Goal: Task Accomplishment & Management: Use online tool/utility

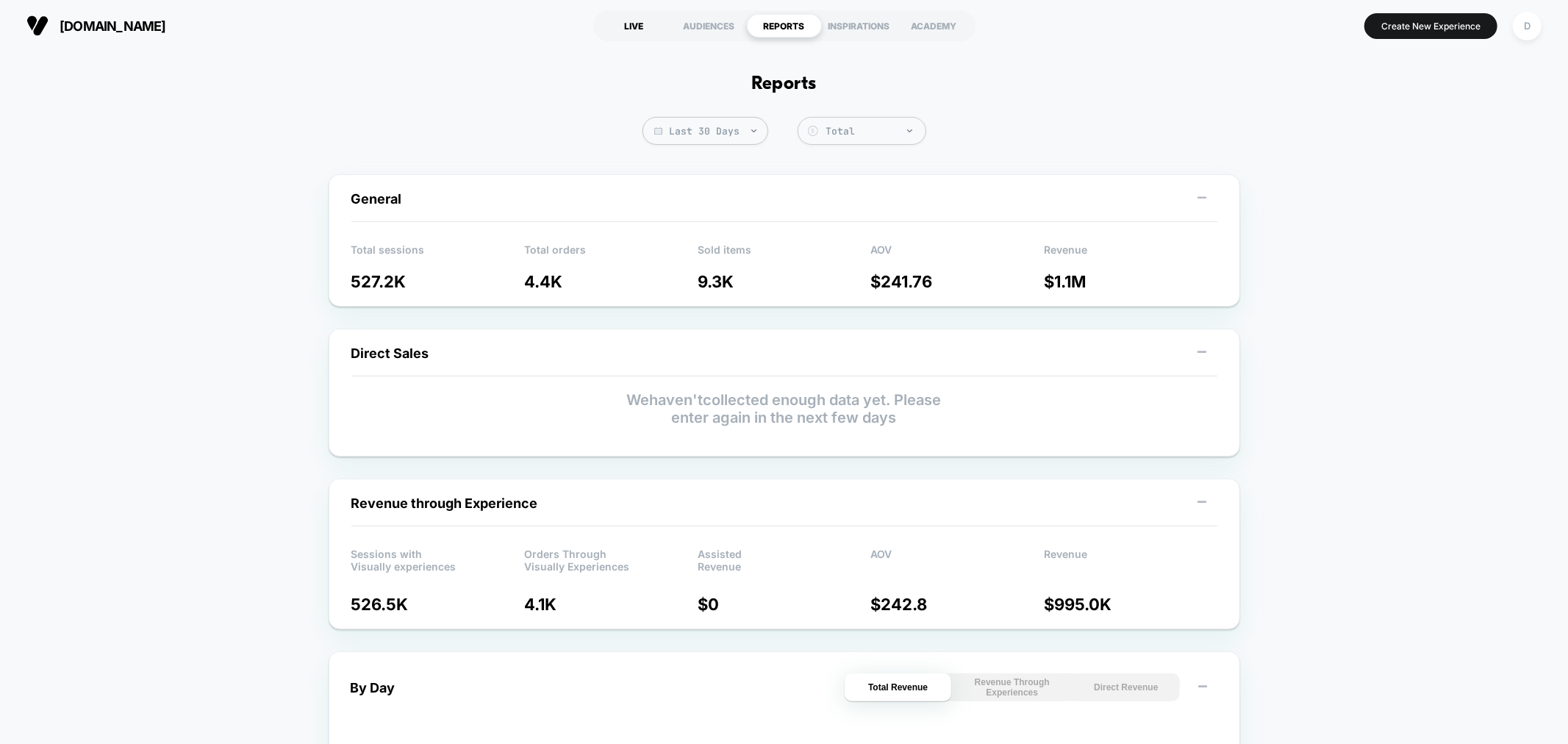
drag, startPoint x: 612, startPoint y: 33, endPoint x: 663, endPoint y: 28, distance: 51.2
click at [630, 31] on div "LIVE" at bounding box center [634, 25] width 75 height 23
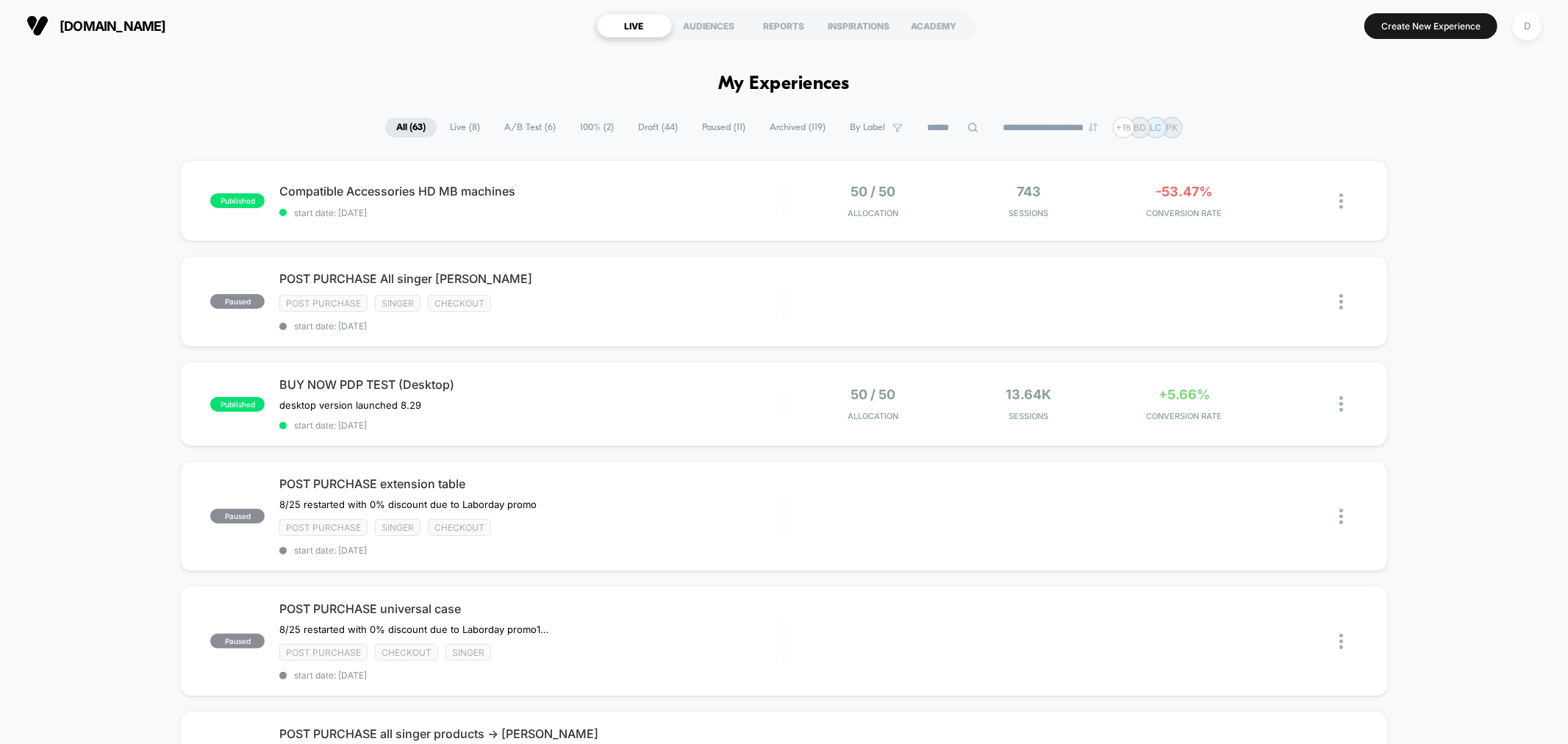
click at [656, 133] on span "Draft ( 44 )" at bounding box center [657, 127] width 62 height 19
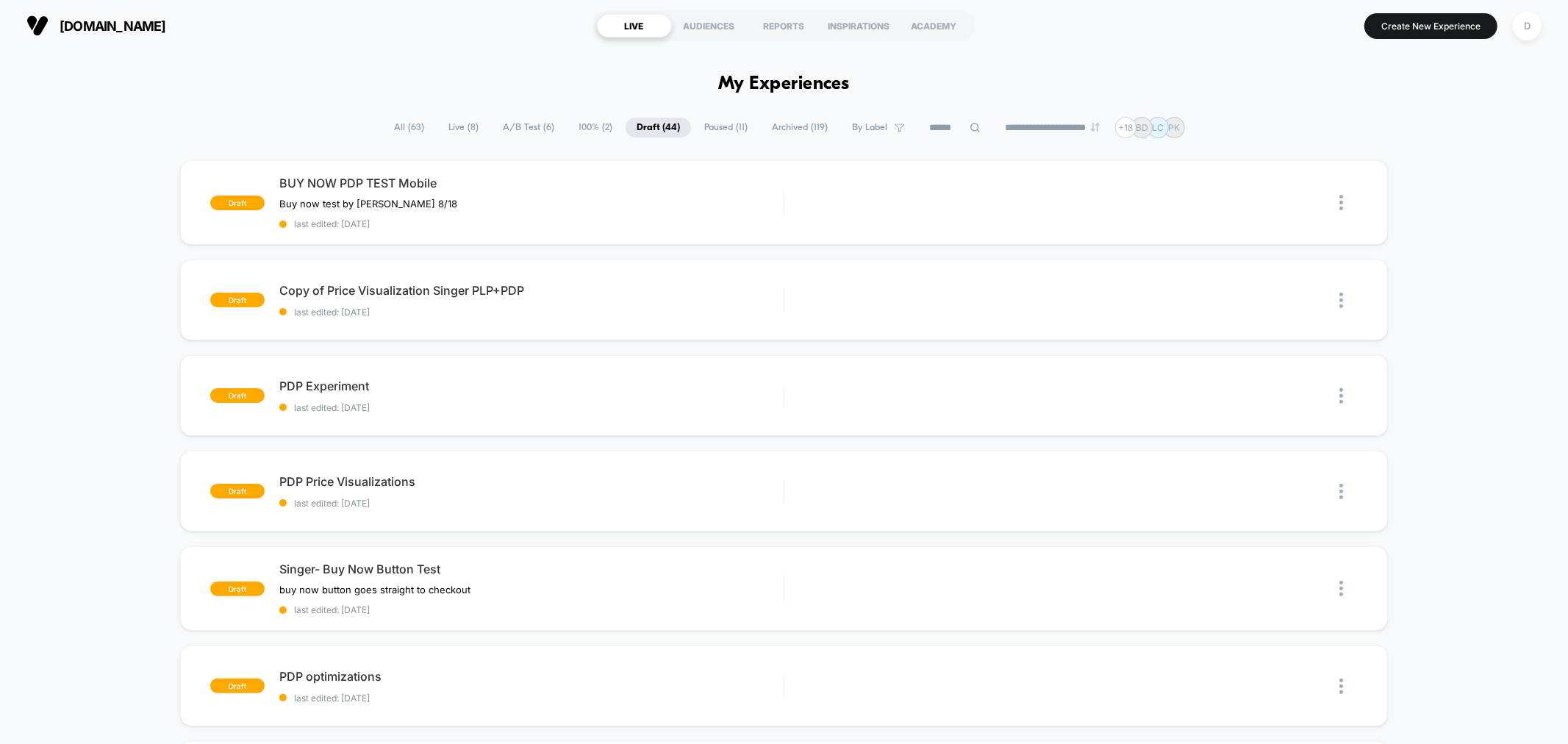
click at [397, 134] on span "All ( 63 )" at bounding box center [409, 127] width 52 height 19
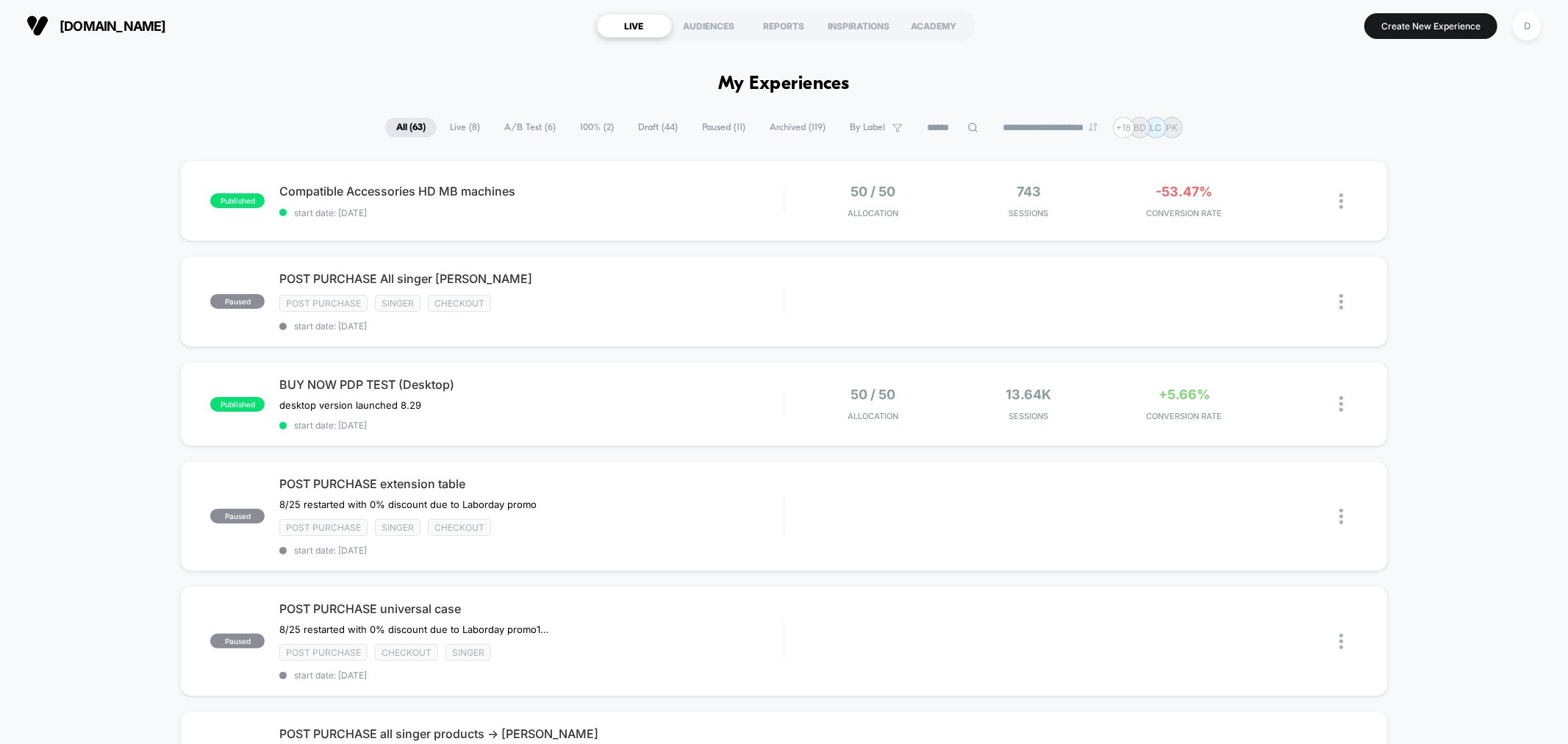
click at [454, 118] on span "Live ( 8 )" at bounding box center [465, 127] width 52 height 19
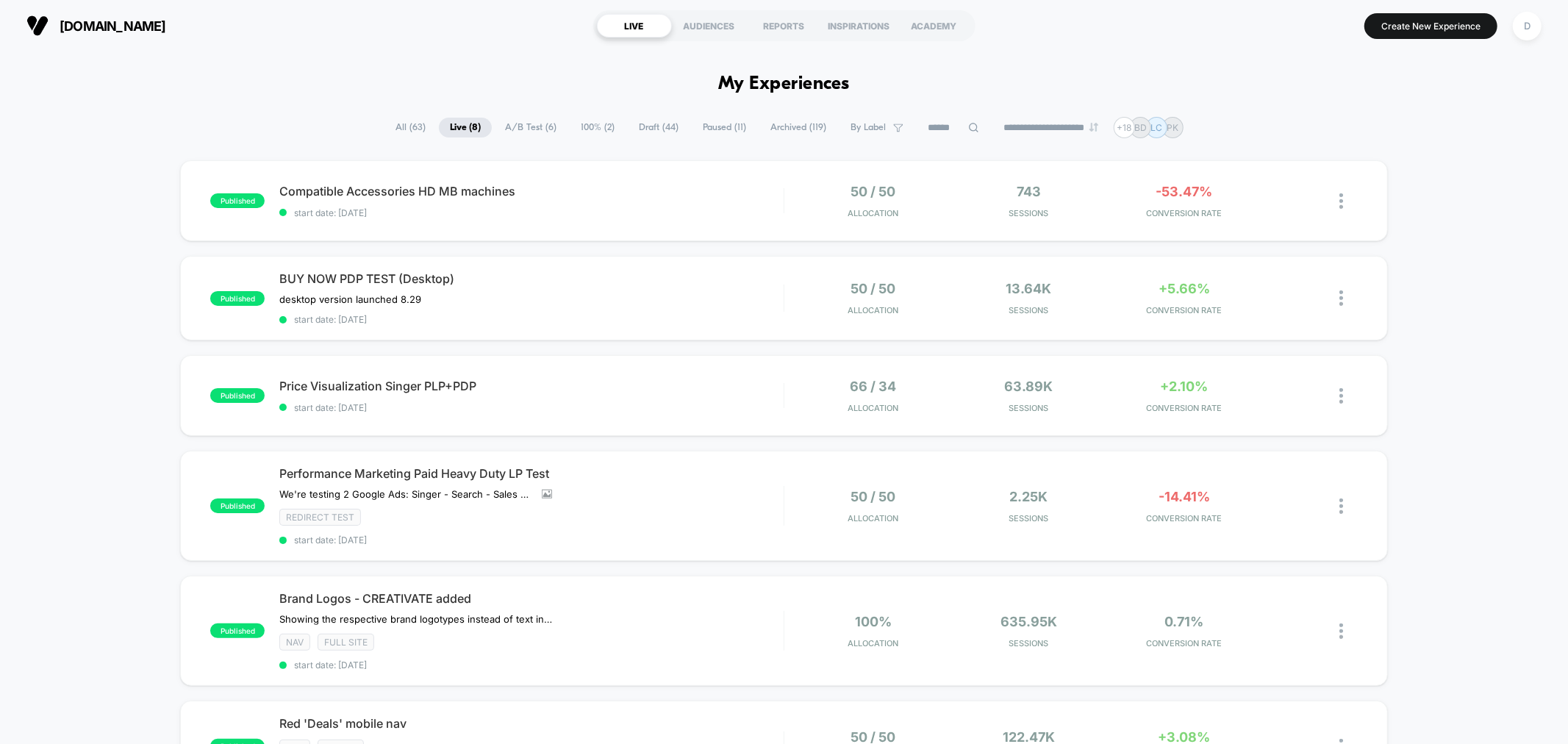
click at [537, 130] on span "A/B Test ( 6 )" at bounding box center [530, 127] width 73 height 19
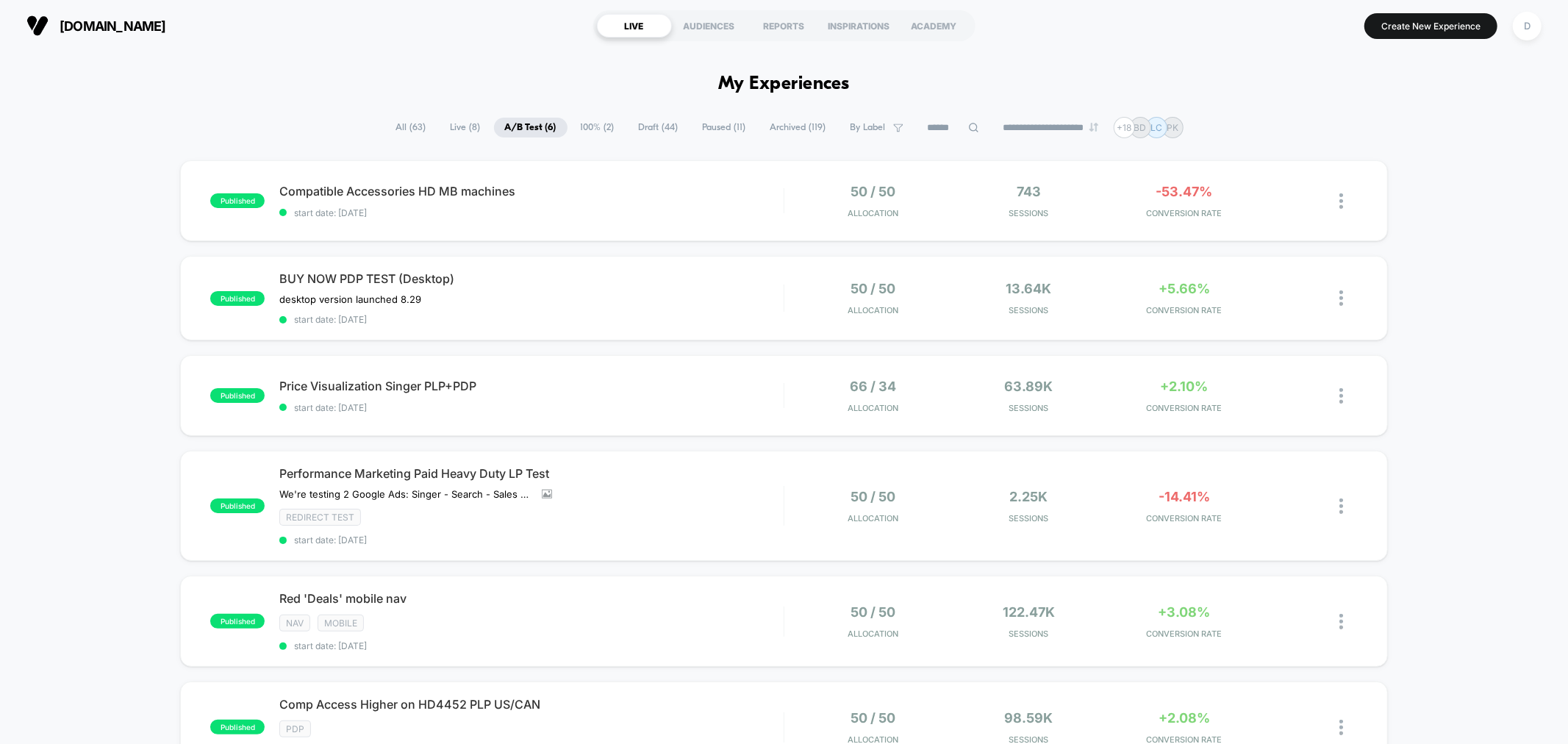
click at [641, 136] on span "Draft ( 44 )" at bounding box center [658, 127] width 62 height 19
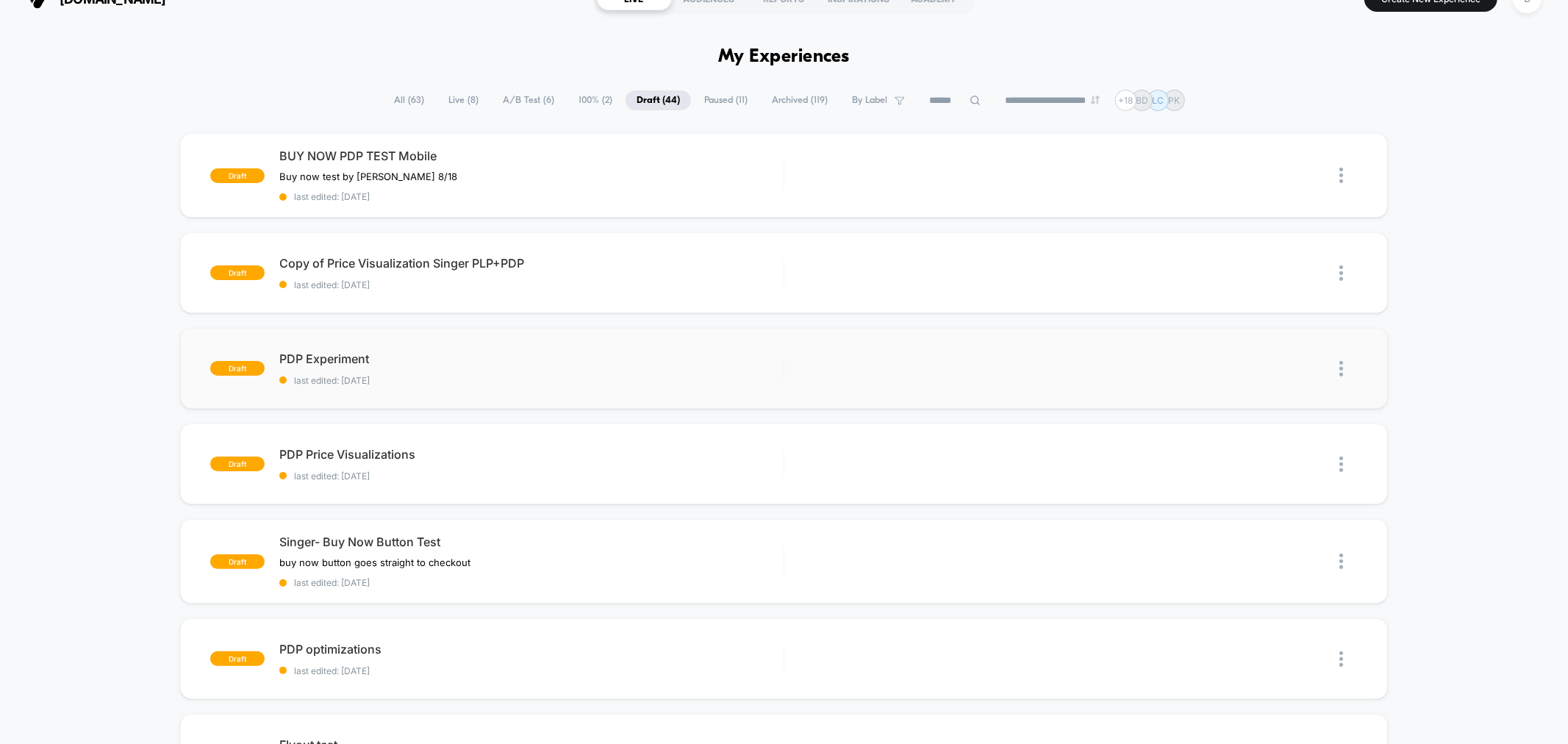
scroll to position [27, 0]
click at [513, 294] on div "draft Copy of Price Visualization Singer PLP+PDP last edited: 9/2/2025 Edit Dup…" at bounding box center [784, 273] width 1207 height 81
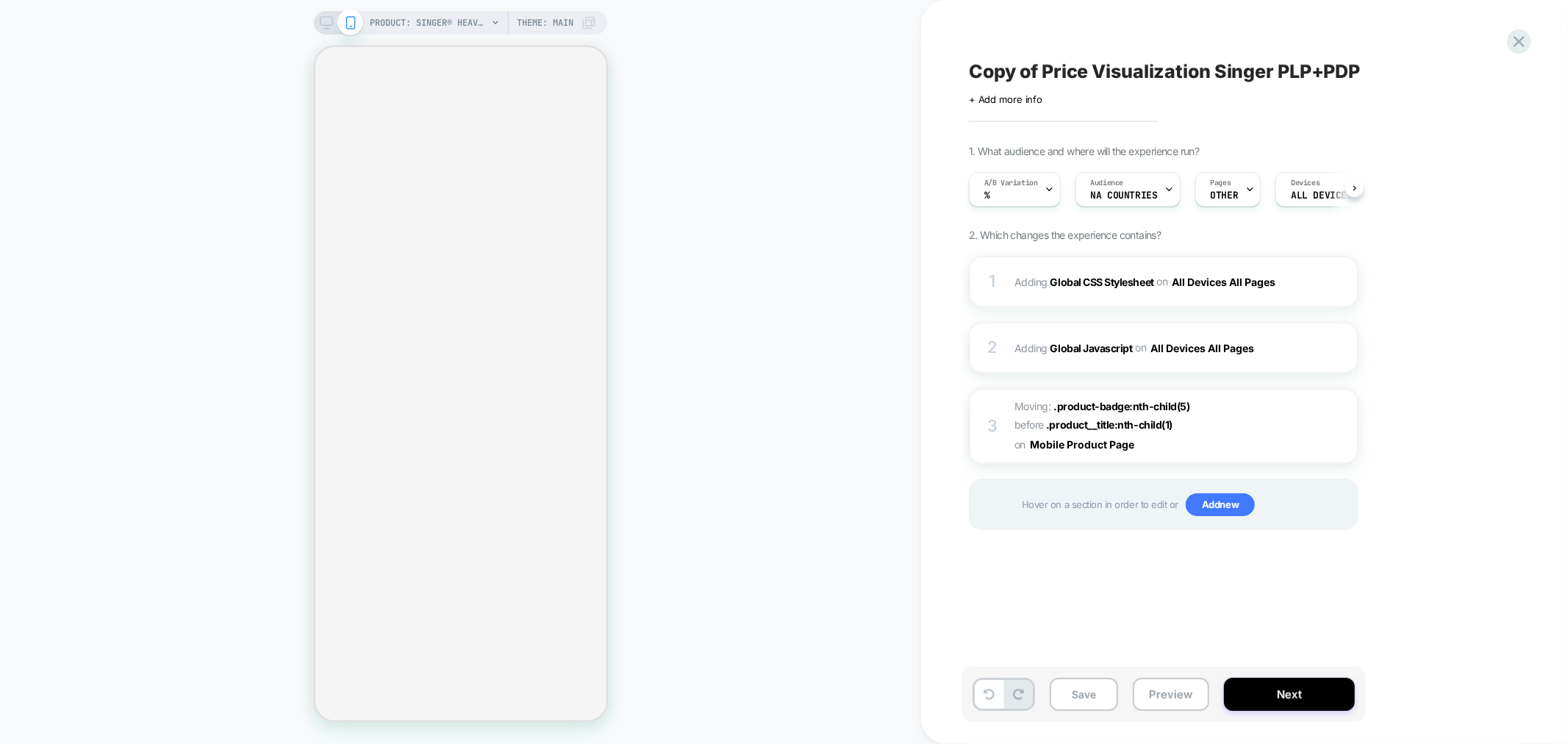
scroll to position [0, 1]
click at [427, 25] on span "PRODUCT: SINGER® Heavy Duty 4452 Rosewater Pink Sewing Machine" at bounding box center [428, 22] width 118 height 23
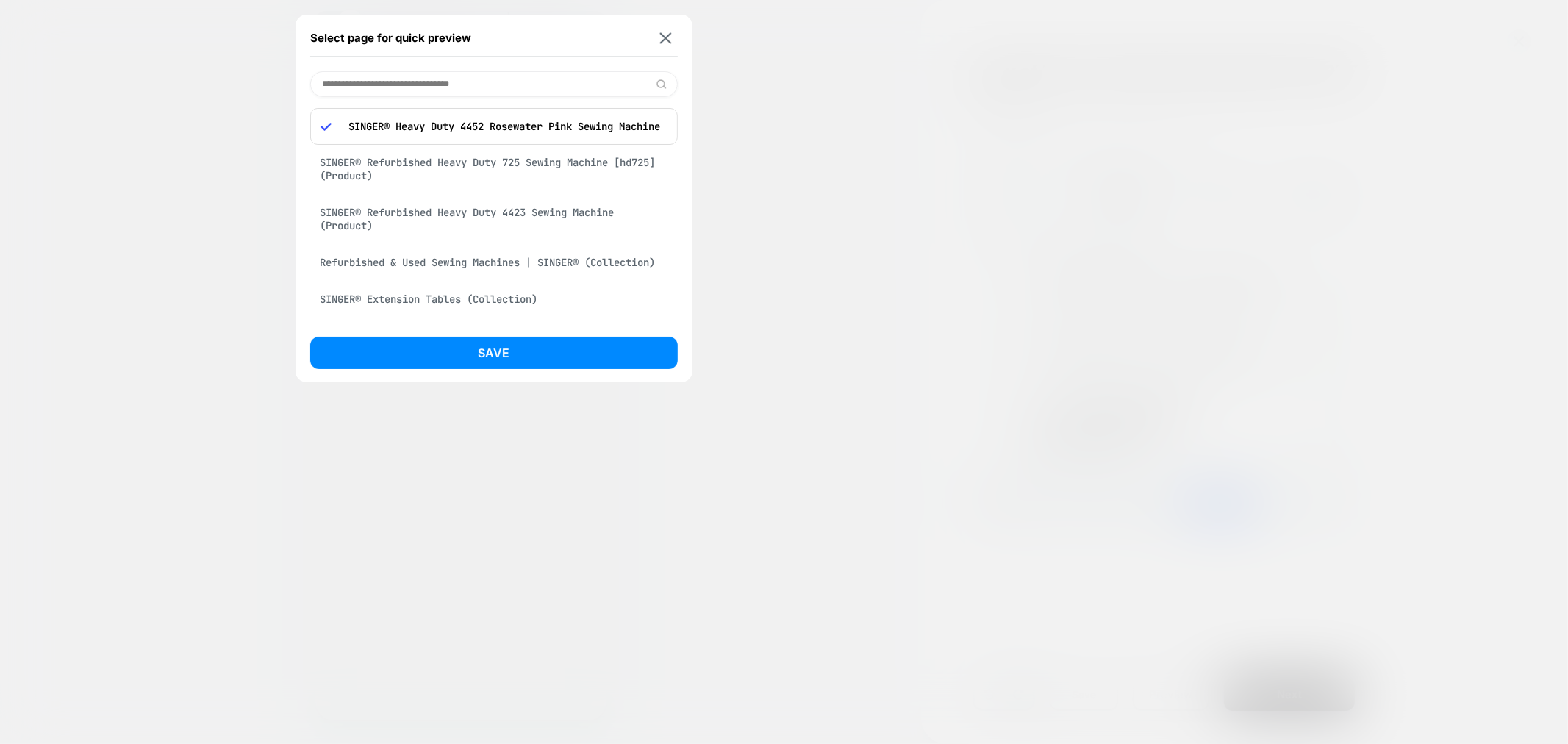
drag, startPoint x: 483, startPoint y: 90, endPoint x: 474, endPoint y: 85, distance: 10.3
click at [482, 87] on input at bounding box center [493, 84] width 367 height 26
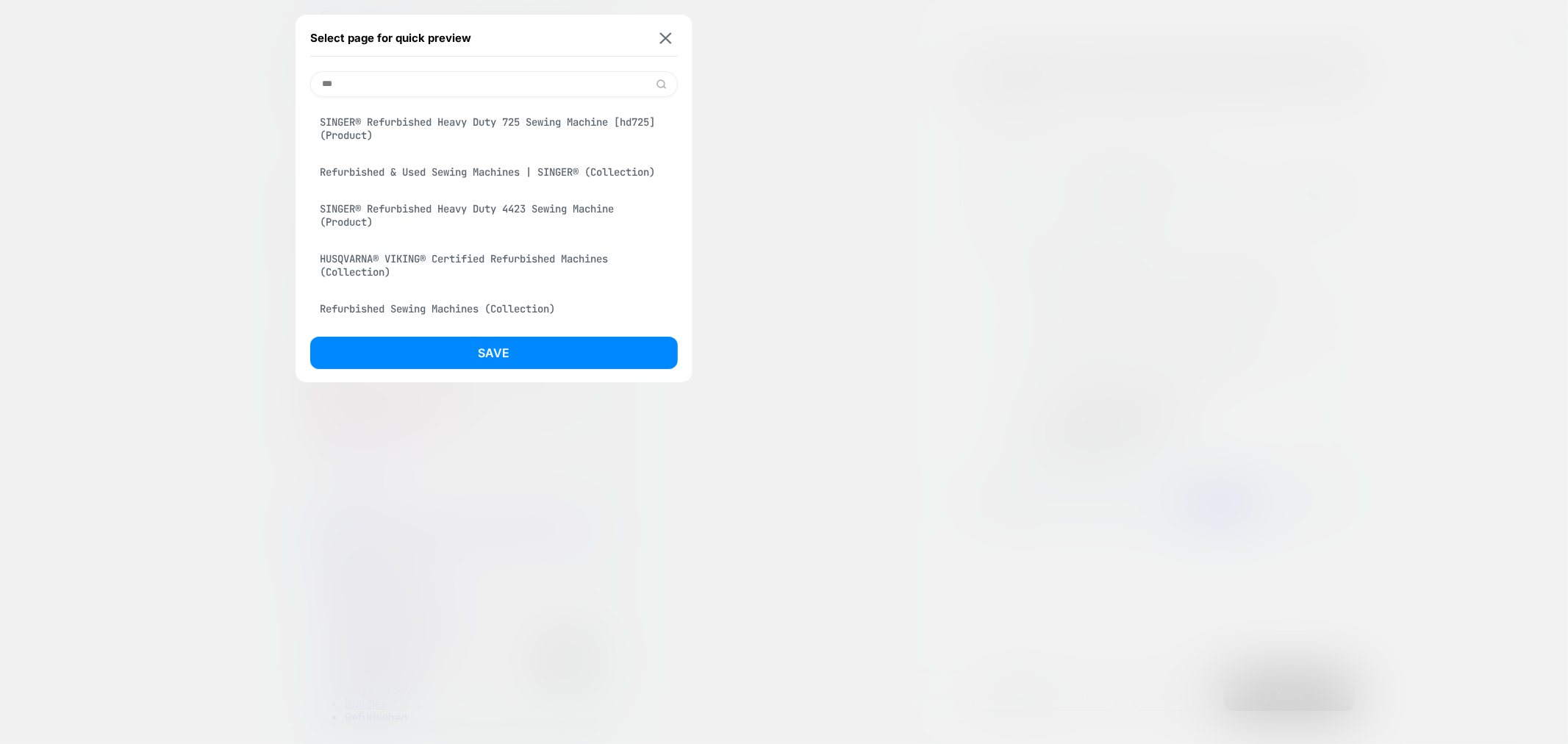
scroll to position [0, 0]
type input "***"
click at [449, 173] on div "Refurbished & Used Sewing Machines | SINGER® (Collection)" at bounding box center [493, 172] width 367 height 28
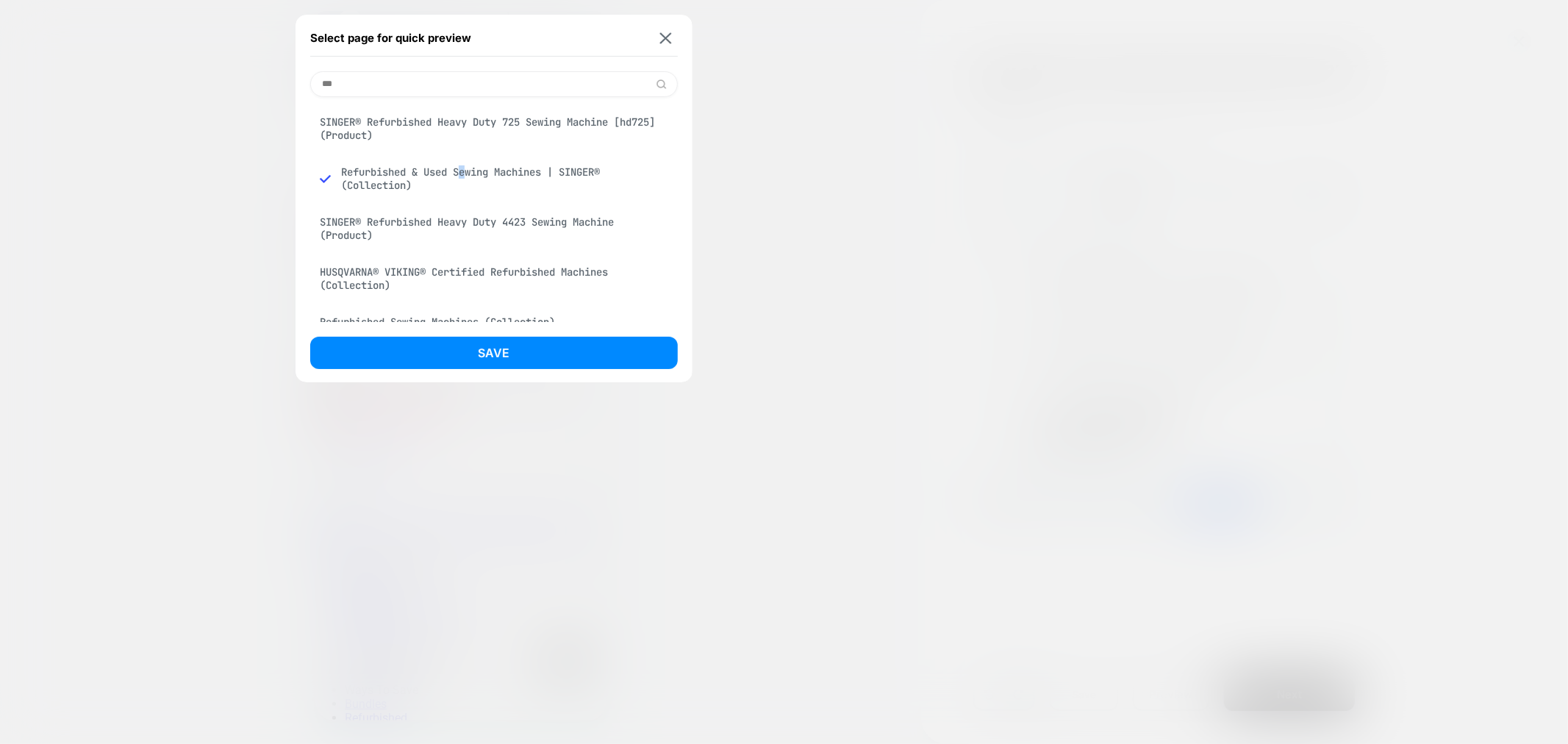
click at [470, 337] on button "Save" at bounding box center [493, 353] width 367 height 32
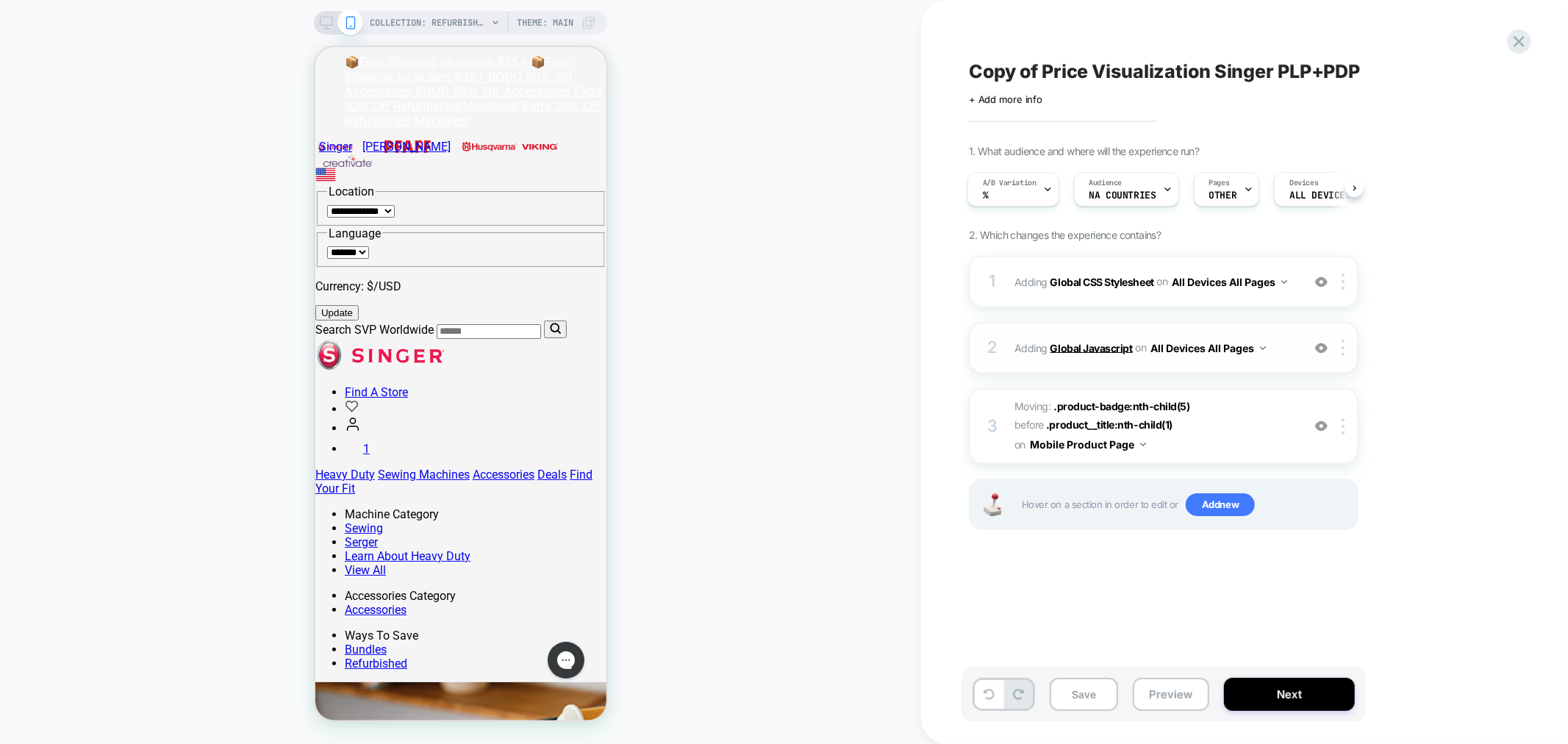
click at [1087, 347] on b "Global Javascript" at bounding box center [1091, 346] width 82 height 12
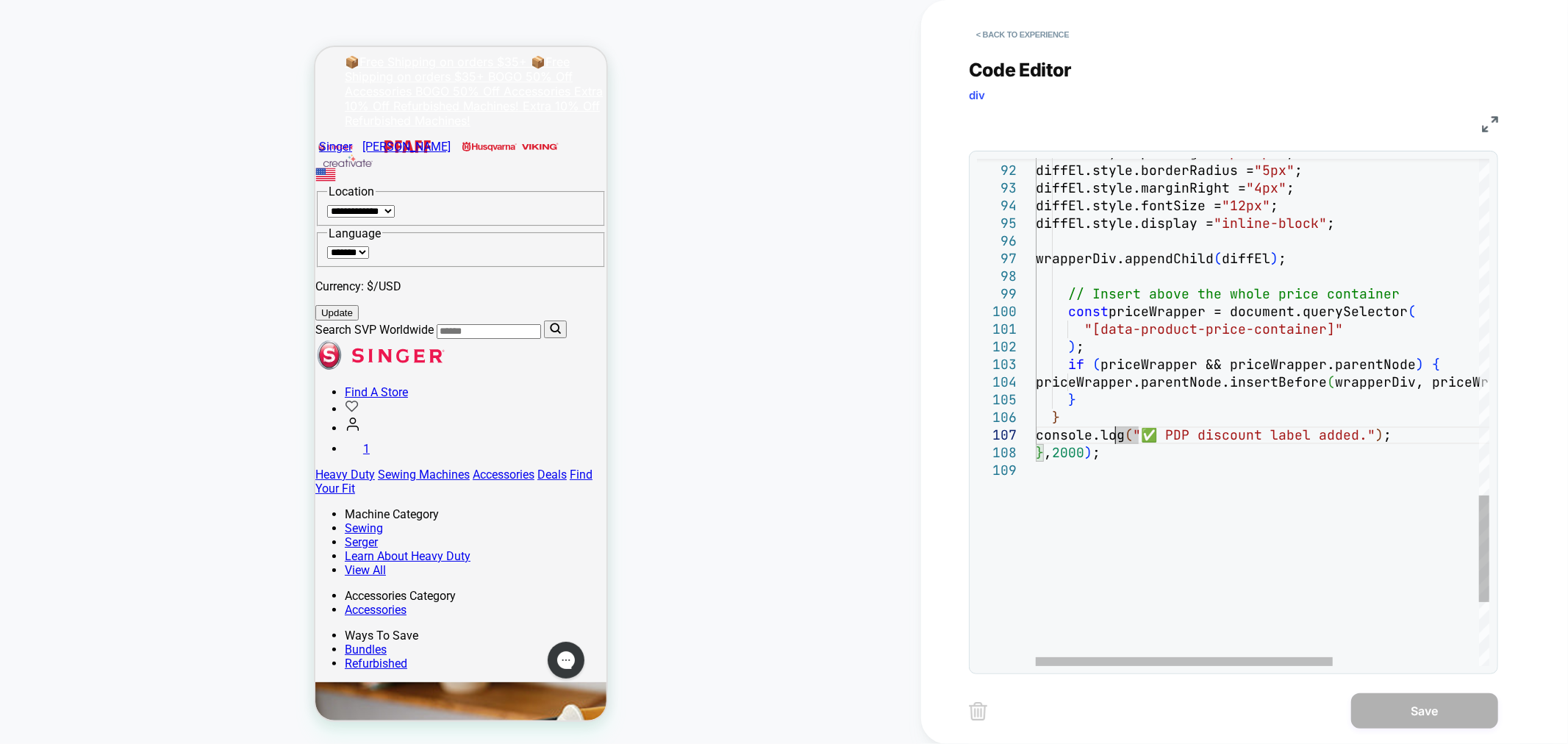
drag, startPoint x: 1115, startPoint y: 443, endPoint x: 1117, endPoint y: 452, distance: 9.2
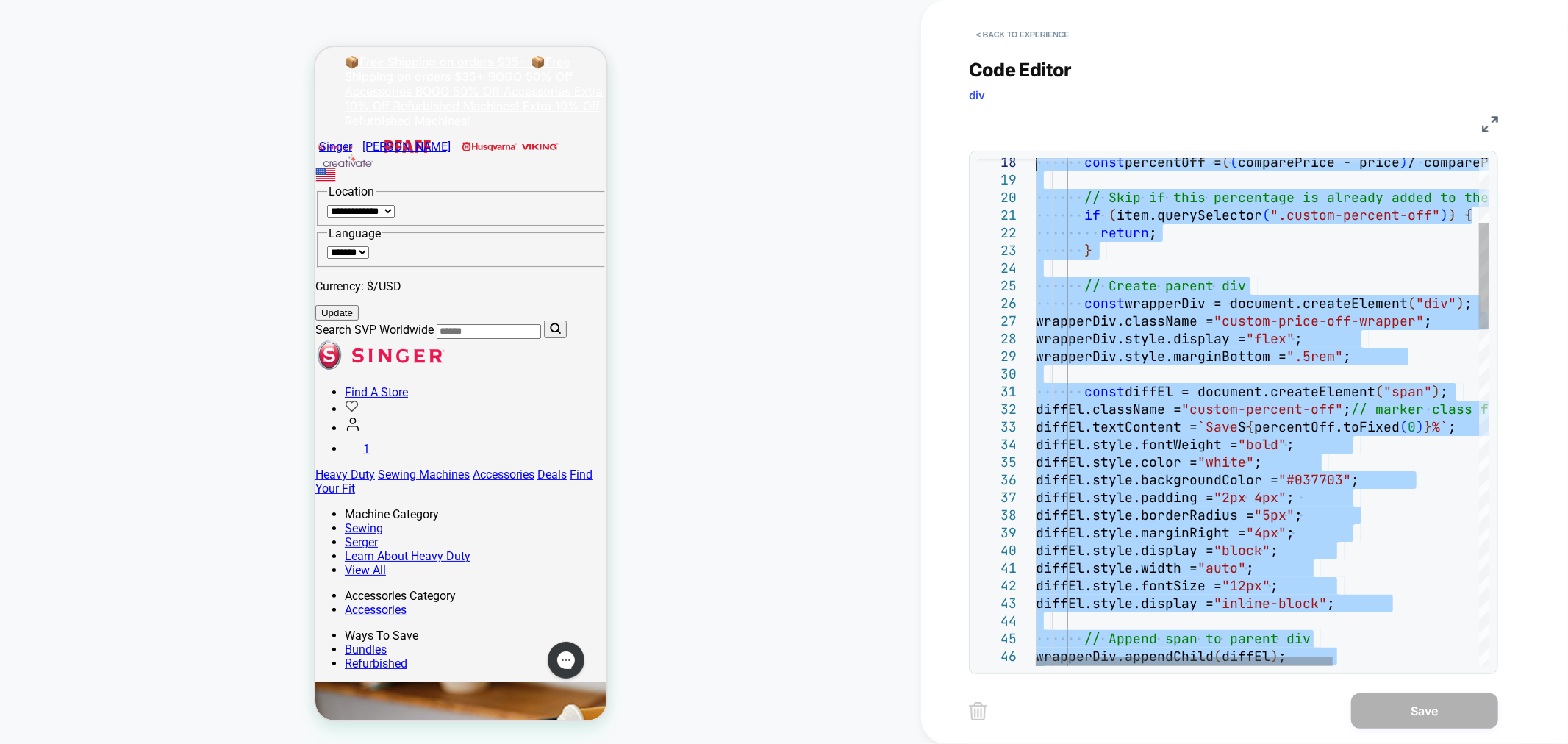
type textarea "**********"
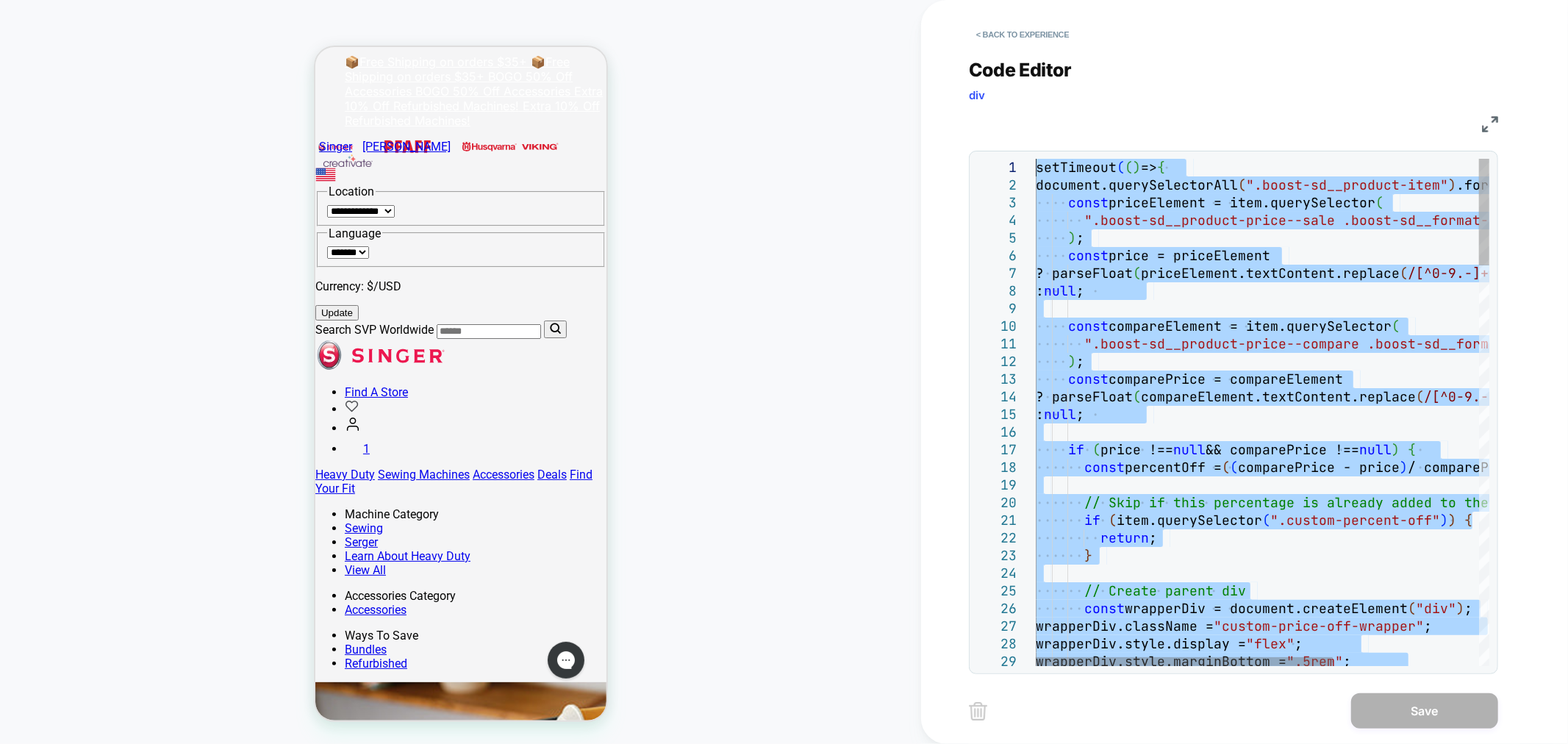
drag, startPoint x: 1118, startPoint y: 457, endPoint x: 797, endPoint y: -99, distance: 642.0
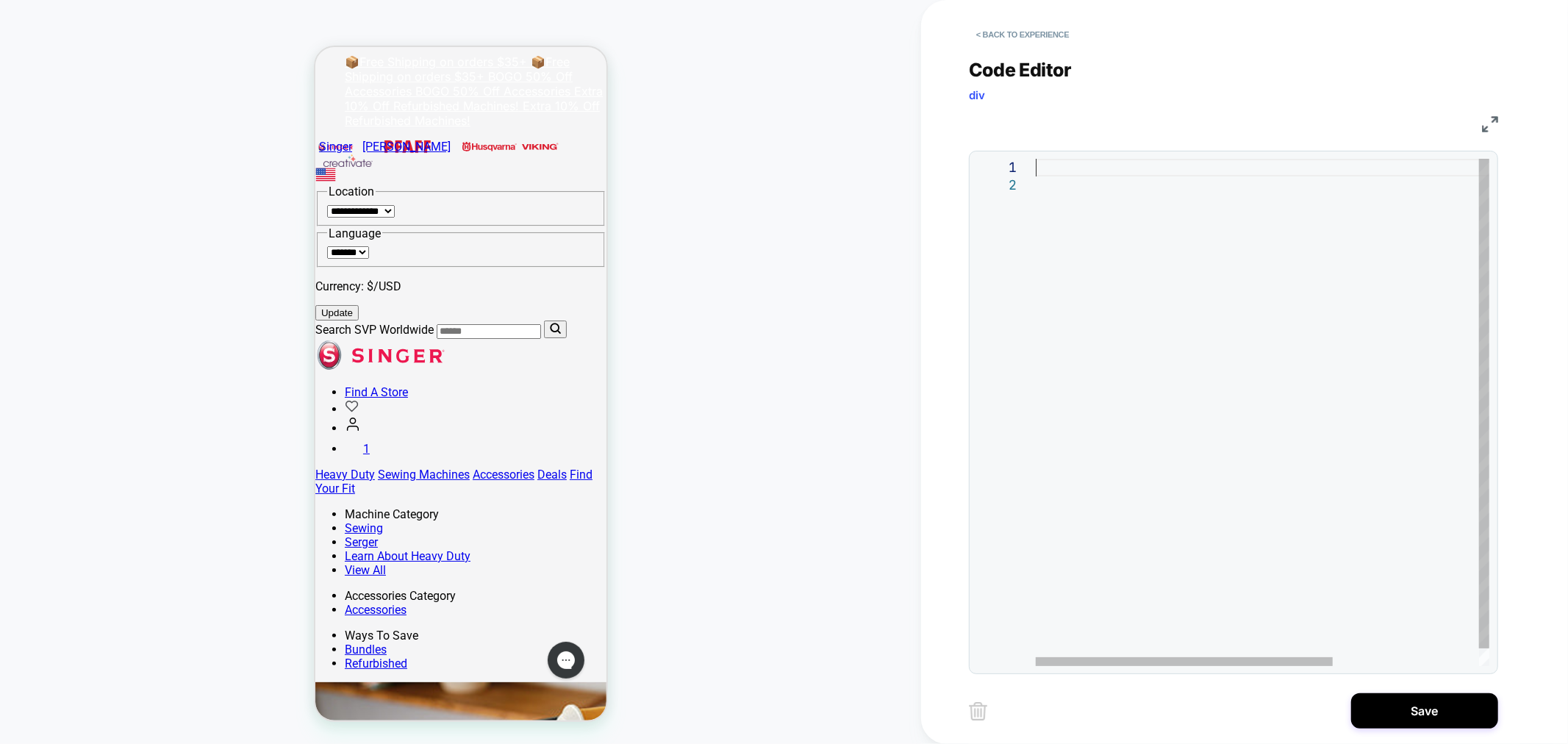
type textarea "**********"
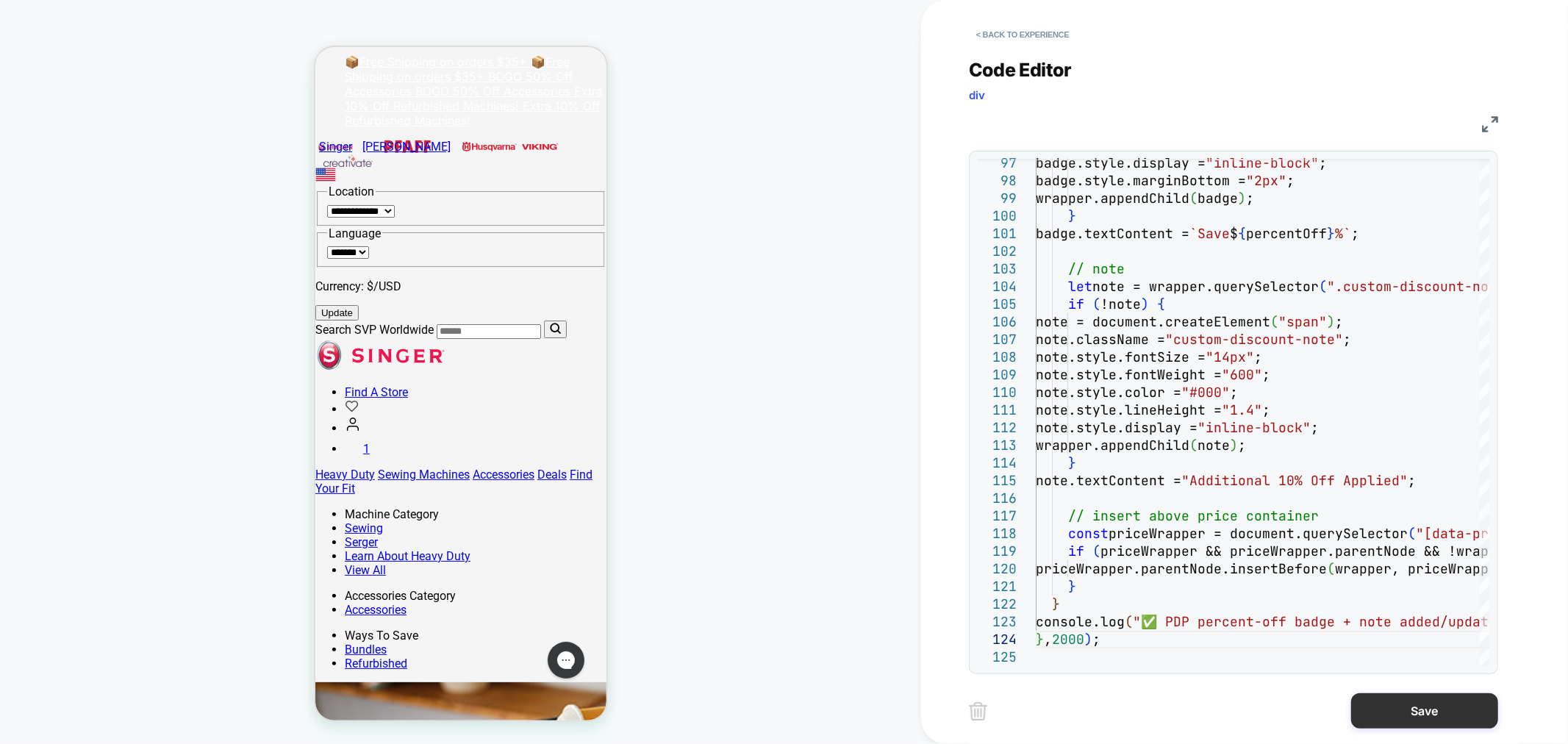
click at [1422, 708] on button "Save" at bounding box center [1424, 711] width 147 height 35
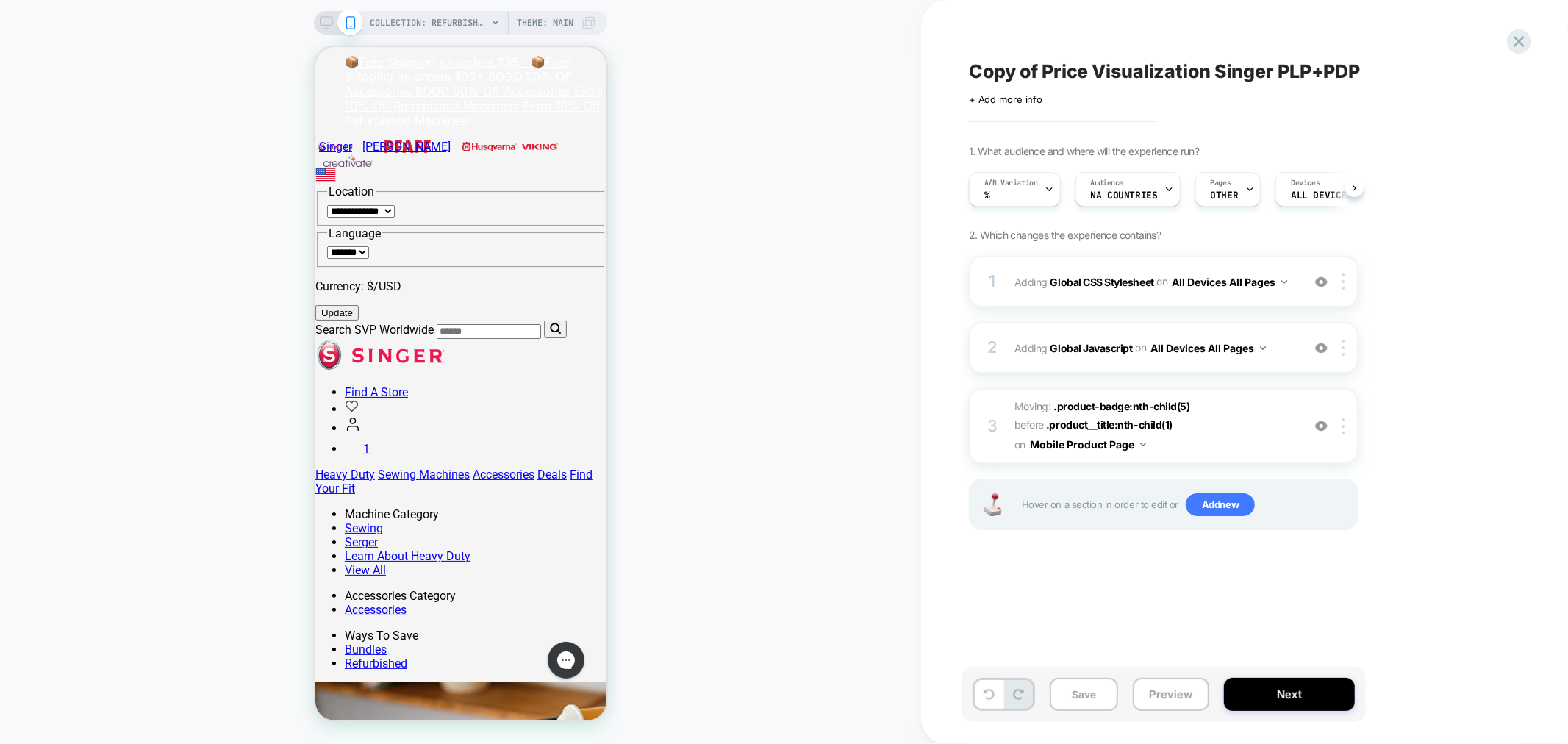
scroll to position [0, 1]
click at [1125, 280] on b "Global CSS Stylesheet" at bounding box center [1102, 280] width 104 height 12
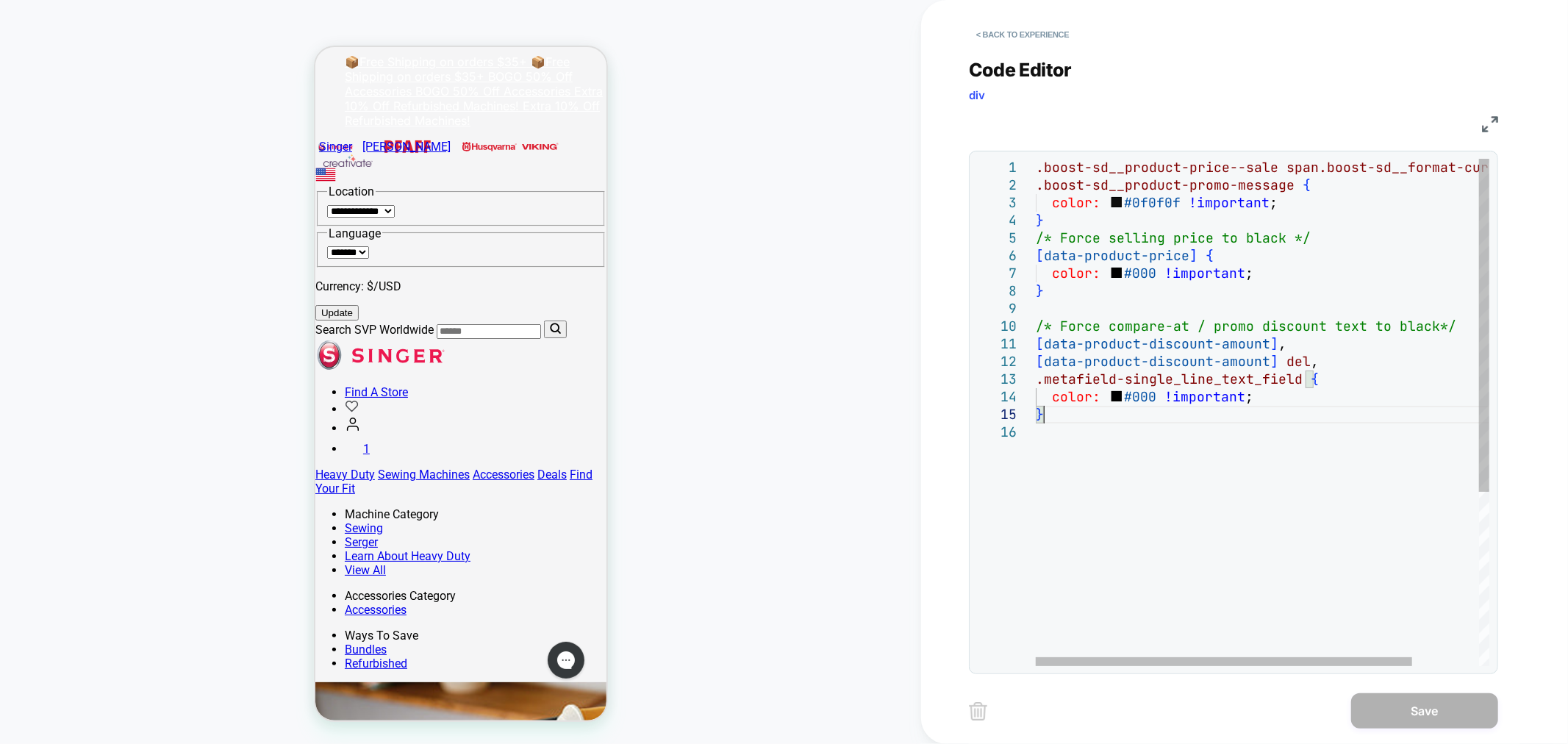
scroll to position [0, 0]
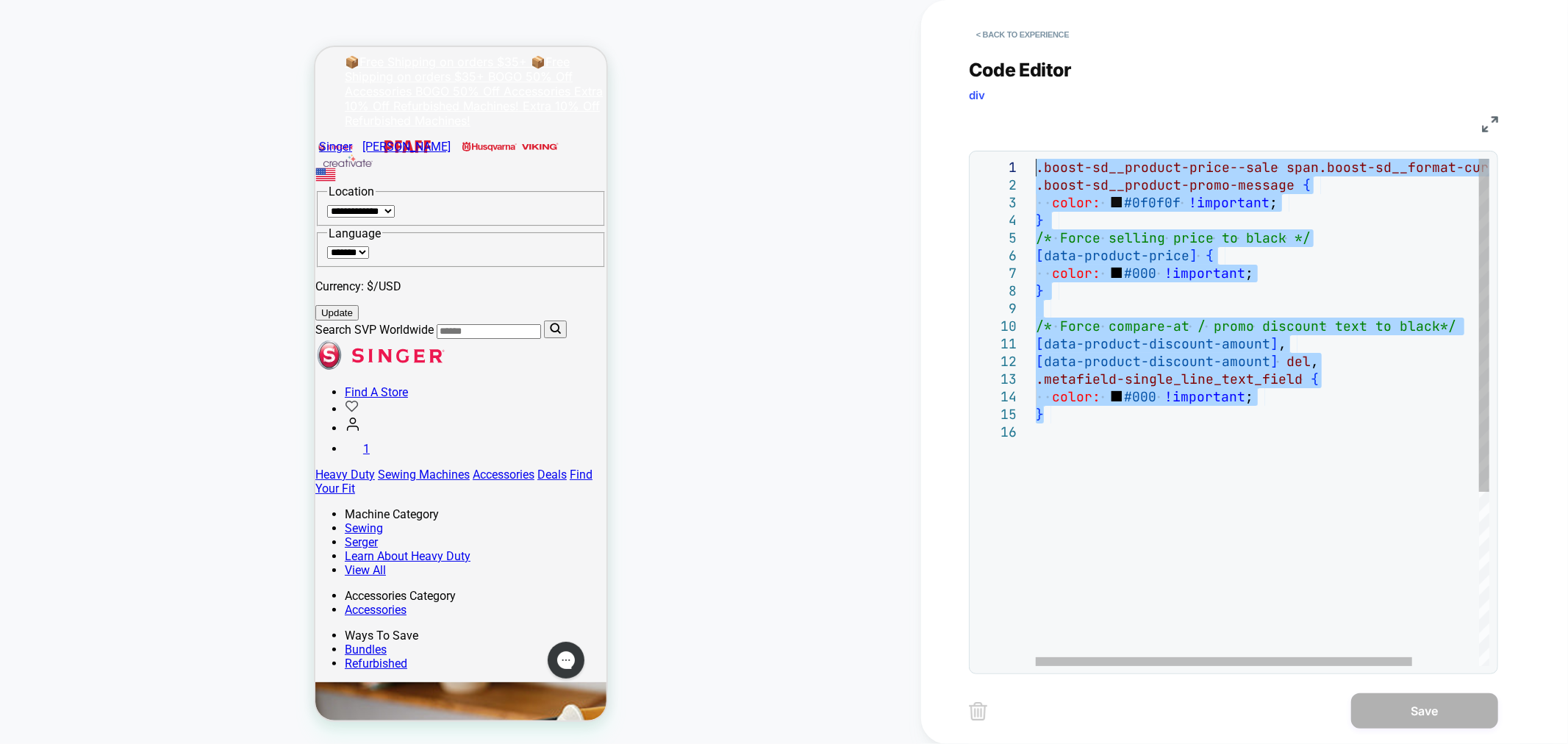
drag, startPoint x: 1076, startPoint y: 421, endPoint x: 863, endPoint y: -70, distance: 535.2
click at [1036, 159] on div ".boost-sd__product-price--sale span.boost-sd__format-currency , .boost-sd__prod…" at bounding box center [1302, 545] width 533 height 772
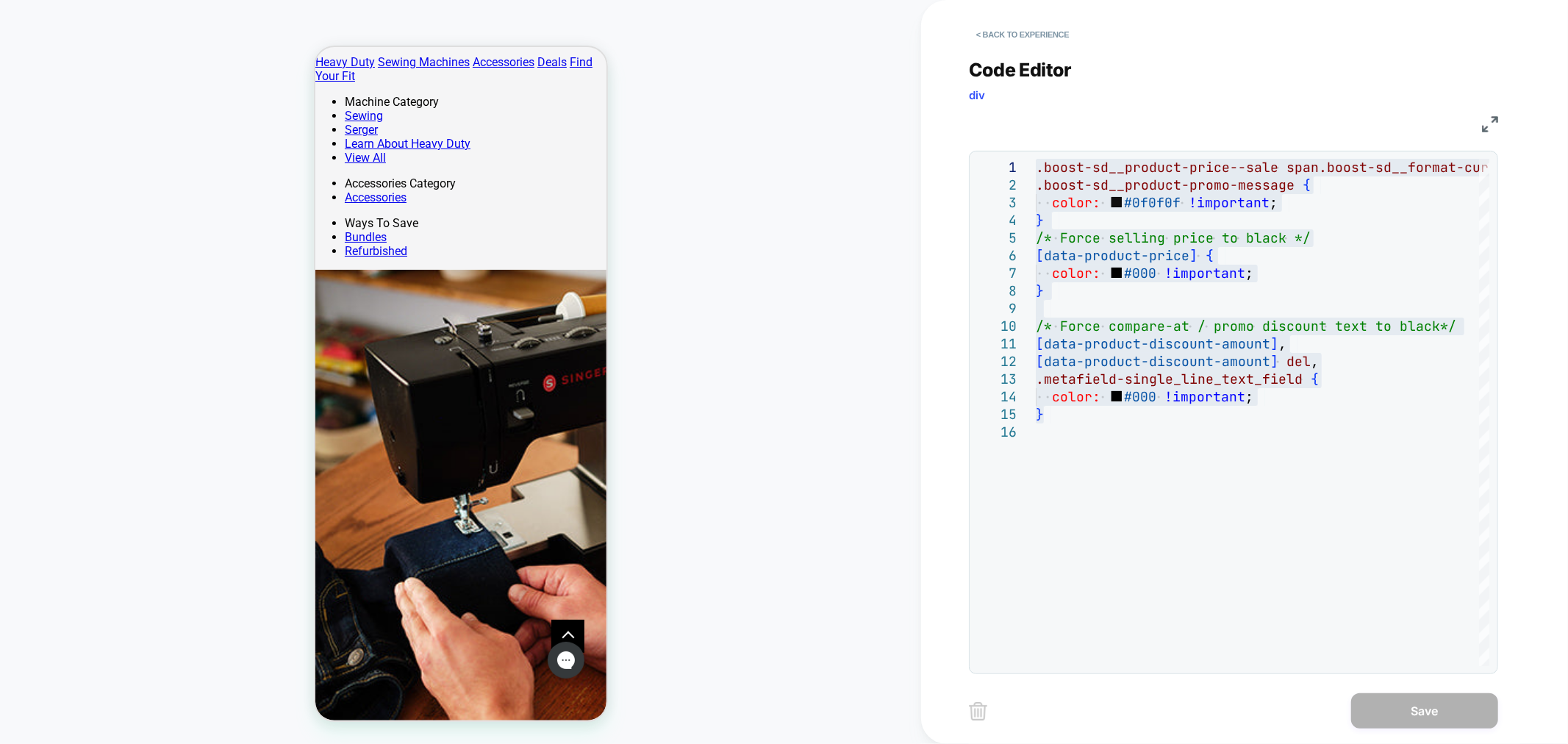
scroll to position [490, 0]
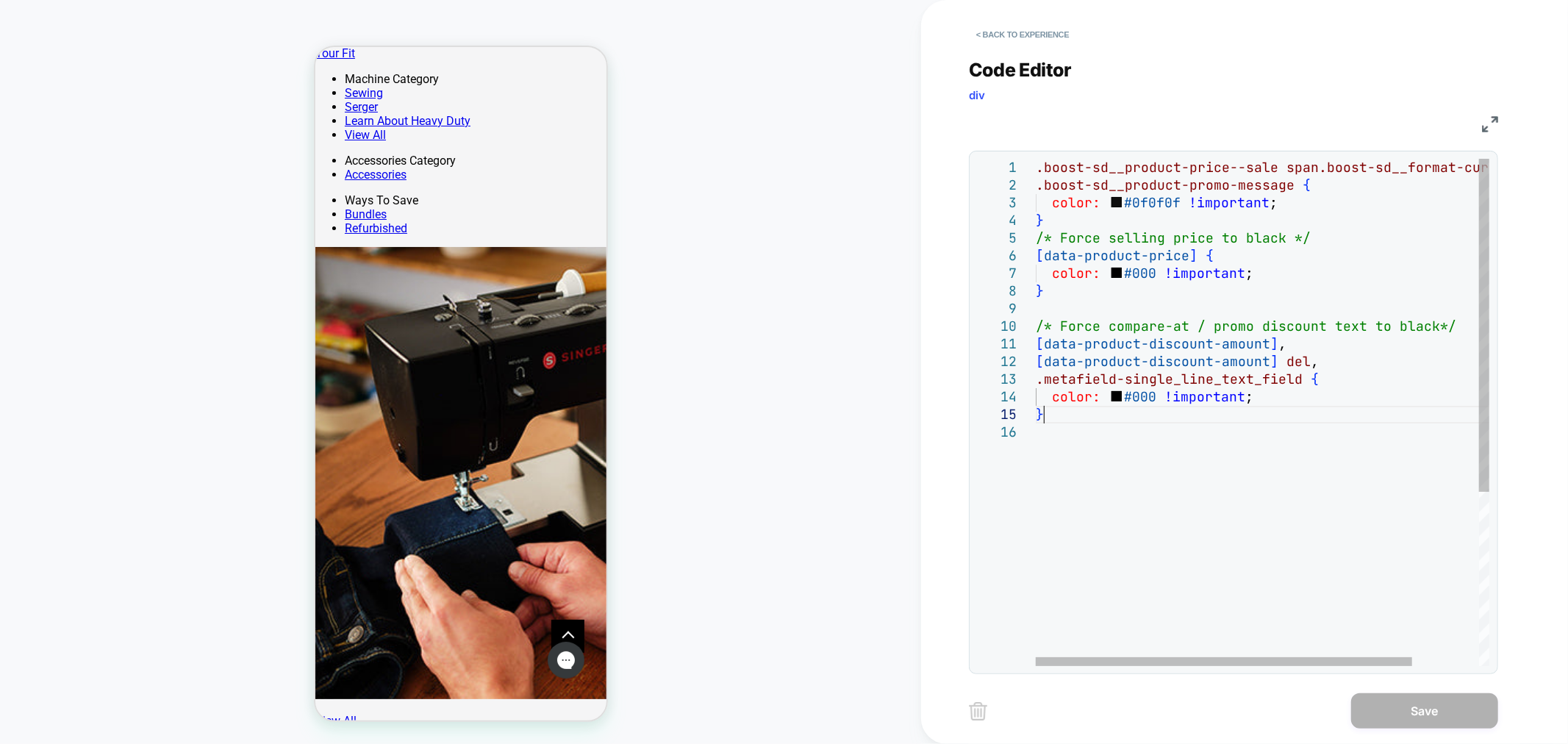
type textarea "**********"
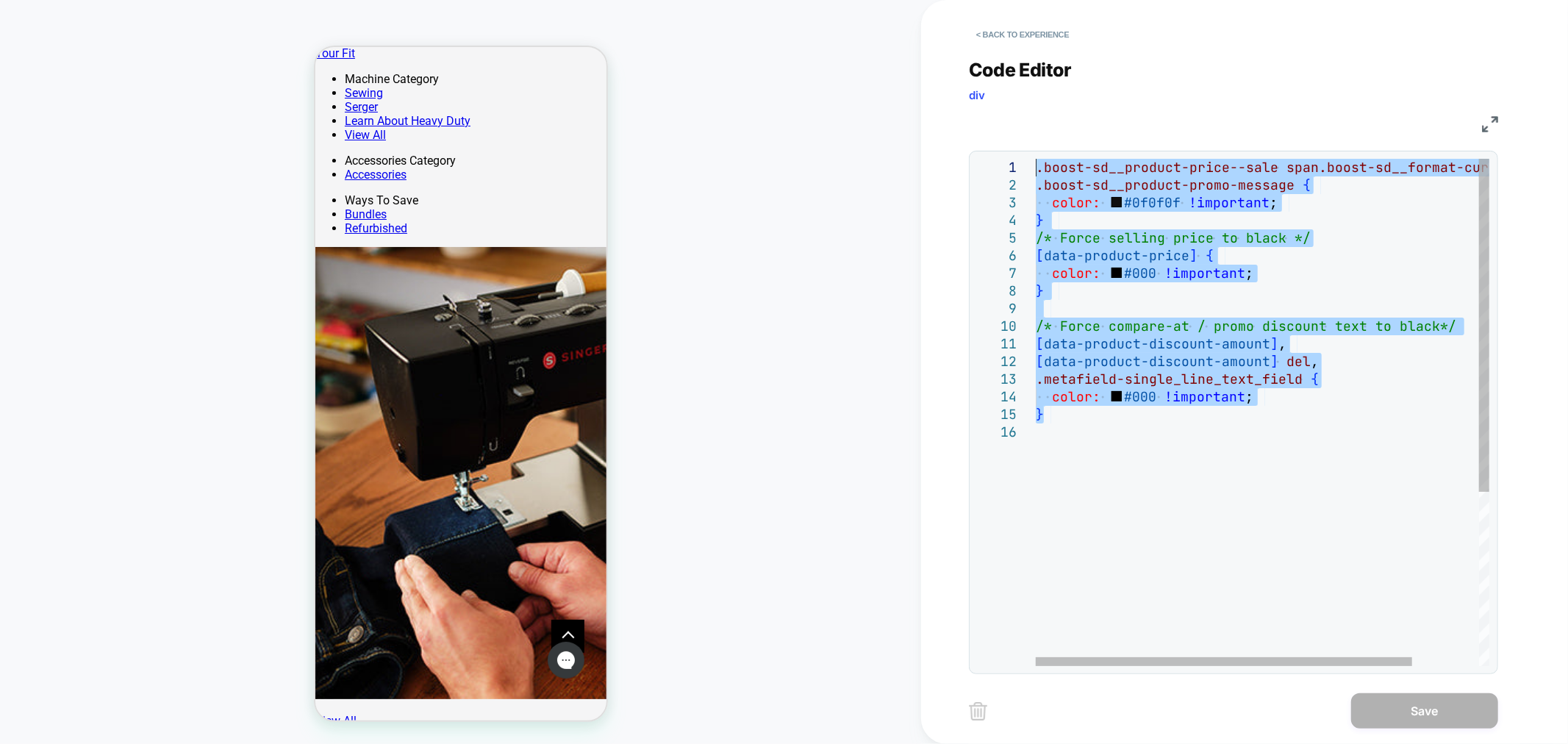
drag, startPoint x: 1089, startPoint y: 423, endPoint x: 930, endPoint y: 59, distance: 397.2
click at [1036, 159] on div ".boost-sd__product-price--sale span.boost-sd__format-currency , .boost-sd__prod…" at bounding box center [1302, 545] width 533 height 772
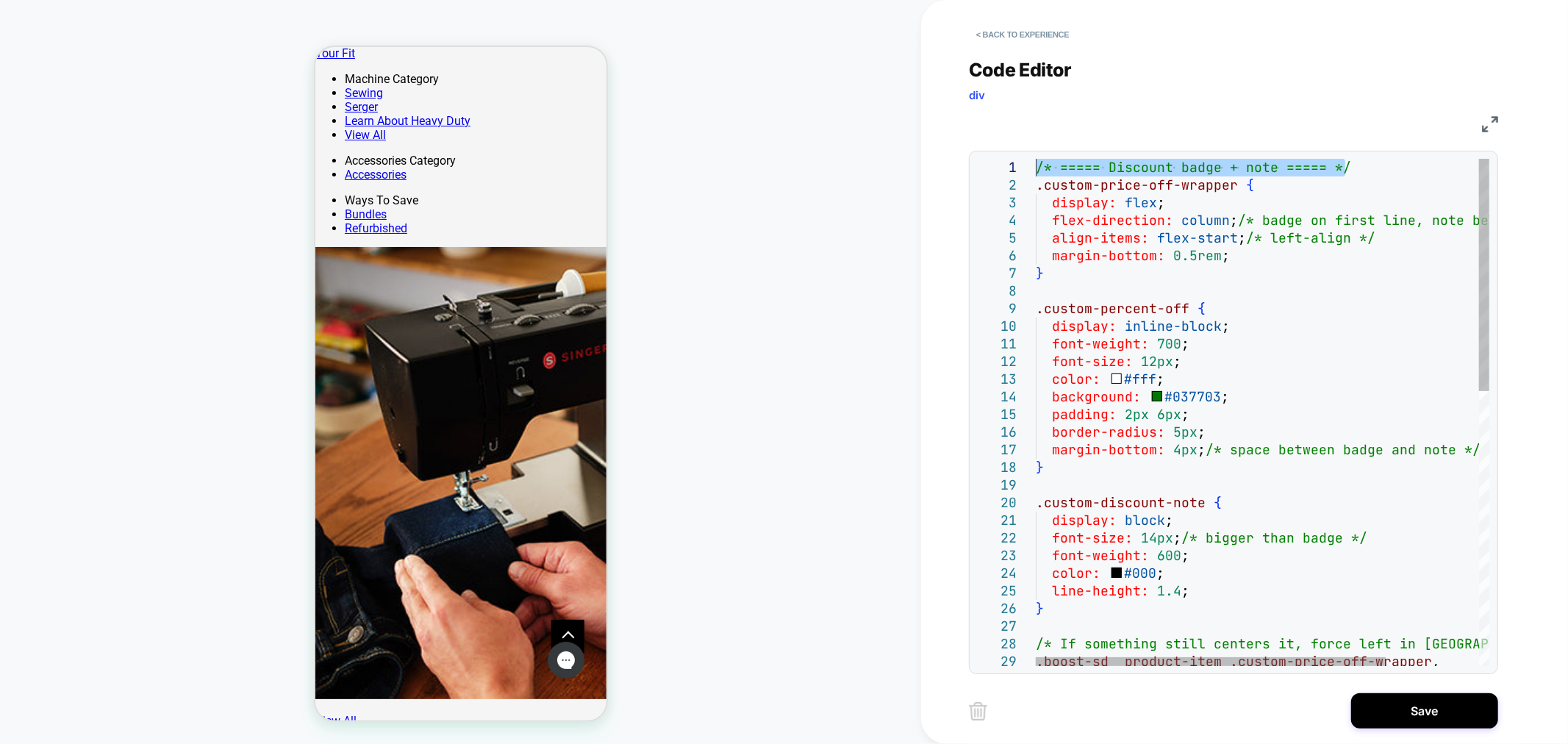
drag, startPoint x: 1363, startPoint y: 169, endPoint x: 1025, endPoint y: 148, distance: 338.7
click at [1036, 159] on div "} .custom-percent-off { display: inline-block ; font-weight: 700 ; font-size: 1…" at bounding box center [1322, 713] width 573 height 1107
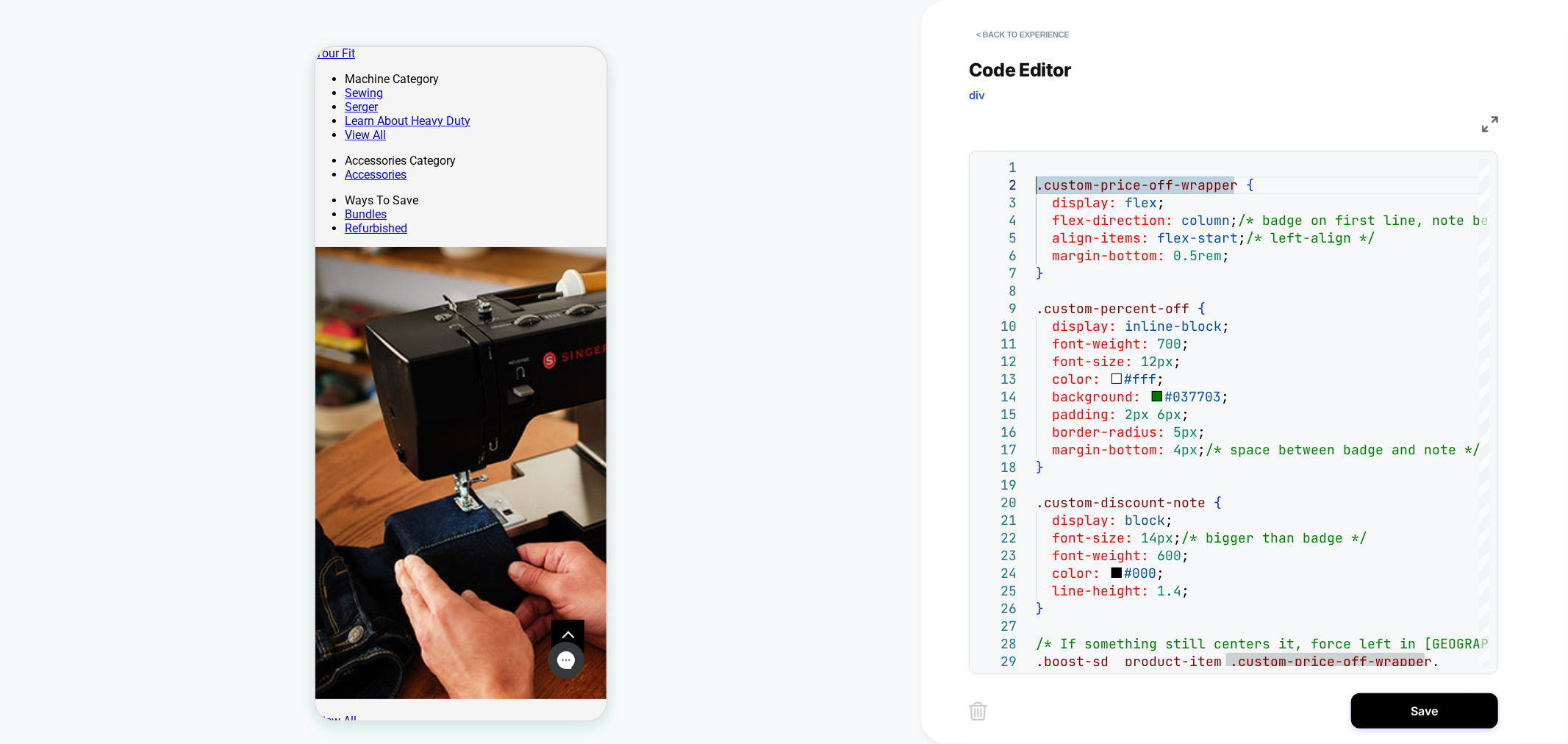
type textarea "**********"
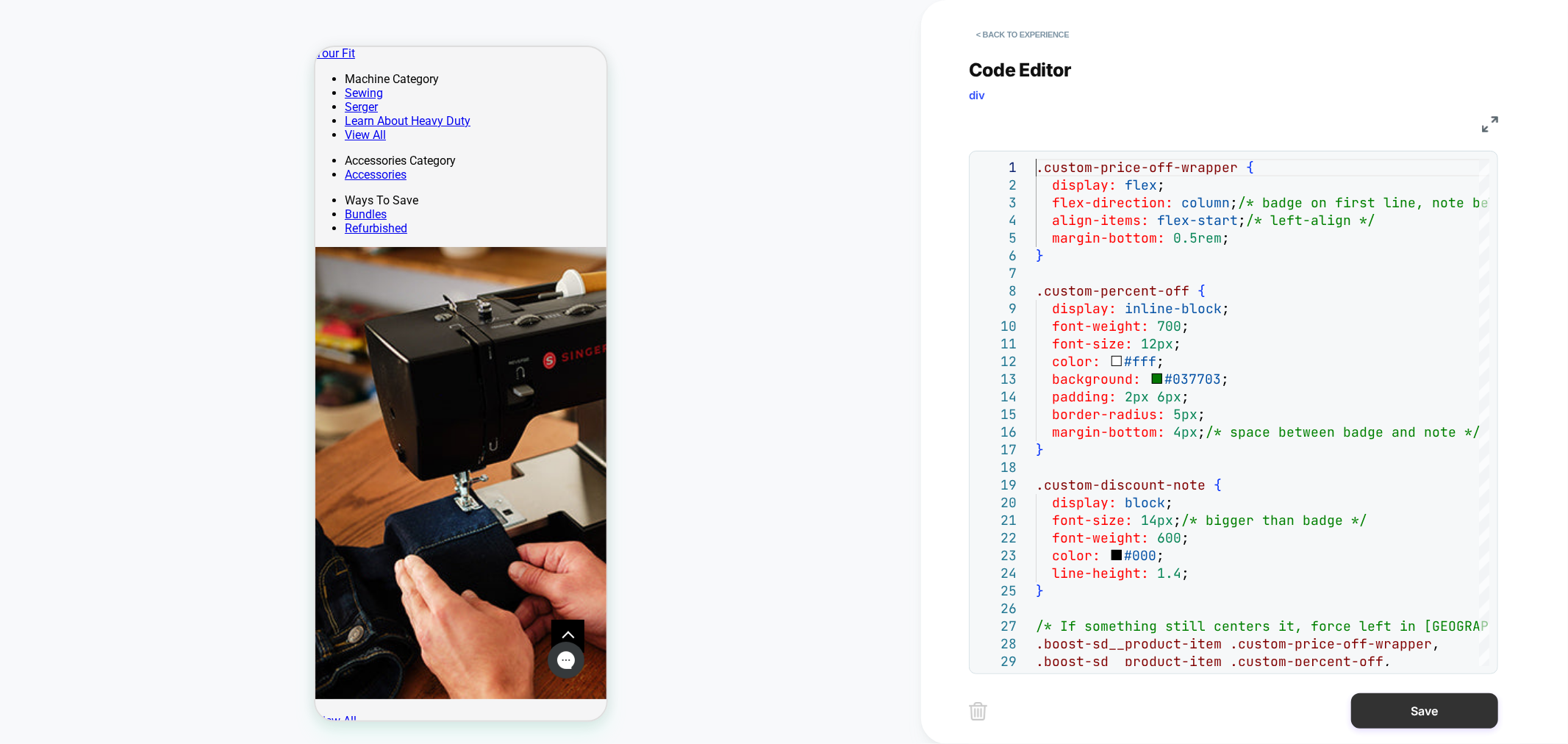
click at [1434, 721] on button "Save" at bounding box center [1424, 711] width 147 height 35
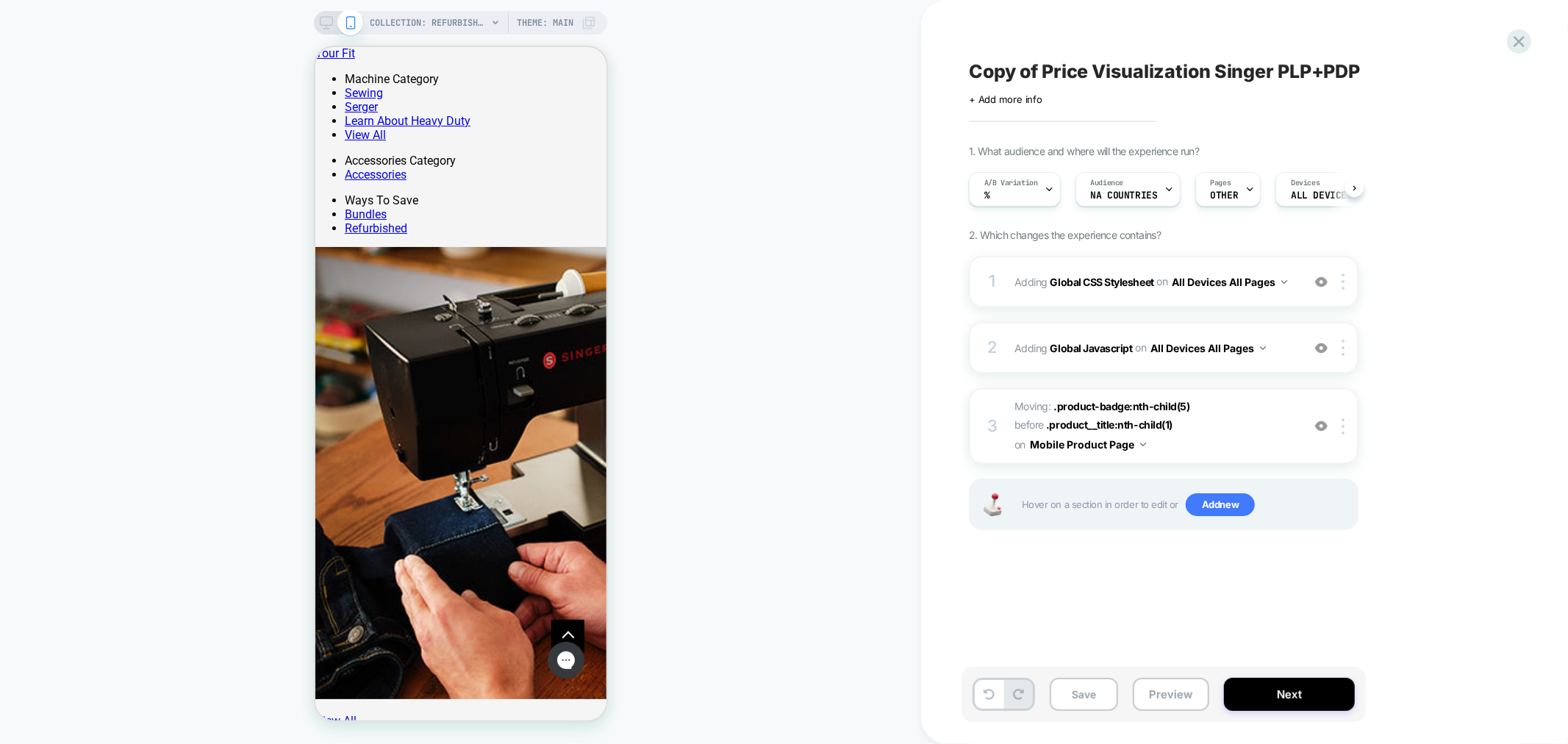
scroll to position [0, 1]
click at [1097, 695] on button "Save" at bounding box center [1084, 694] width 68 height 33
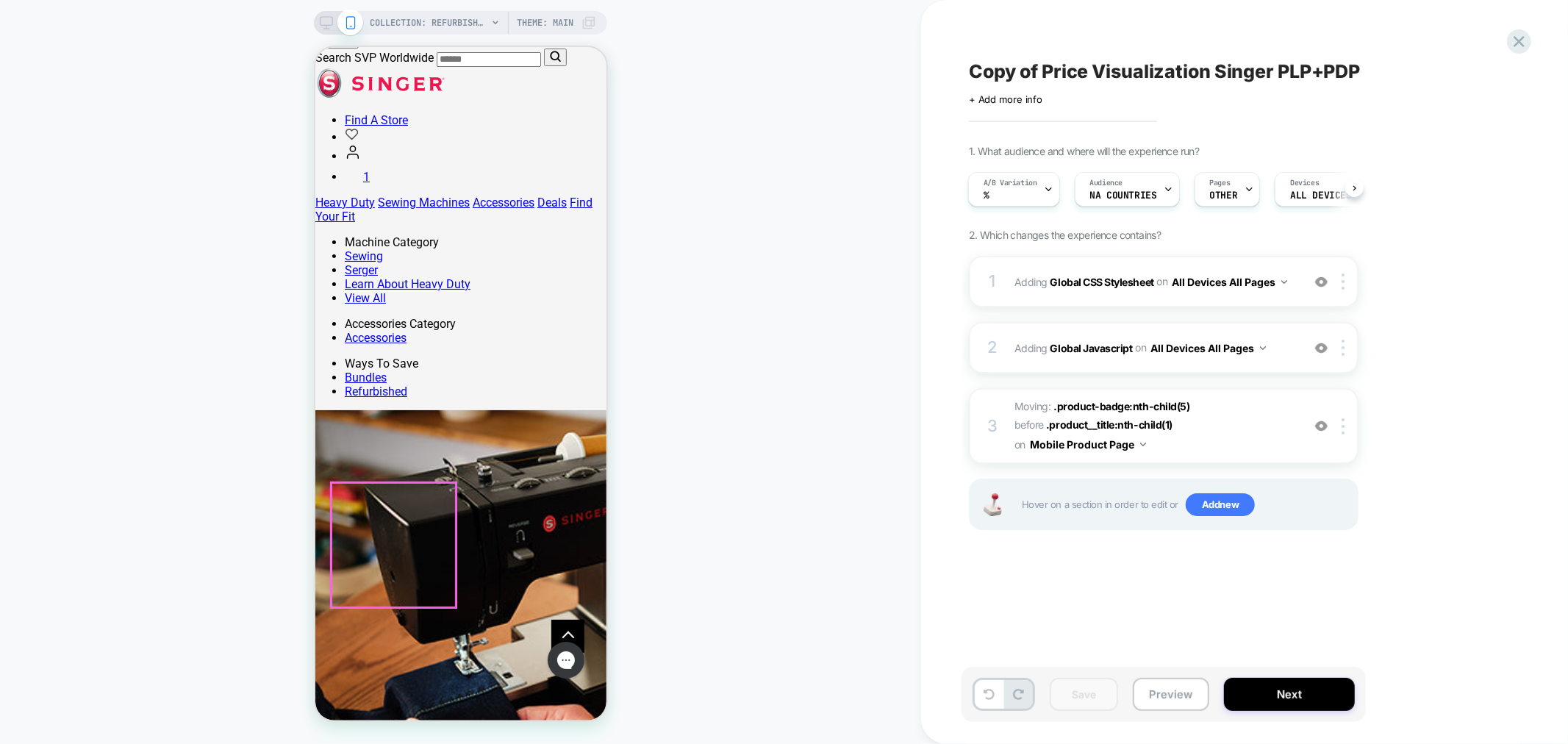
click img "SINGER® Refurbished Simple 3337 Sewing Machine"
click at [384, 15] on span "COLLECTION: Refurbished & Used Sewing Machines | SINGER® (Category)" at bounding box center [428, 22] width 118 height 23
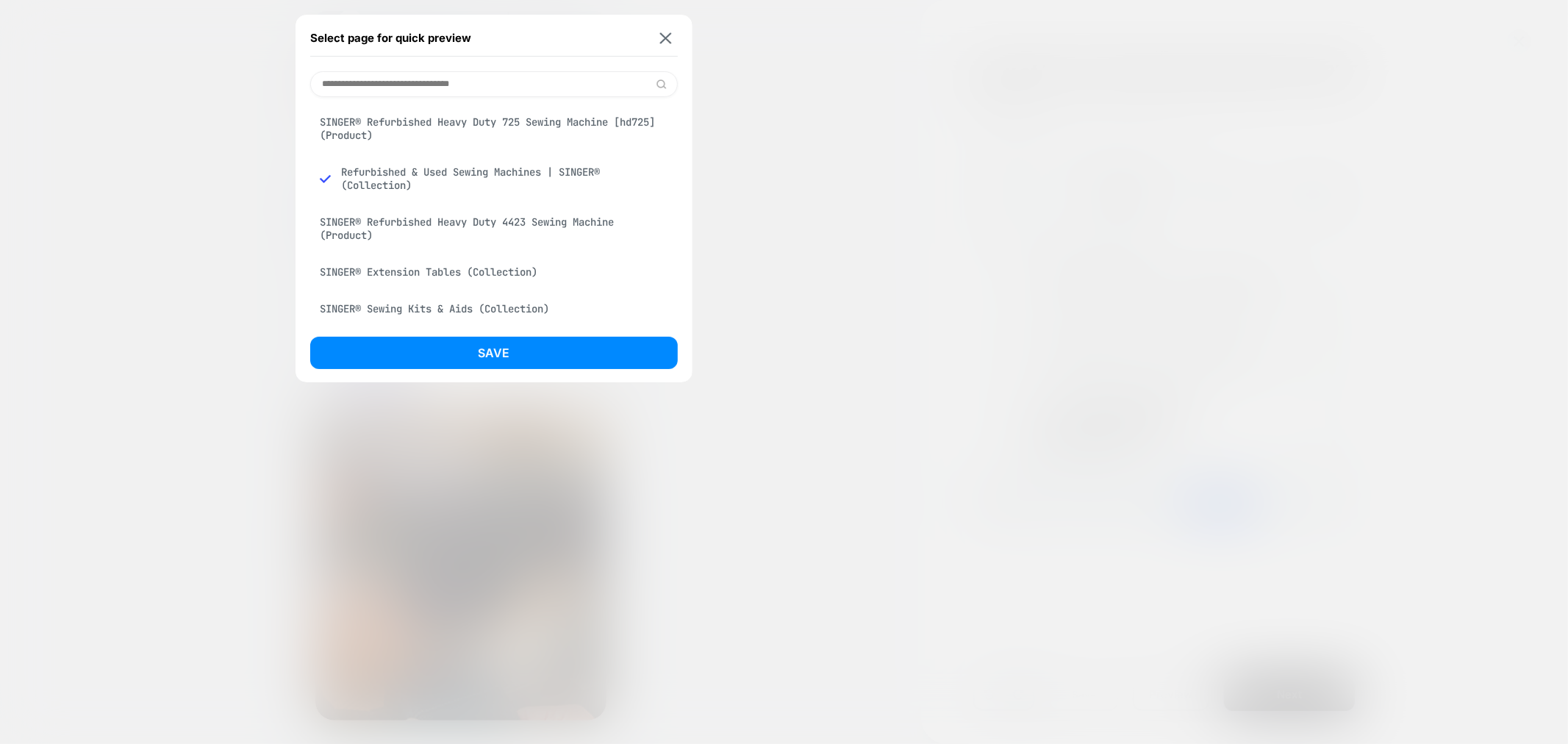
click at [404, 86] on input at bounding box center [493, 84] width 367 height 26
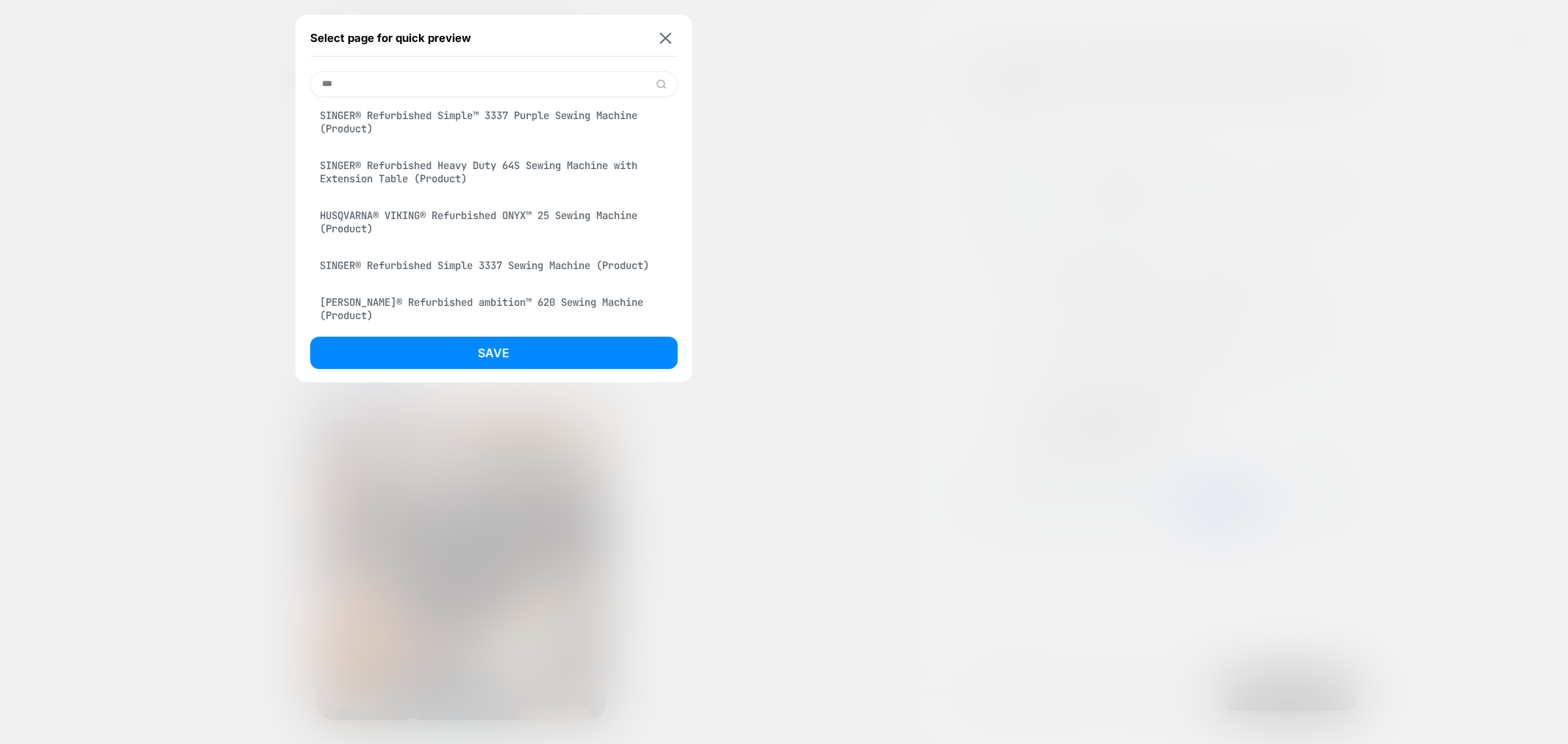
type input "***"
click at [601, 277] on div "SINGER® Refurbished Simple 3337 Sewing Machine (Product)" at bounding box center [493, 266] width 367 height 28
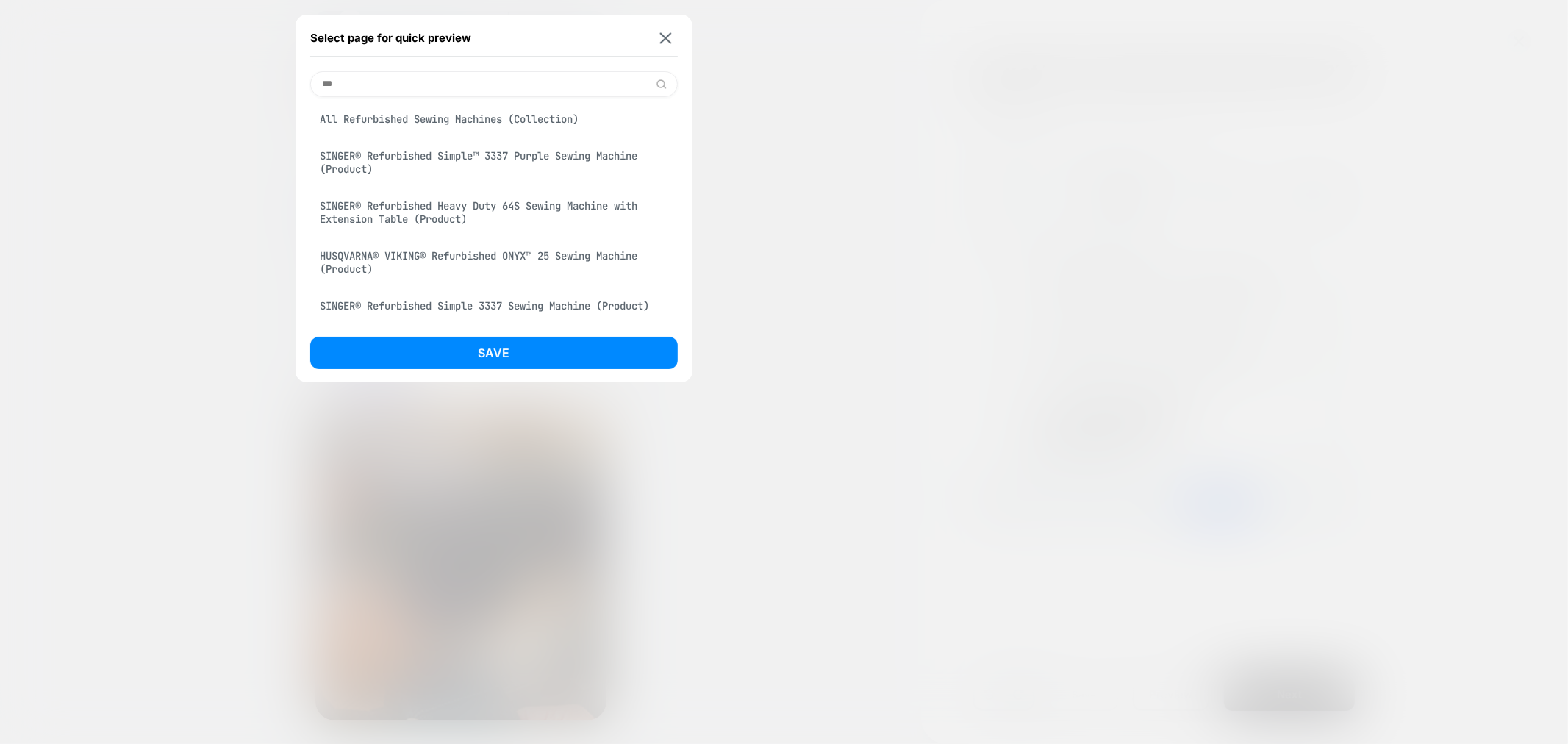
scroll to position [394, 0]
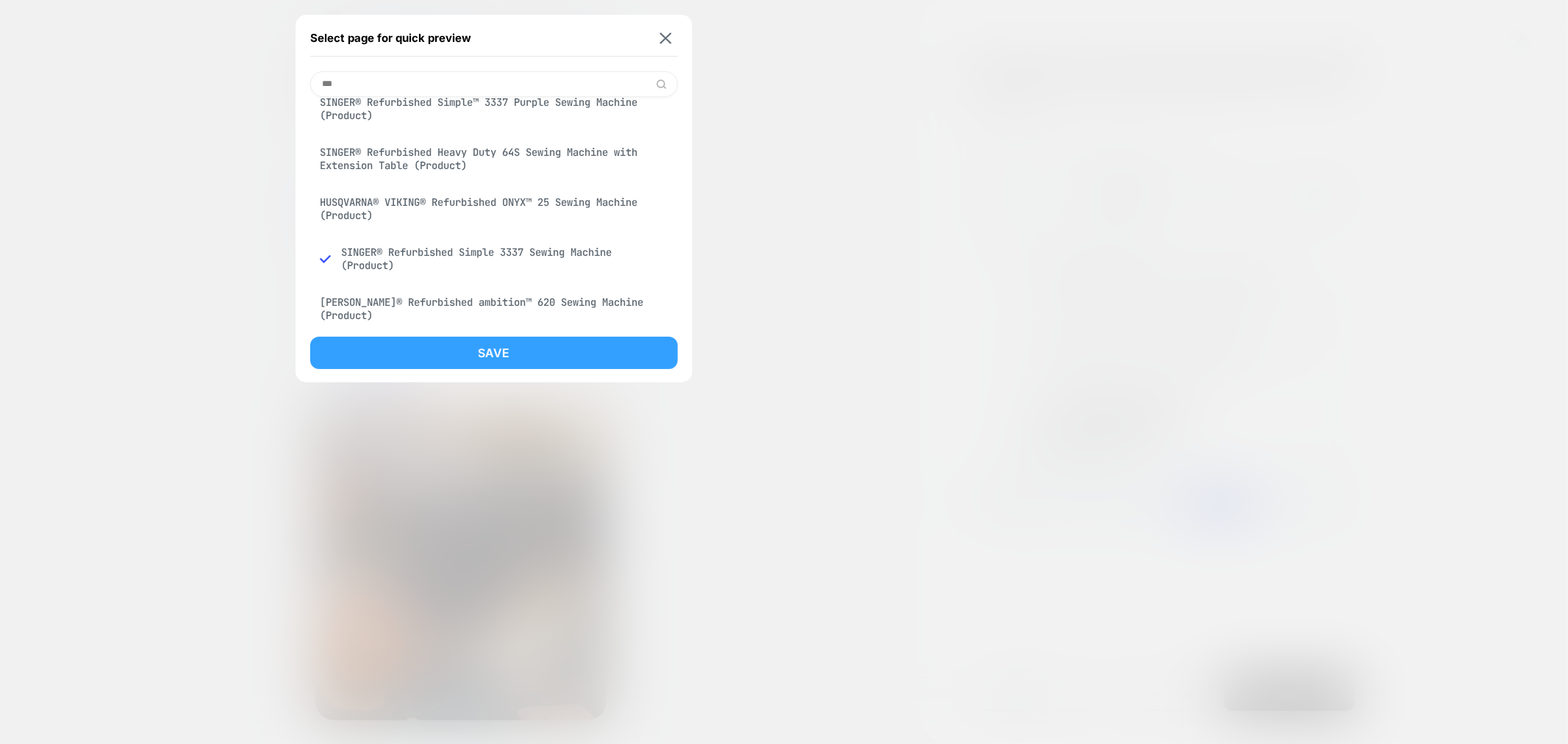
click at [598, 363] on button "Save" at bounding box center [493, 353] width 367 height 32
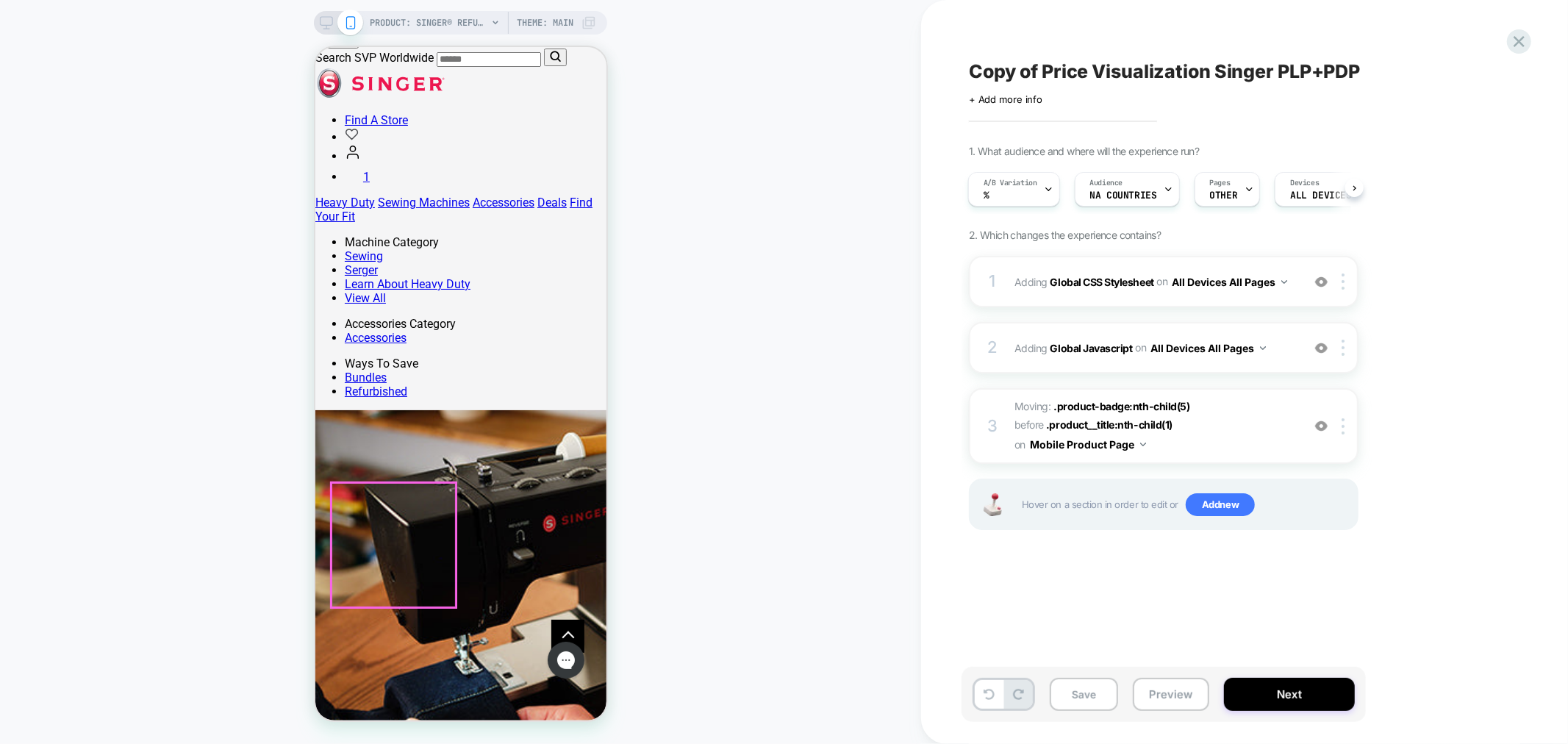
scroll to position [0, 2]
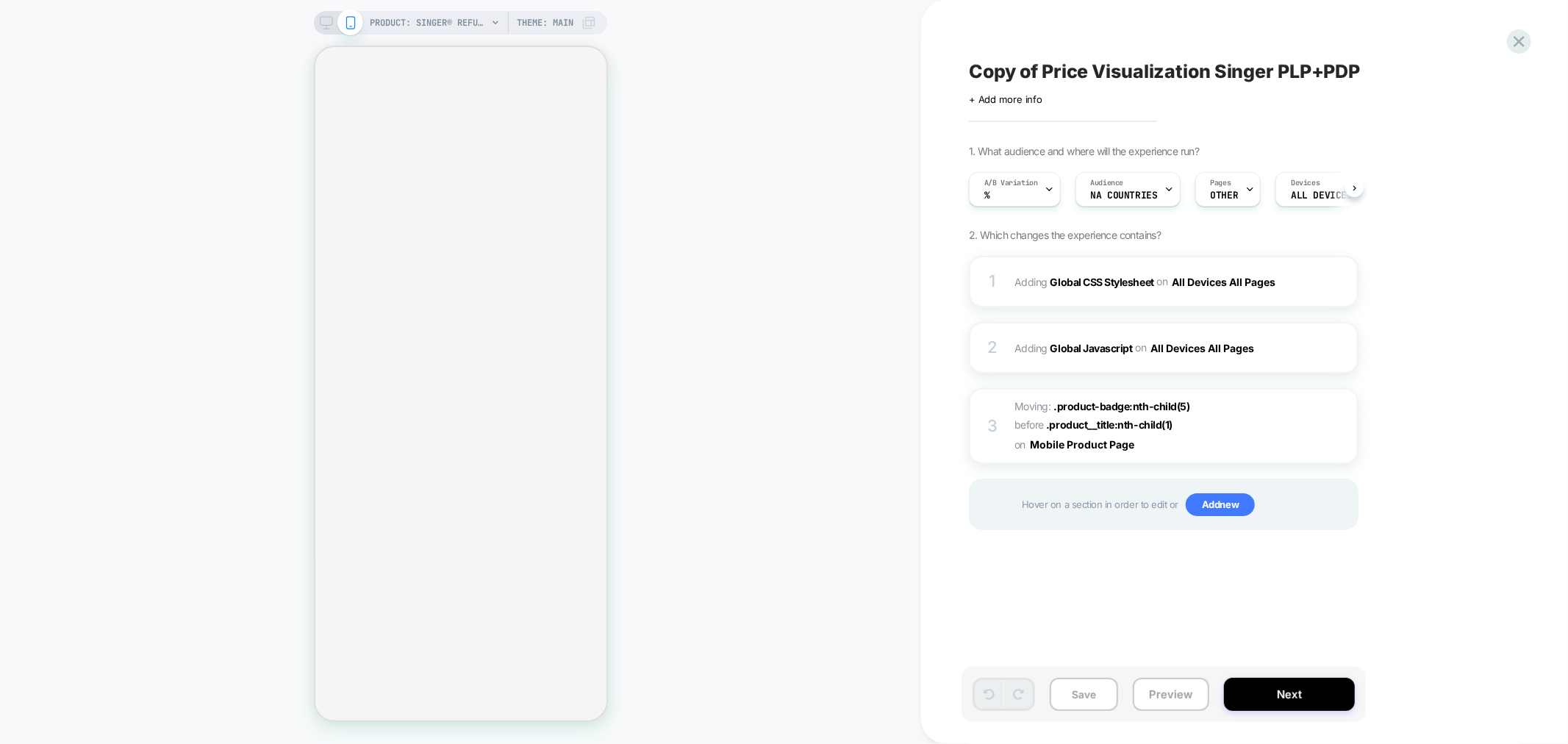
scroll to position [0, 1]
click at [1084, 691] on button "Save" at bounding box center [1084, 694] width 68 height 33
click at [1009, 173] on div "A/B Variation %" at bounding box center [1010, 190] width 83 height 33
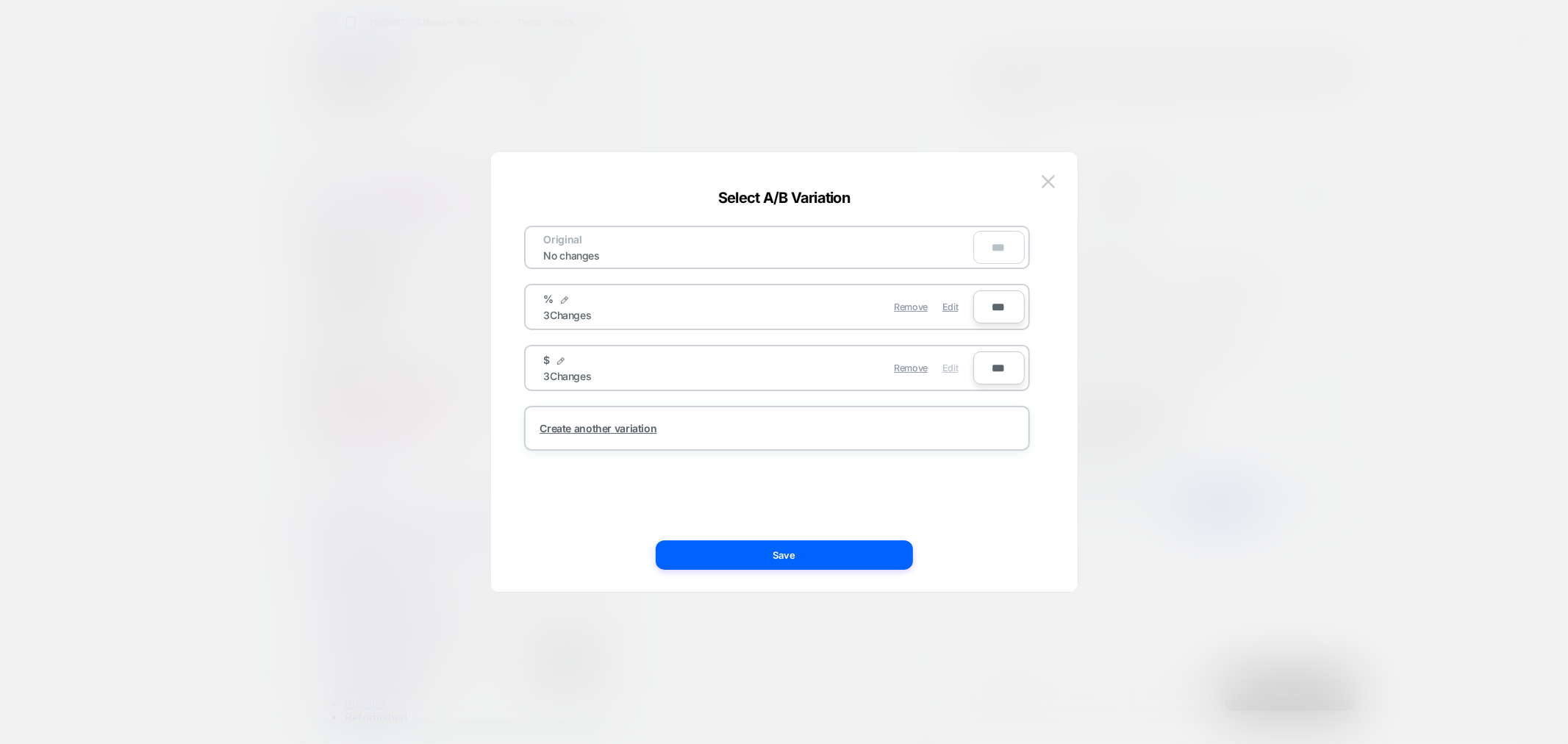
scroll to position [0, 0]
click at [957, 362] on span "Edit" at bounding box center [950, 367] width 16 height 11
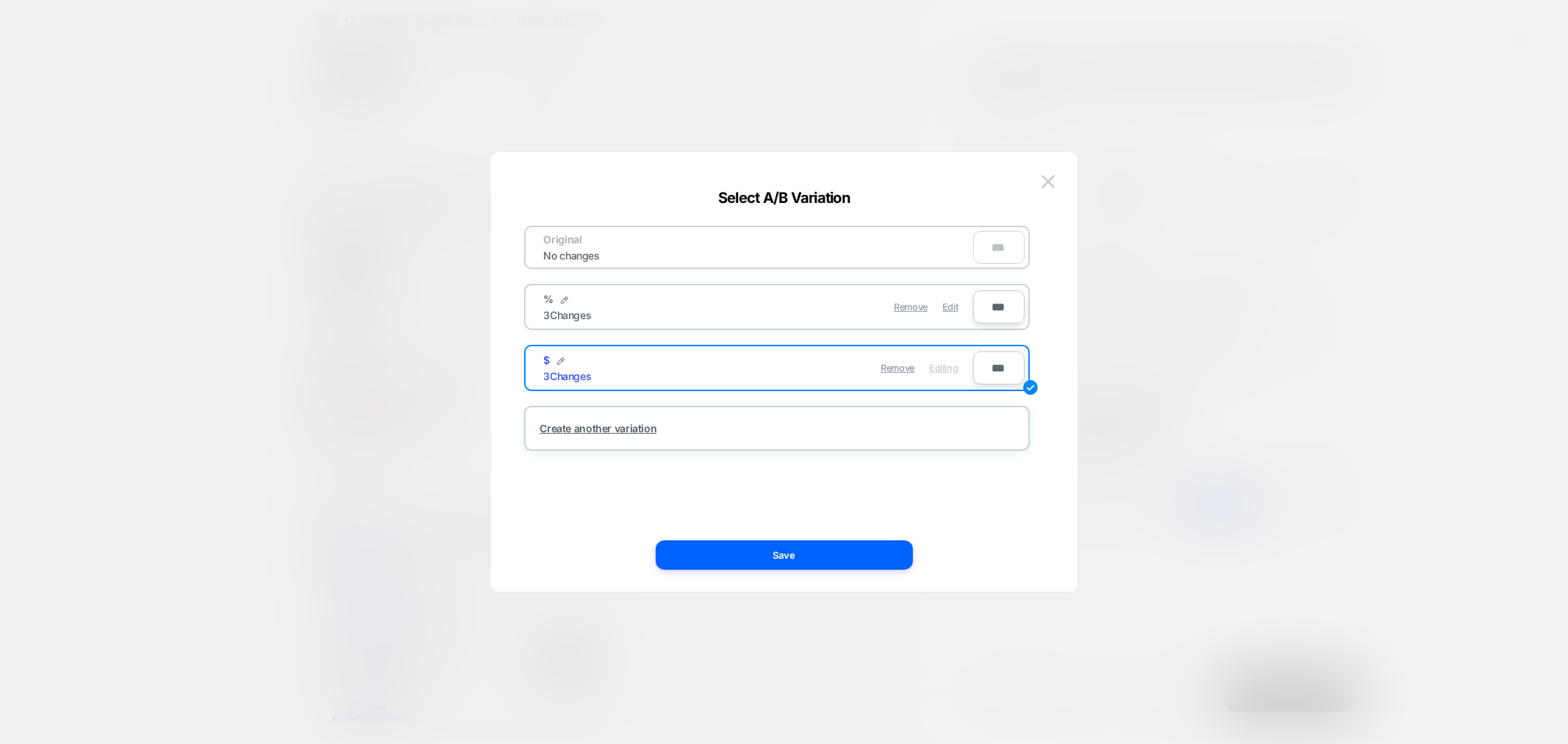
click at [868, 537] on div "Original No changes *** % 3 Changes Remove Edit *** $ 3 Changes Remove Editing …" at bounding box center [777, 371] width 542 height 380
click at [879, 554] on button "Save" at bounding box center [784, 555] width 257 height 30
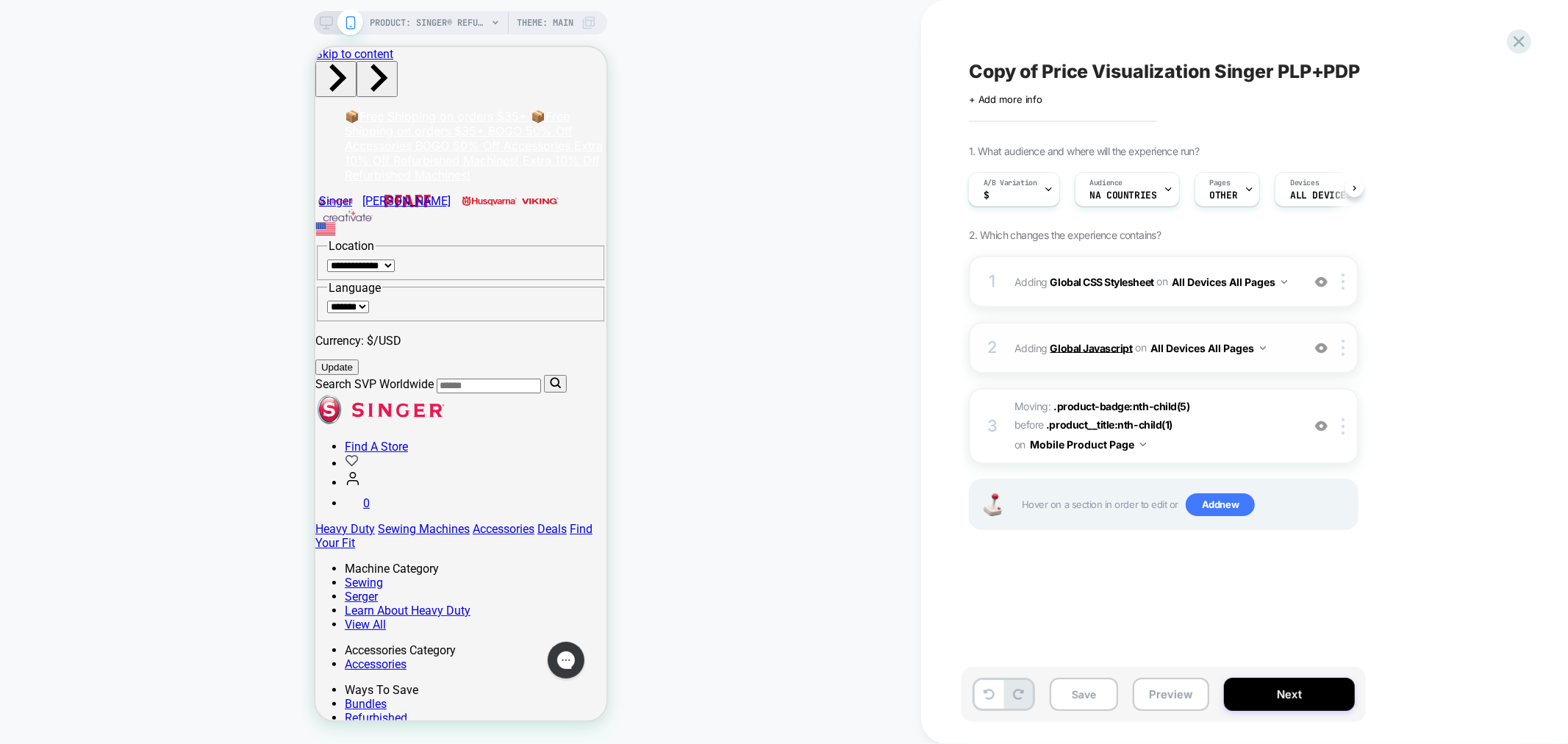
click at [1086, 342] on b "Global Javascript" at bounding box center [1091, 346] width 82 height 12
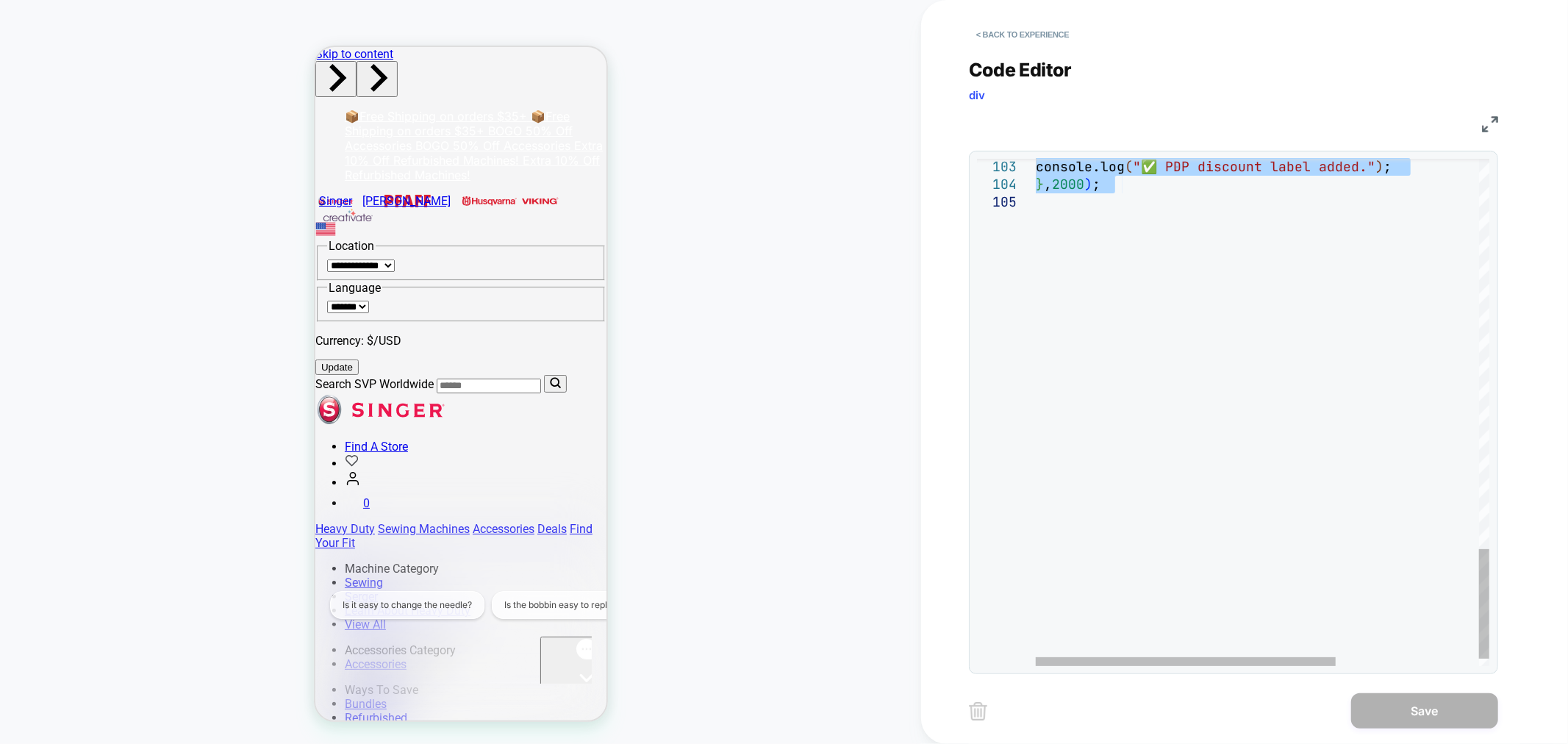
drag, startPoint x: 1038, startPoint y: 169, endPoint x: 1232, endPoint y: 277, distance: 222.0
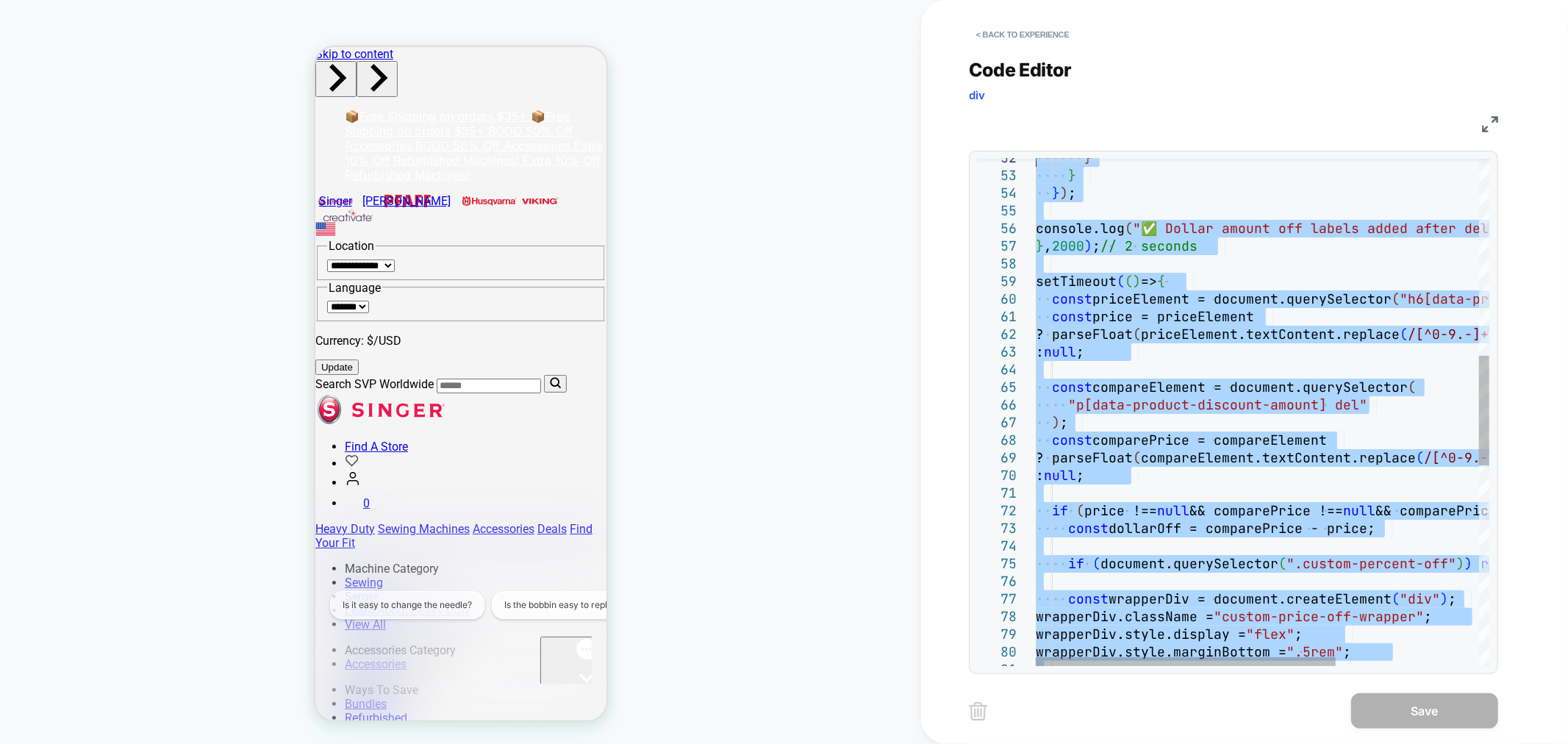
type textarea "**********"
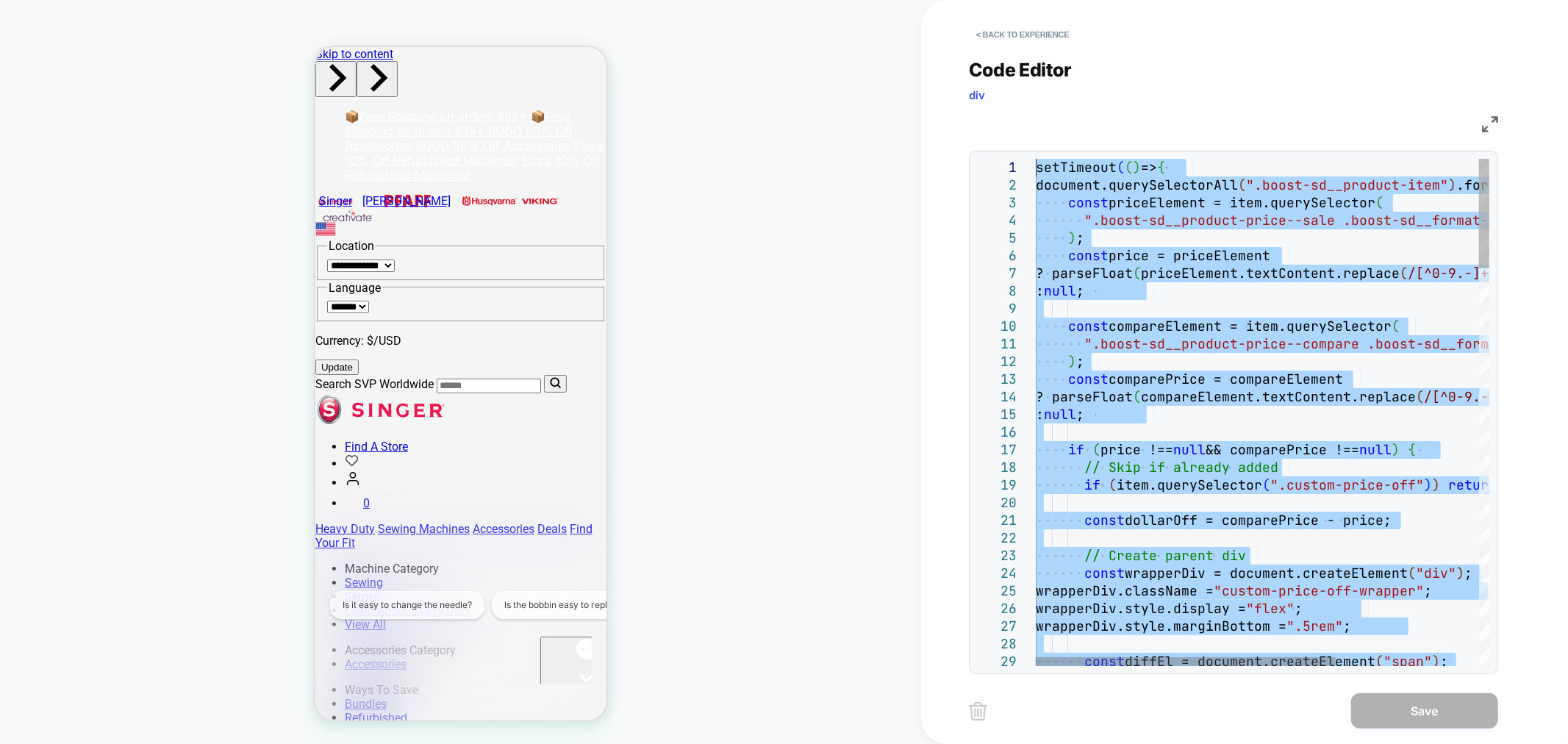
drag, startPoint x: 1062, startPoint y: 204, endPoint x: 927, endPoint y: 3, distance: 242.1
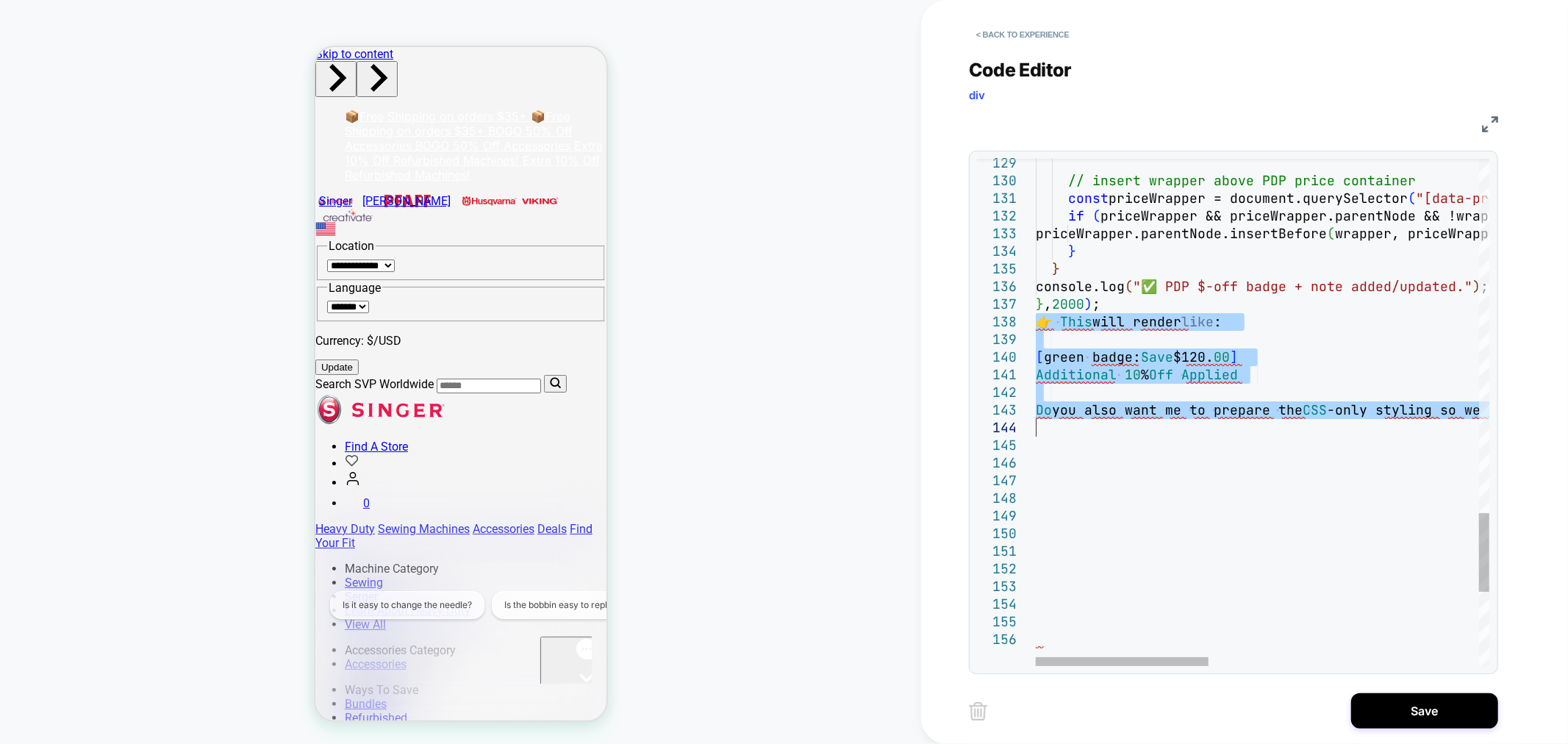
drag, startPoint x: 1038, startPoint y: 321, endPoint x: 1272, endPoint y: 422, distance: 254.9
type textarea "**********"
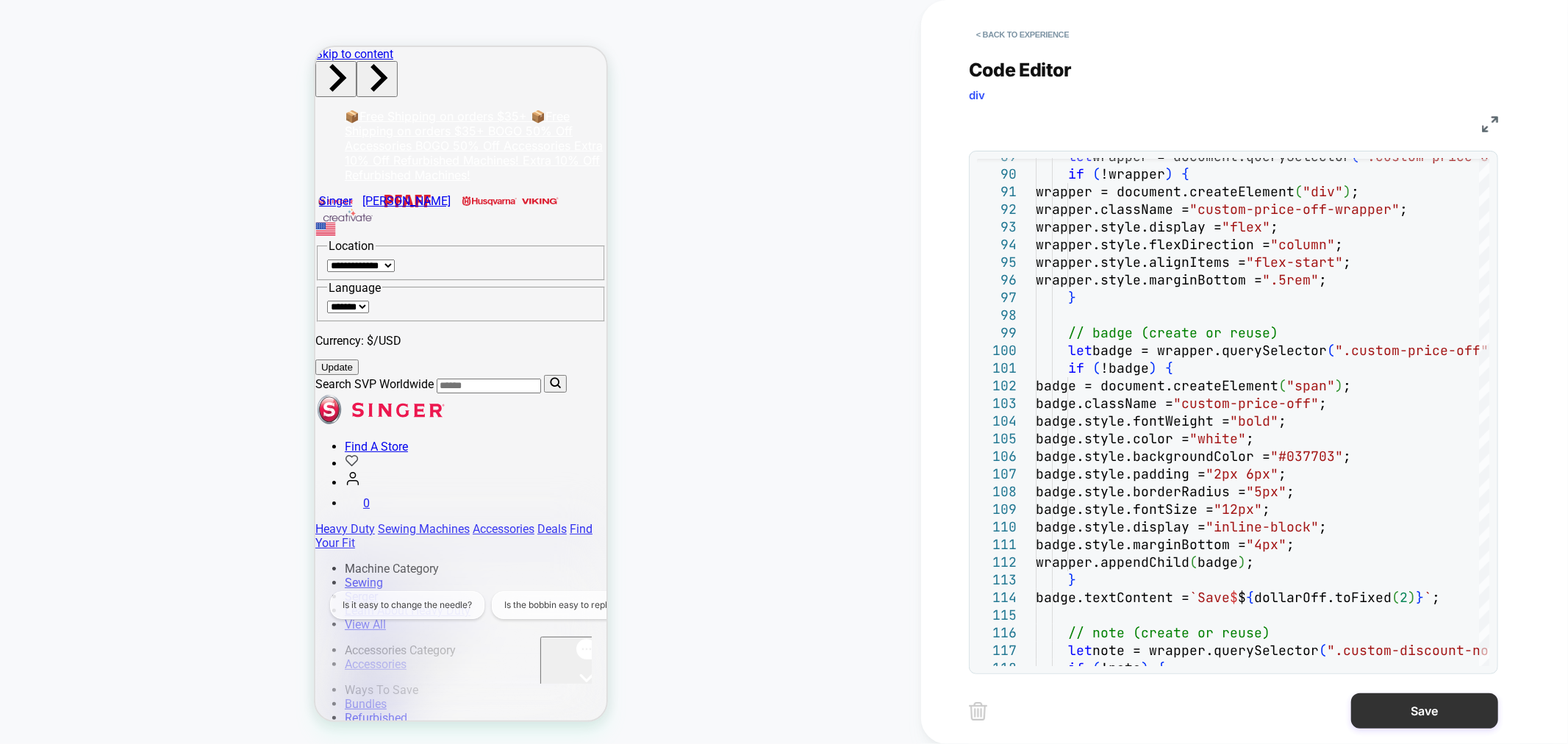
drag, startPoint x: 1443, startPoint y: 703, endPoint x: 184, endPoint y: 292, distance: 1324.4
click at [1443, 703] on button "Save" at bounding box center [1424, 711] width 147 height 35
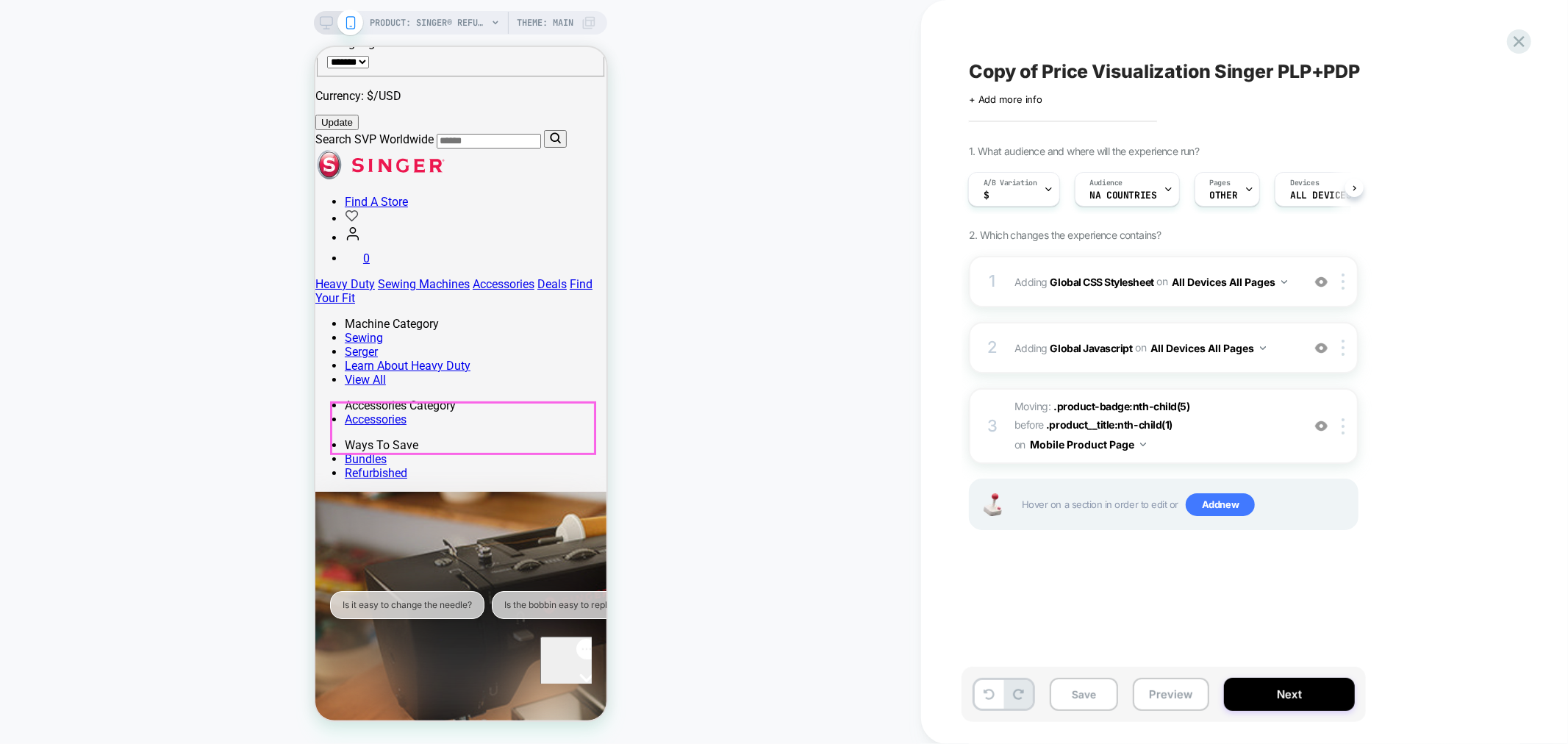
scroll to position [272, 0]
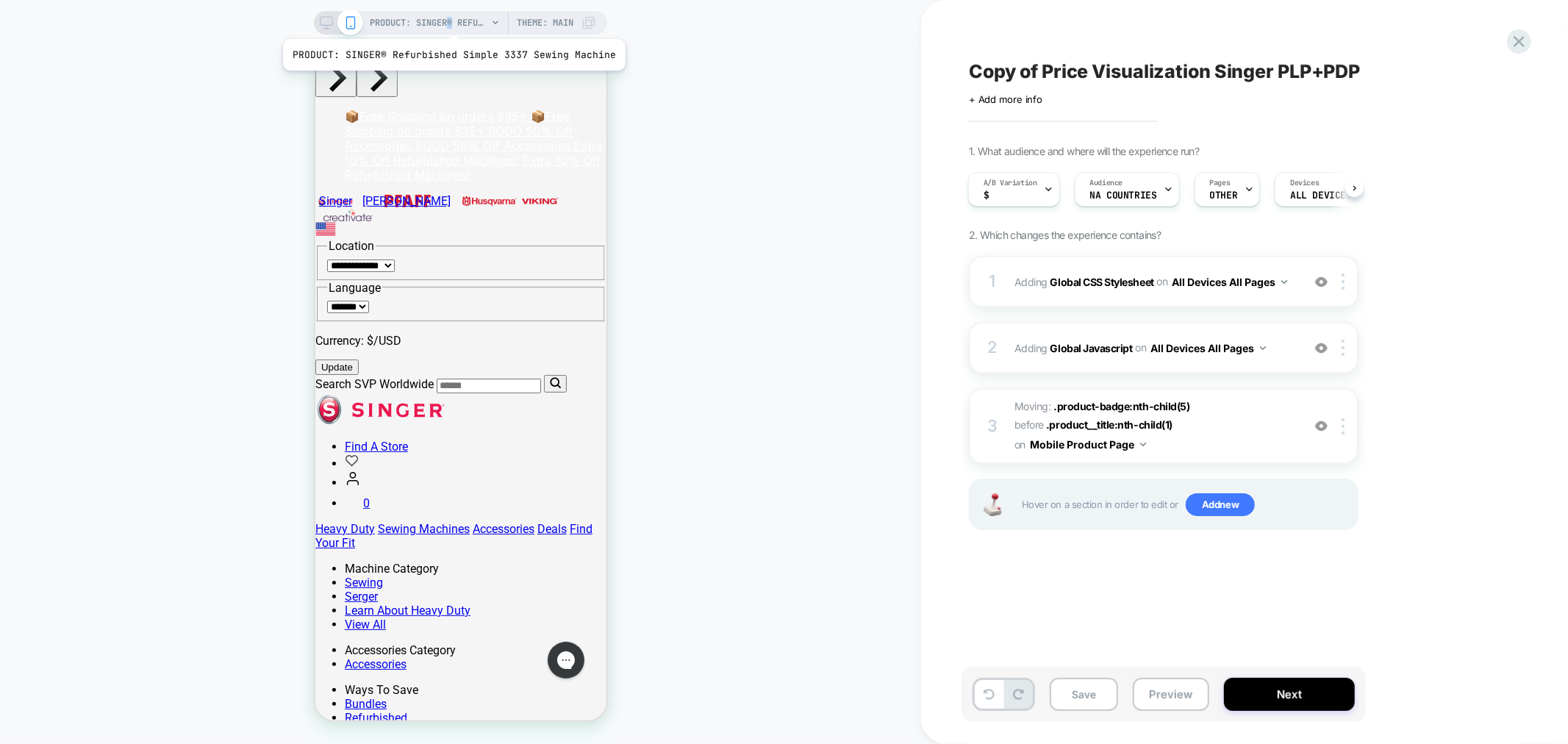
click at [450, 20] on span "PRODUCT: SINGER® Refurbished Simple 3337 Sewing Machine" at bounding box center [428, 22] width 118 height 23
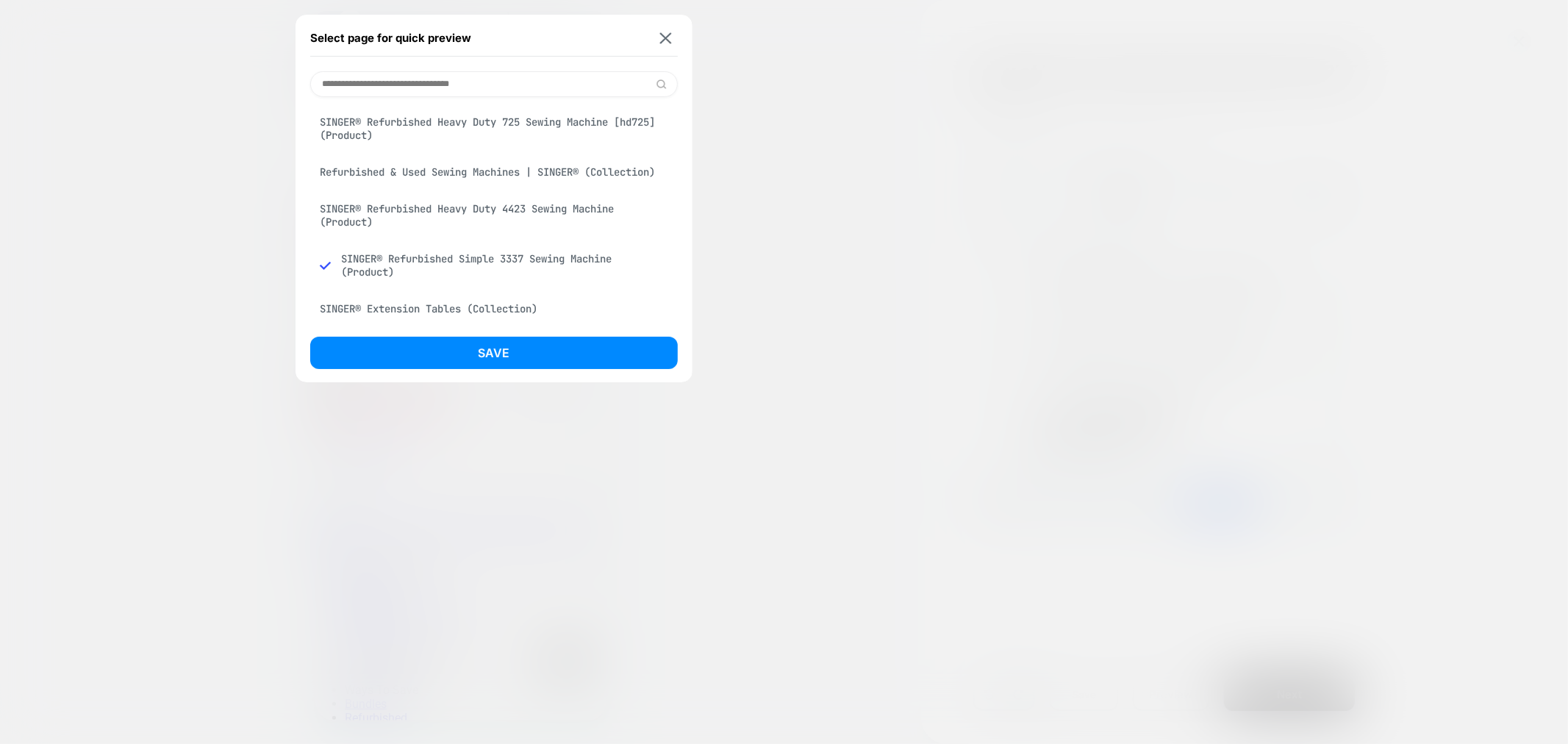
click at [479, 177] on div "Refurbished & Used Sewing Machines | SINGER® (Collection)" at bounding box center [493, 172] width 367 height 28
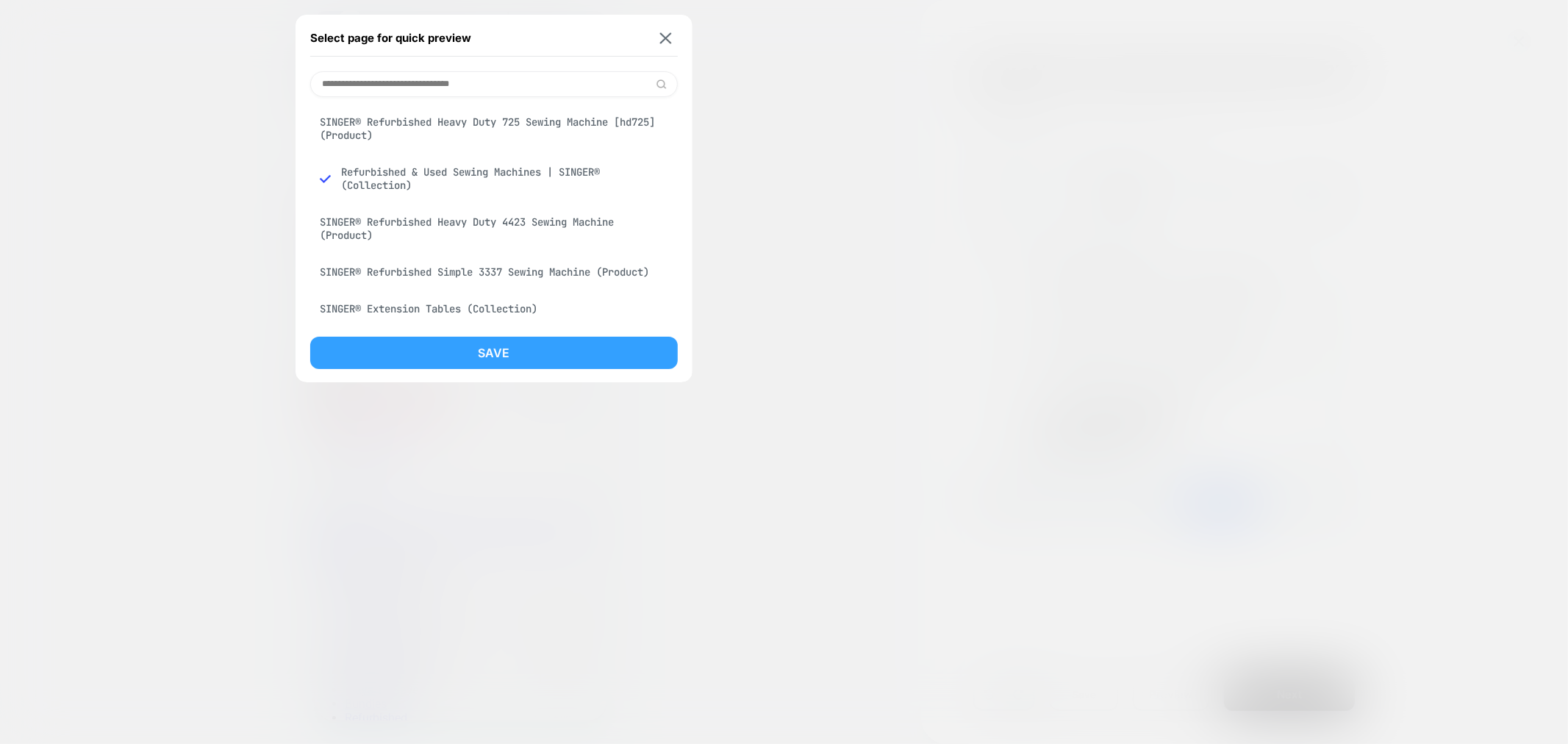
click at [524, 363] on button "Save" at bounding box center [493, 353] width 367 height 32
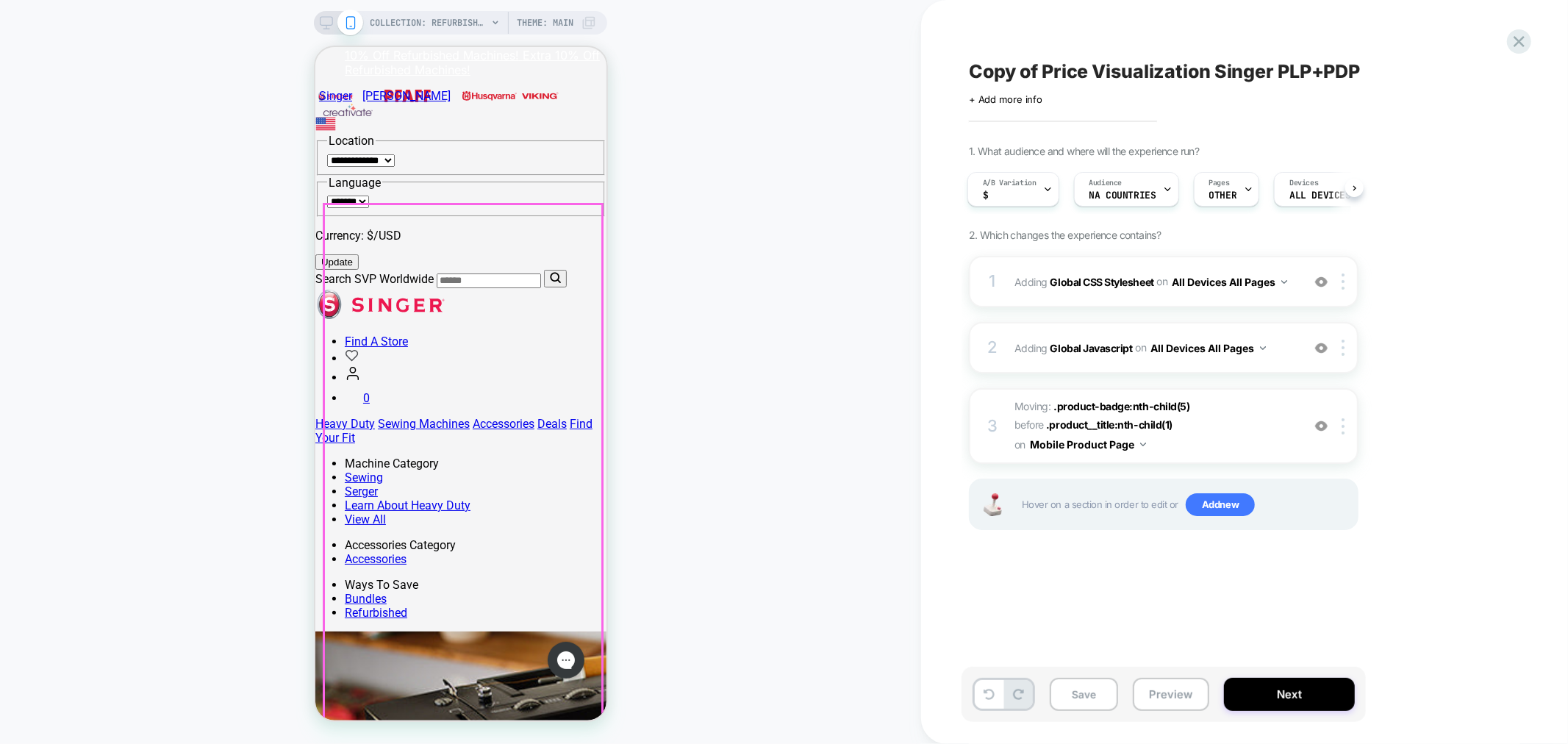
scroll to position [192, 0]
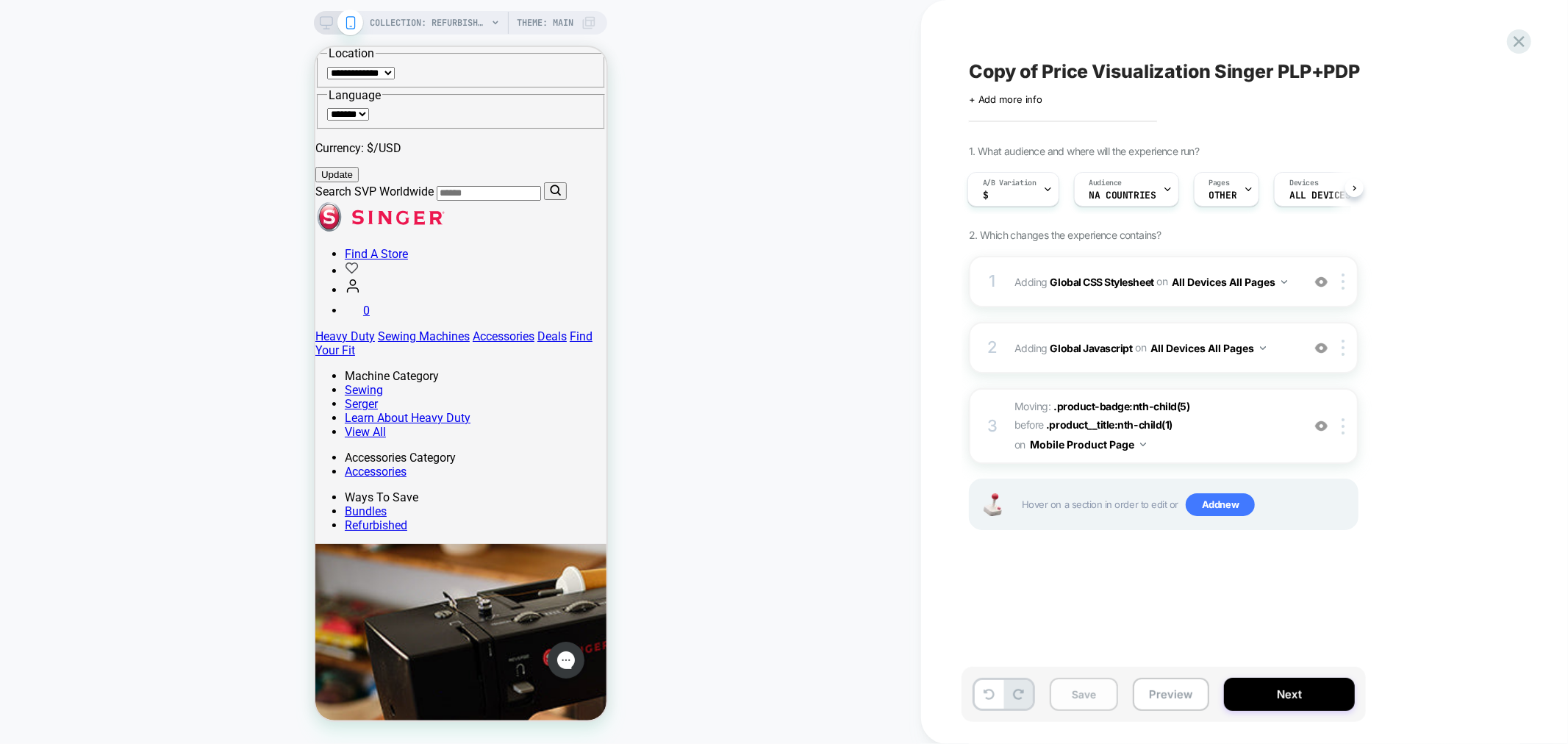
click at [1083, 693] on button "Save" at bounding box center [1084, 694] width 68 height 33
click at [1354, 186] on icon at bounding box center [1353, 188] width 3 height 6
click at [1065, 180] on span "Pages" at bounding box center [1059, 182] width 20 height 10
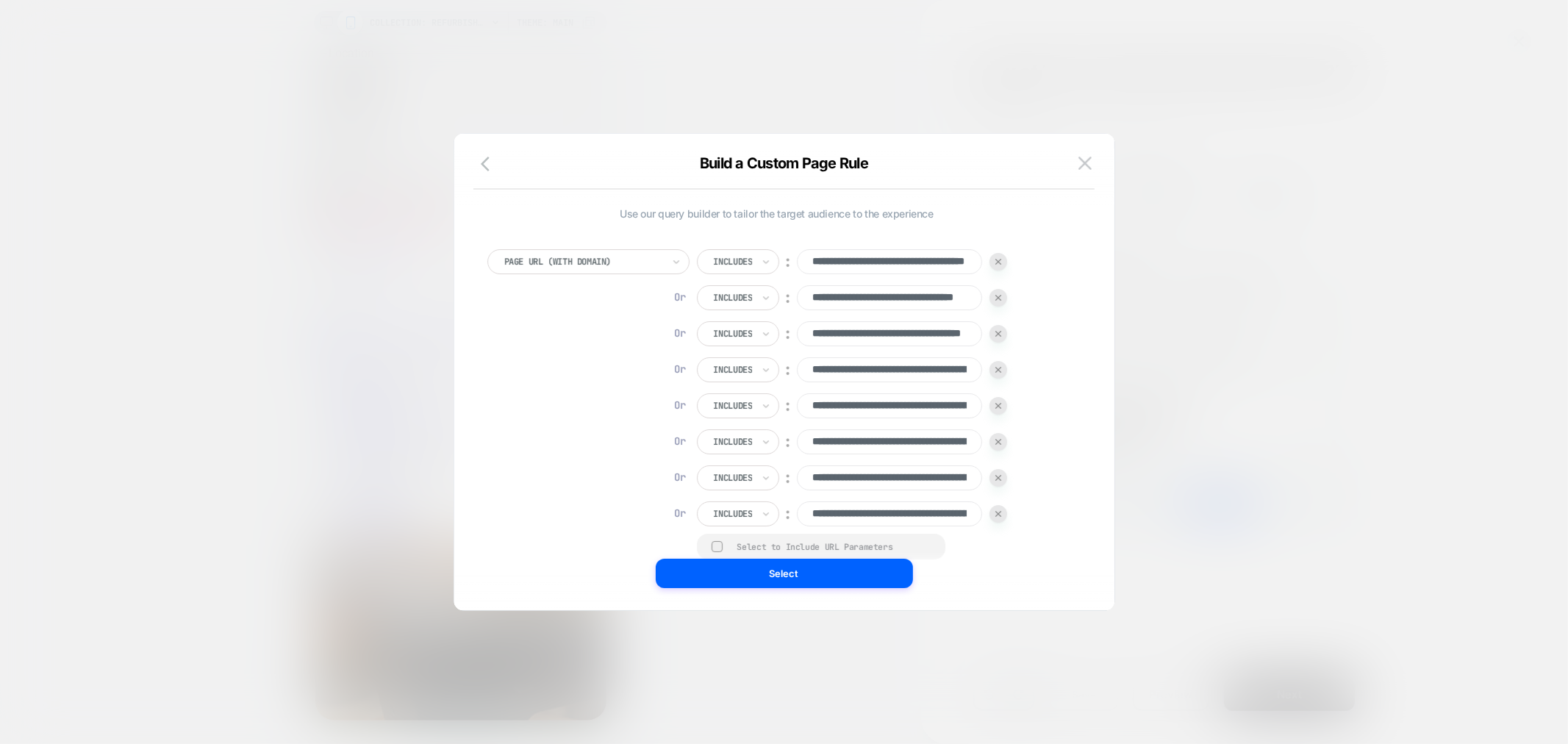
click at [1007, 255] on div "**********" at bounding box center [777, 428] width 579 height 357
click at [1001, 257] on div at bounding box center [998, 261] width 18 height 18
type input "**********"
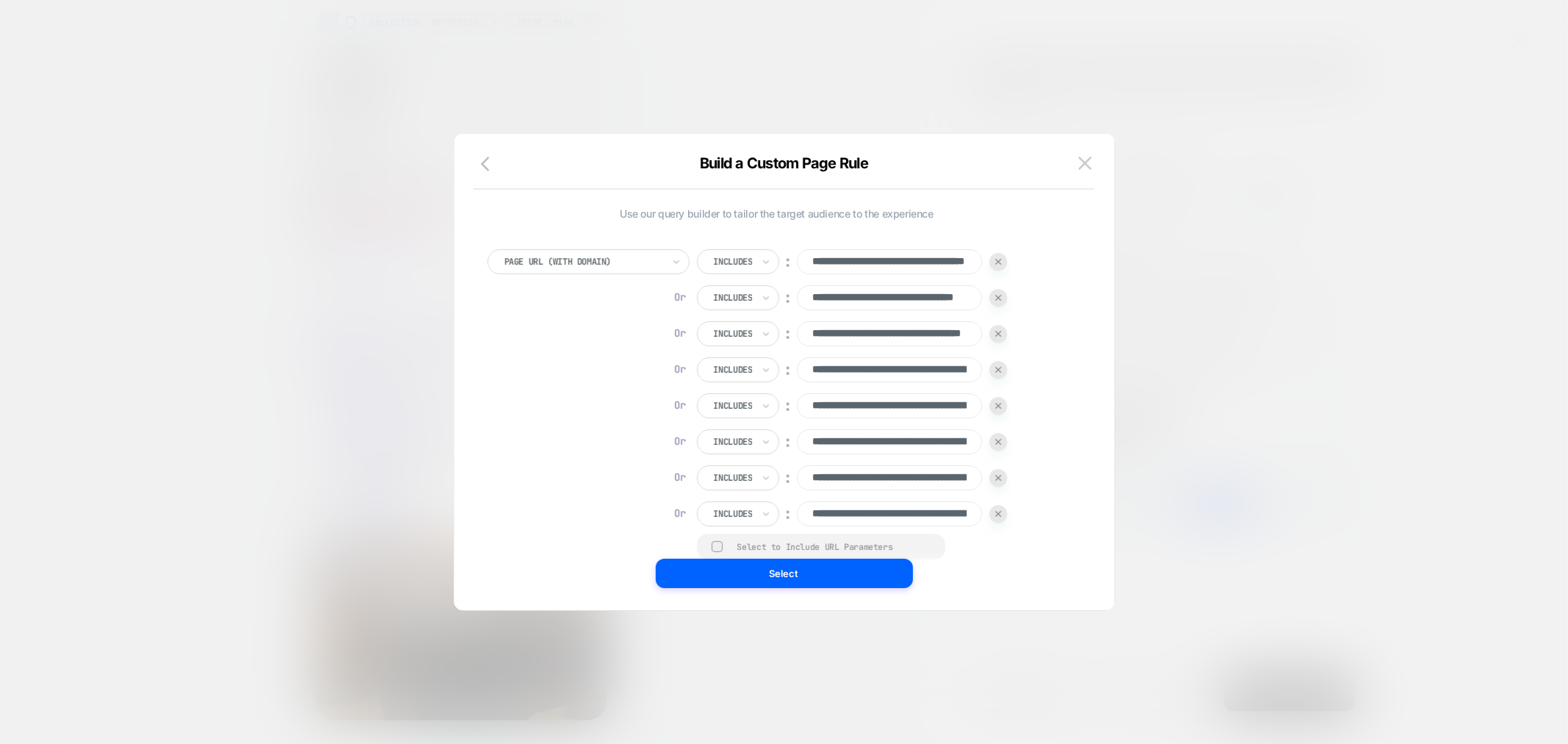
type input "**********"
click at [1001, 262] on img at bounding box center [998, 261] width 6 height 6
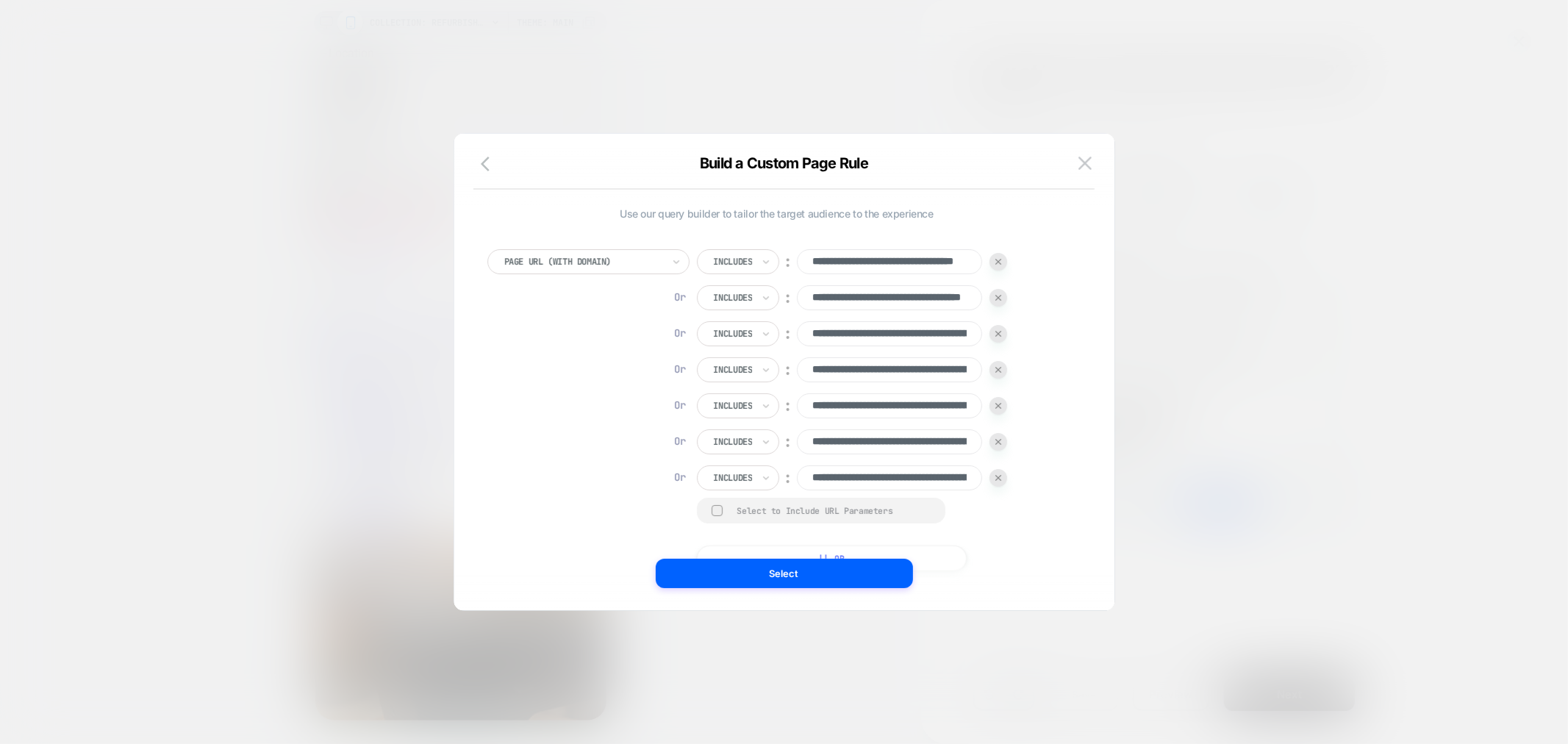
type input "**********"
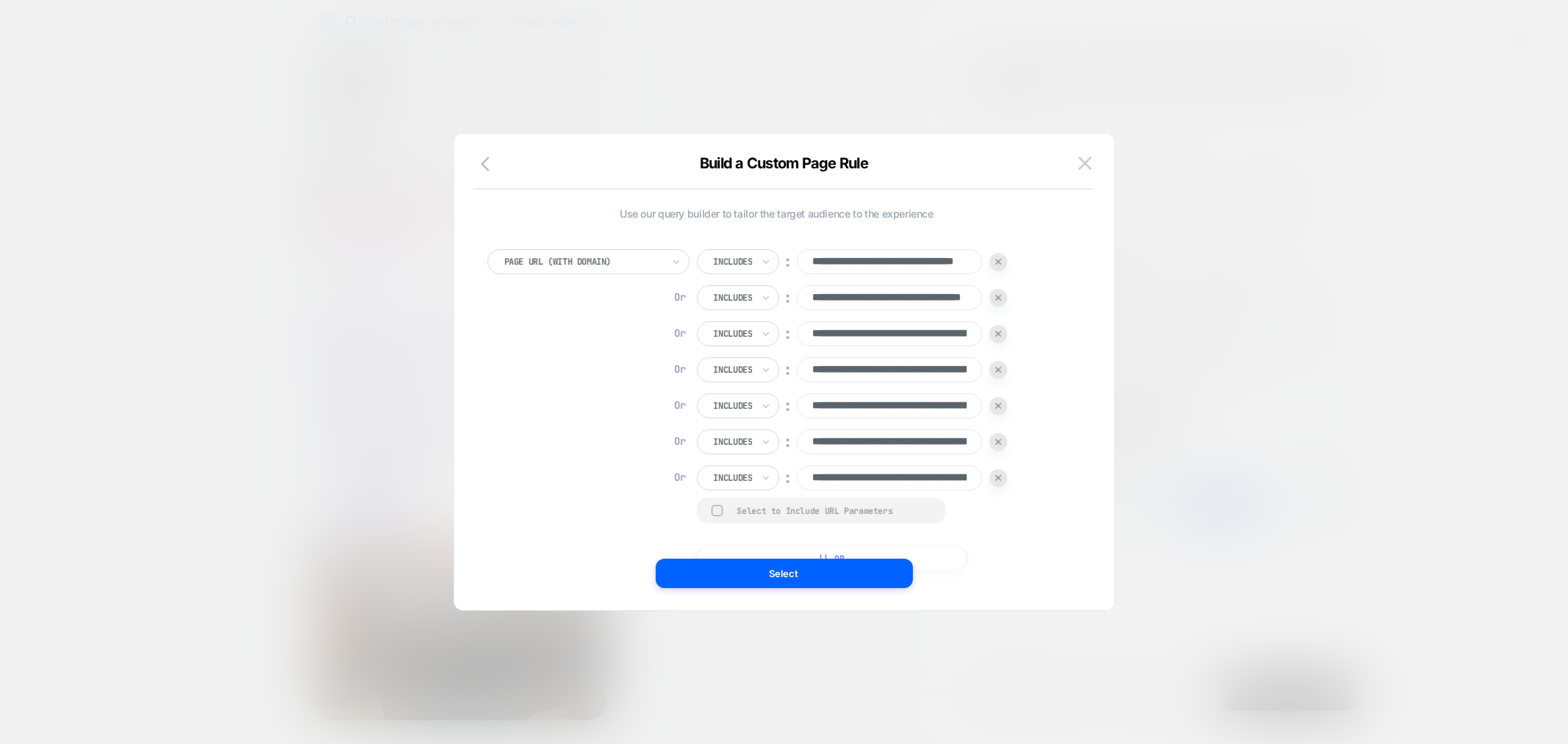
type input "**********"
click at [997, 442] on img at bounding box center [998, 441] width 6 height 6
click at [995, 402] on div at bounding box center [998, 405] width 18 height 18
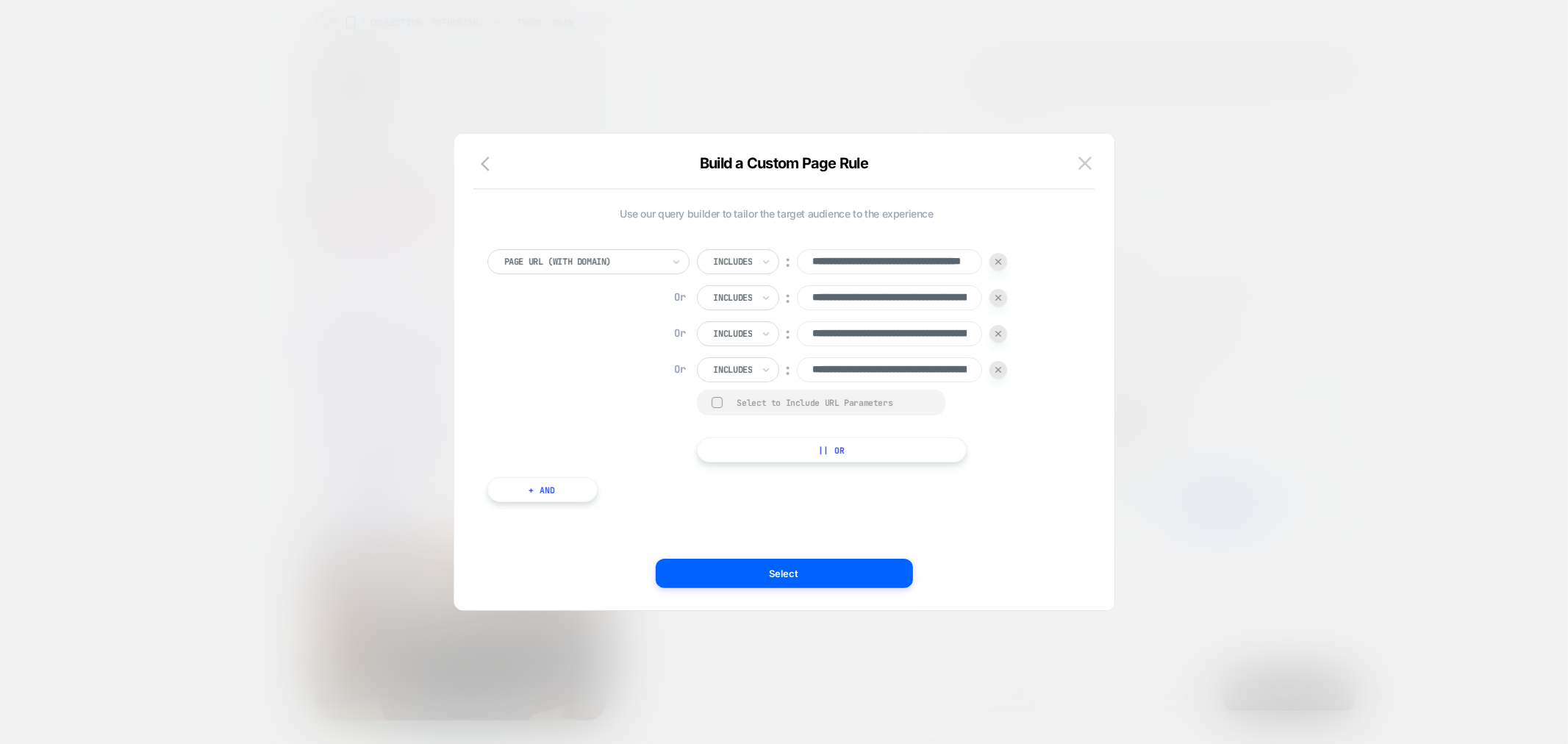
click at [989, 371] on div "**********" at bounding box center [852, 369] width 311 height 25
click at [995, 365] on div at bounding box center [998, 369] width 18 height 18
click at [1001, 333] on img at bounding box center [998, 333] width 6 height 6
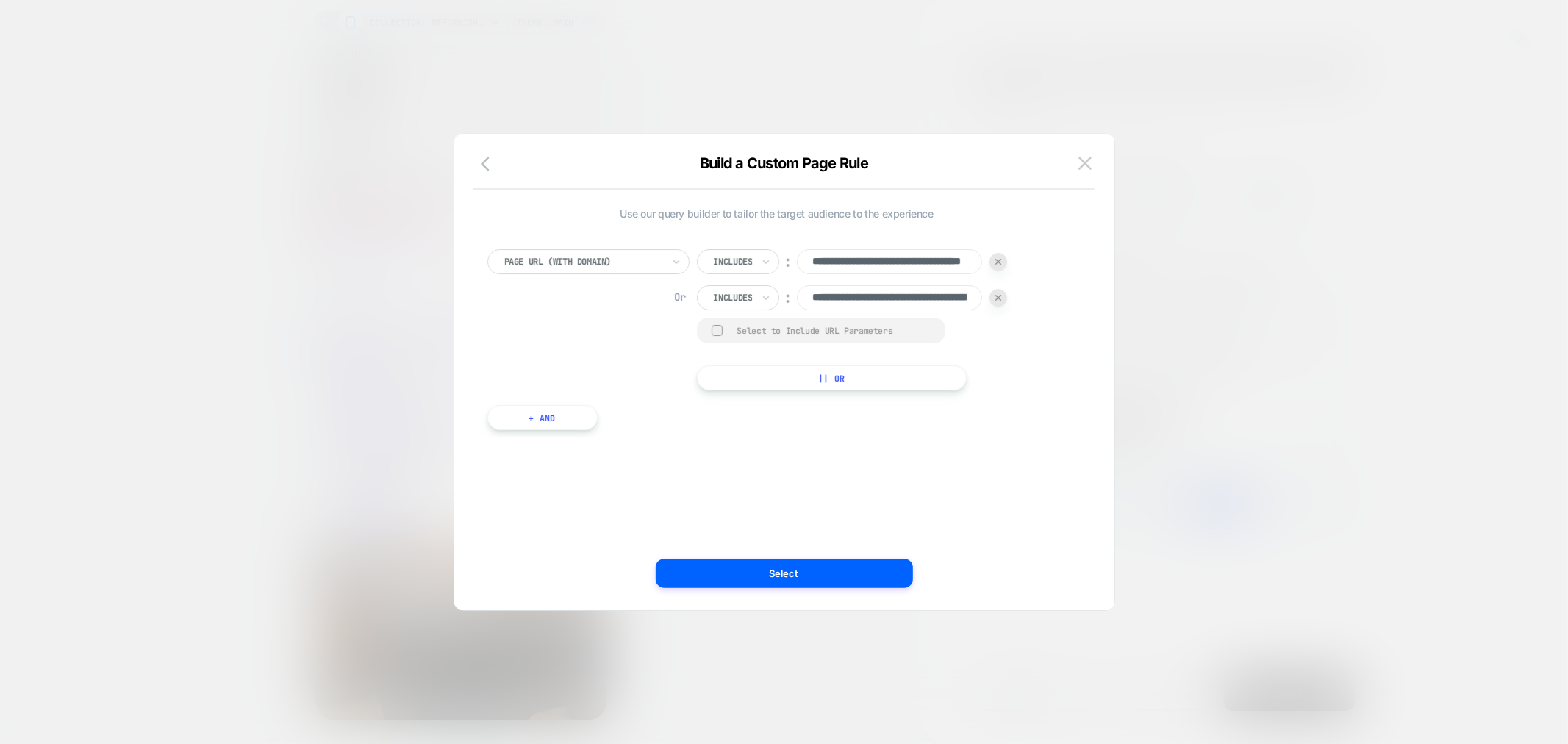
drag, startPoint x: 996, startPoint y: 298, endPoint x: 995, endPoint y: 285, distance: 13.0
click at [995, 298] on div at bounding box center [998, 297] width 18 height 18
click at [1003, 252] on div "**********" at bounding box center [852, 261] width 311 height 25
click at [634, 266] on div at bounding box center [583, 262] width 158 height 13
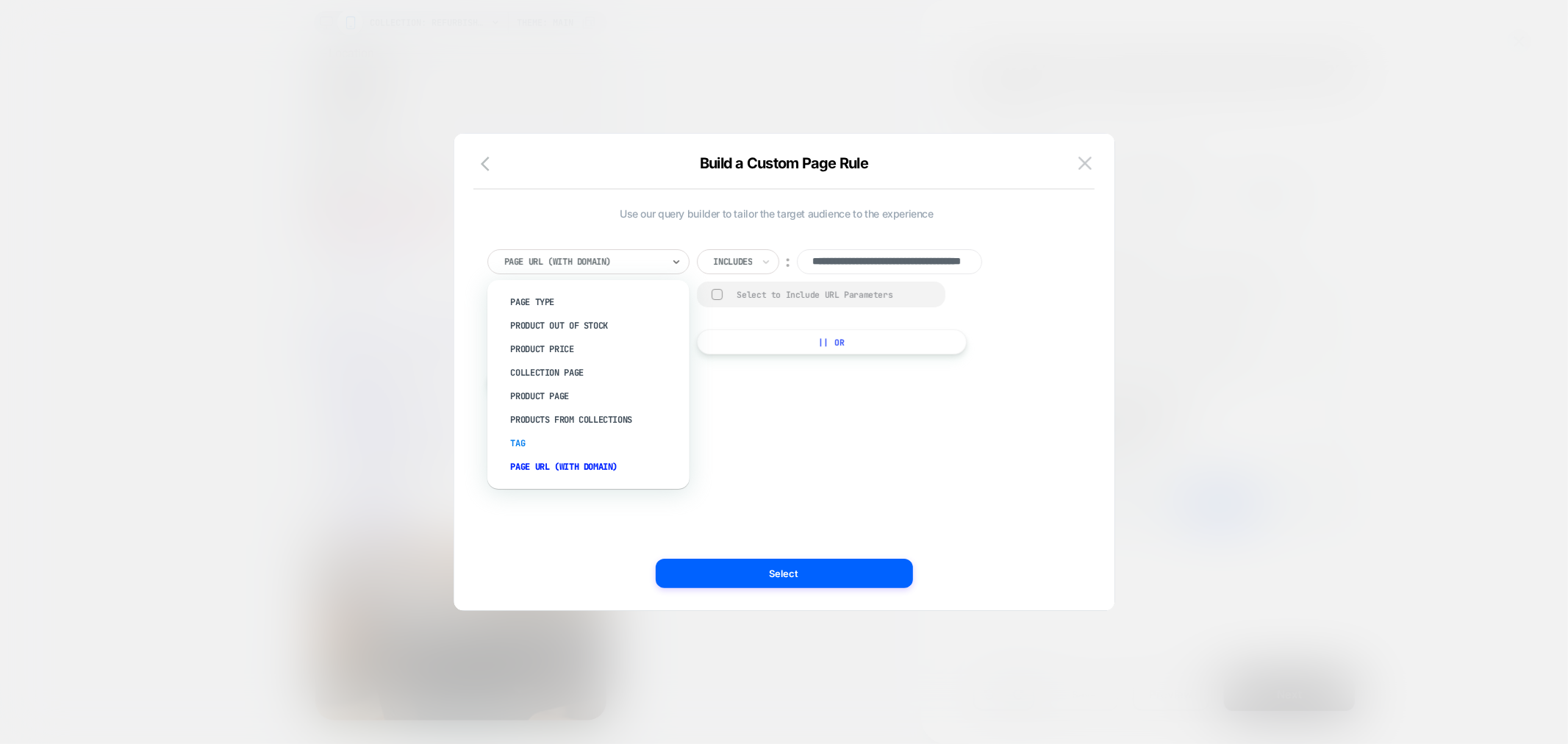
click at [584, 433] on div "Tag" at bounding box center [595, 442] width 187 height 23
drag, startPoint x: 619, startPoint y: 265, endPoint x: 612, endPoint y: 272, distance: 9.9
click at [618, 265] on div at bounding box center [583, 262] width 158 height 13
click at [548, 292] on div "Page Type" at bounding box center [595, 302] width 187 height 23
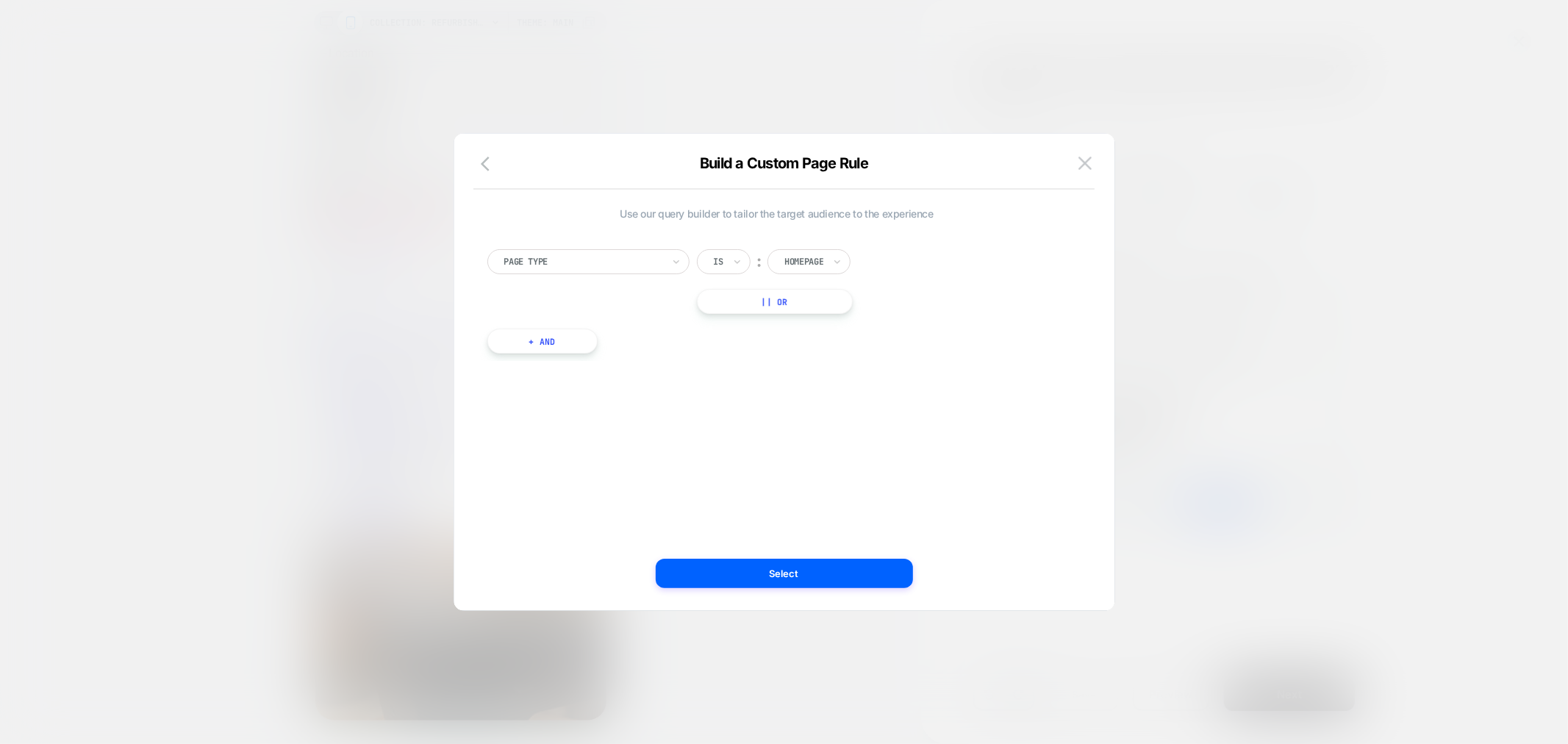
click at [816, 257] on div at bounding box center [803, 262] width 39 height 13
click at [605, 266] on div at bounding box center [583, 262] width 158 height 13
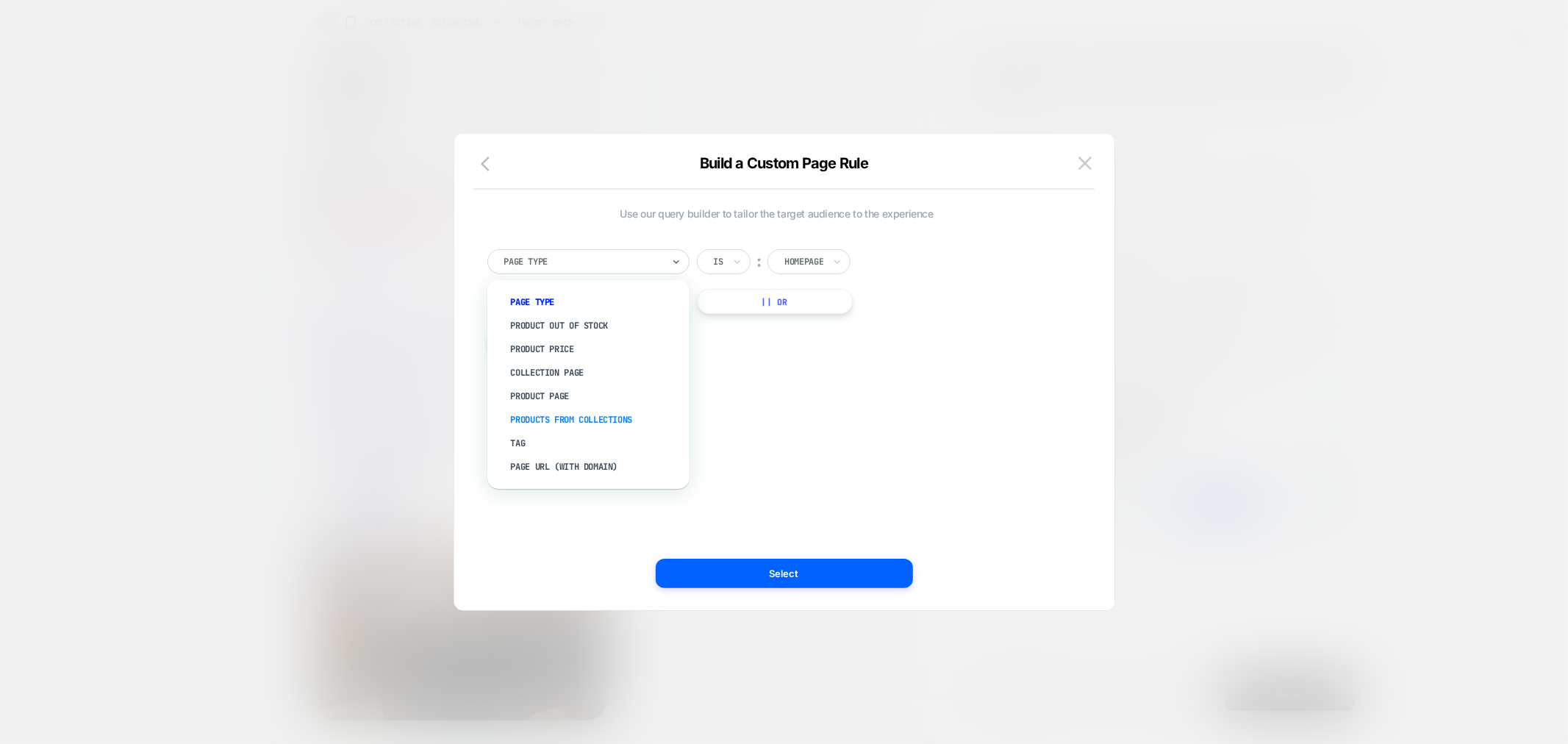
click at [561, 417] on div "Products From Collections" at bounding box center [595, 419] width 187 height 23
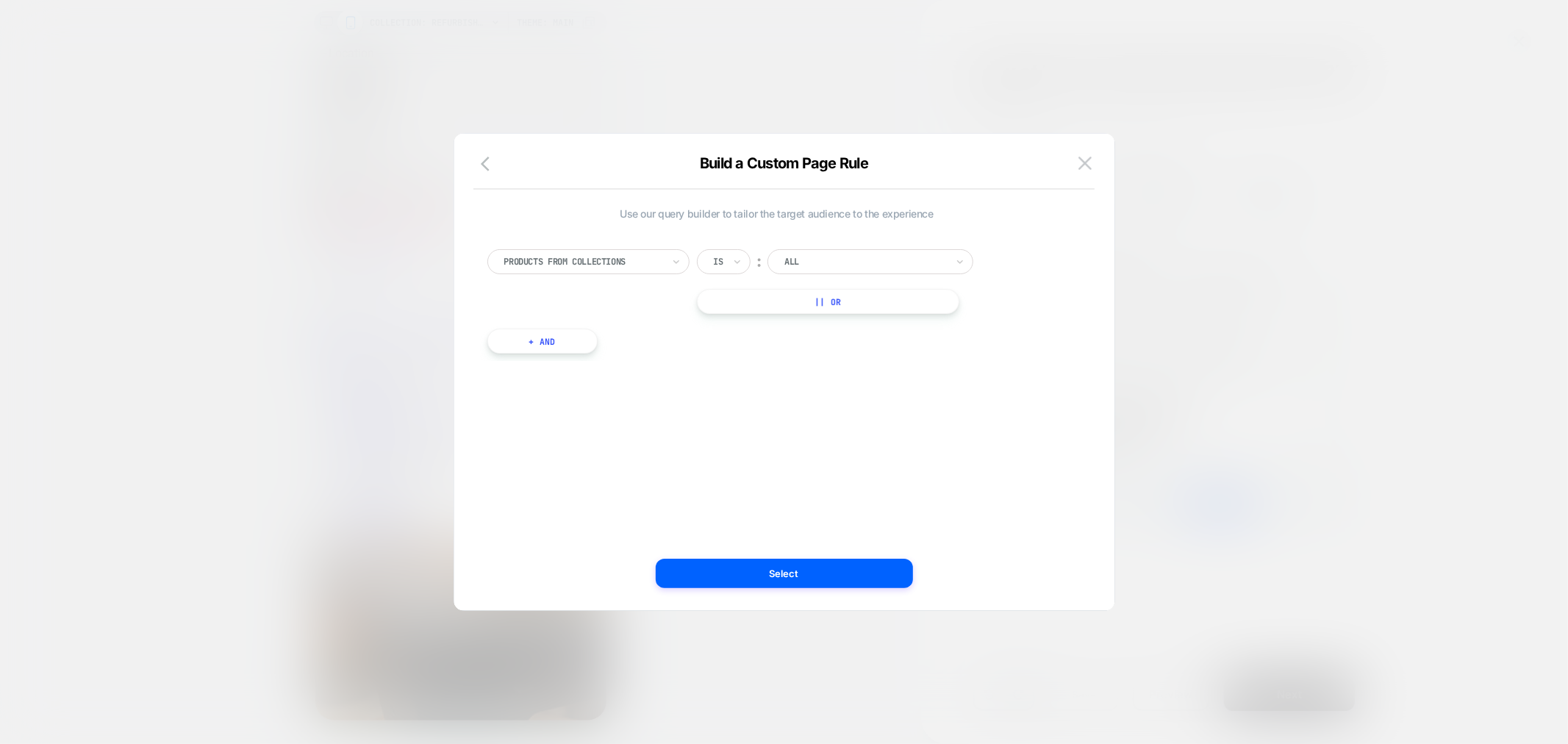
click at [836, 273] on div "ALL" at bounding box center [870, 261] width 205 height 25
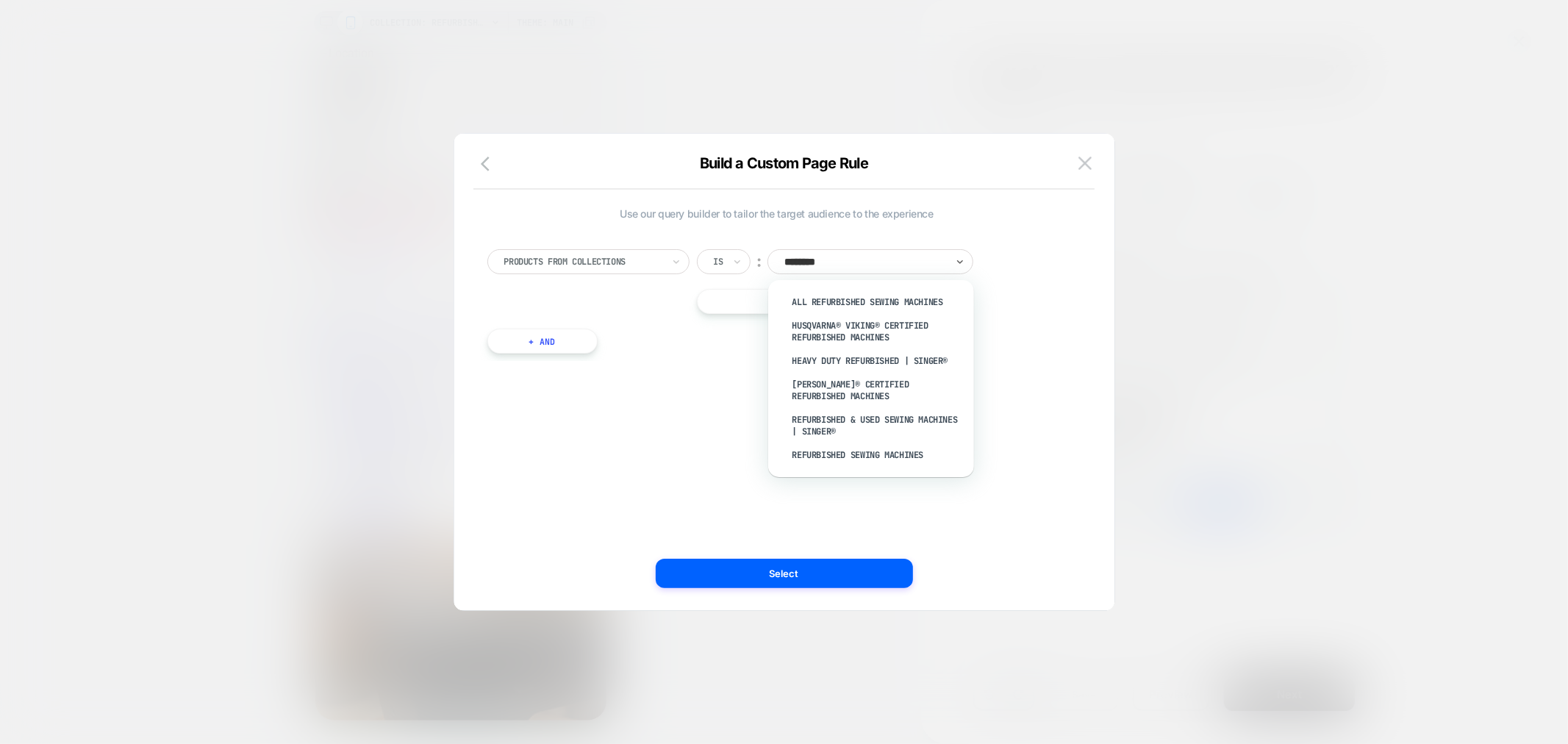
type input "*********"
click at [902, 368] on div "Heavy Duty Refurbished | SINGER®" at bounding box center [878, 360] width 191 height 23
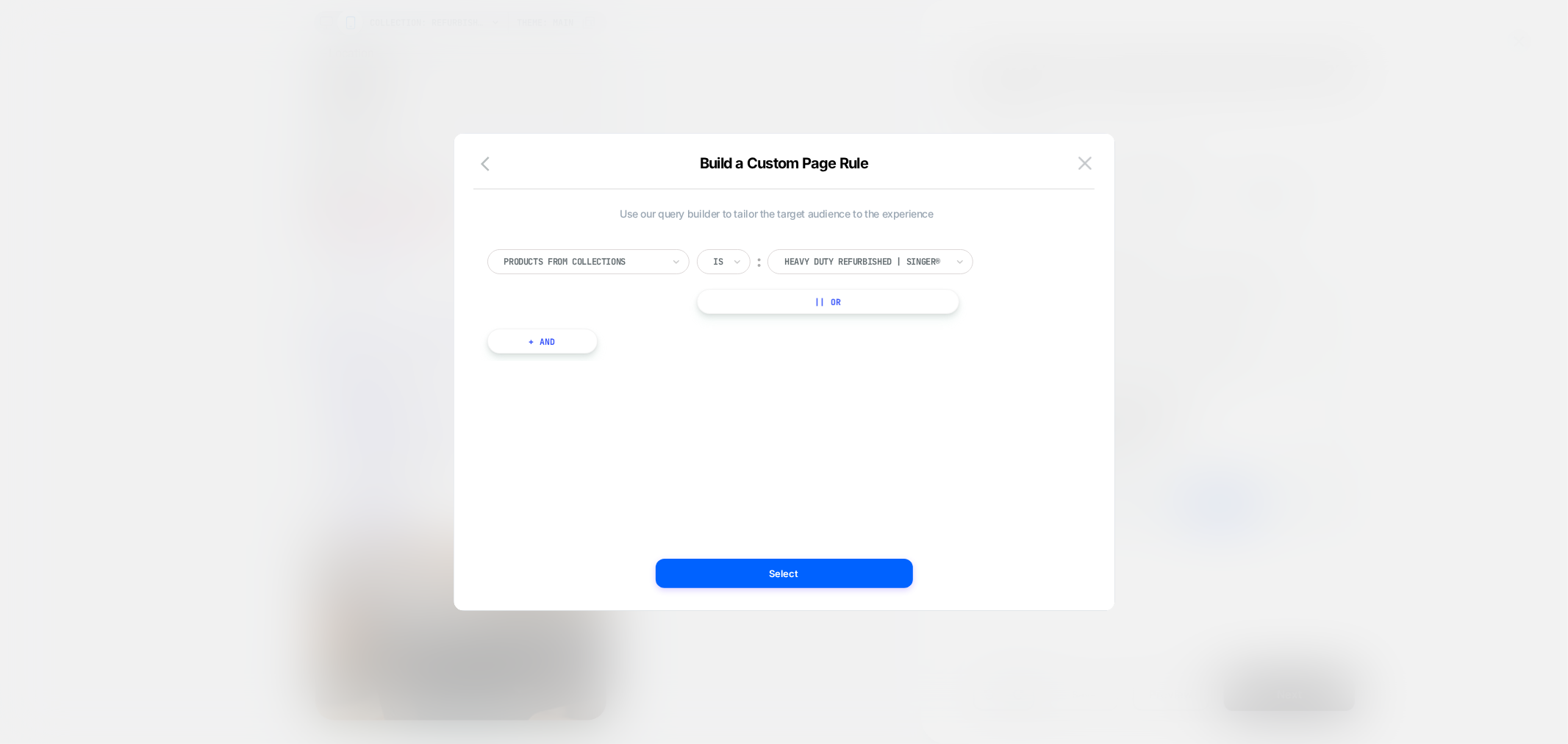
click at [843, 308] on button "|| Or" at bounding box center [828, 301] width 262 height 25
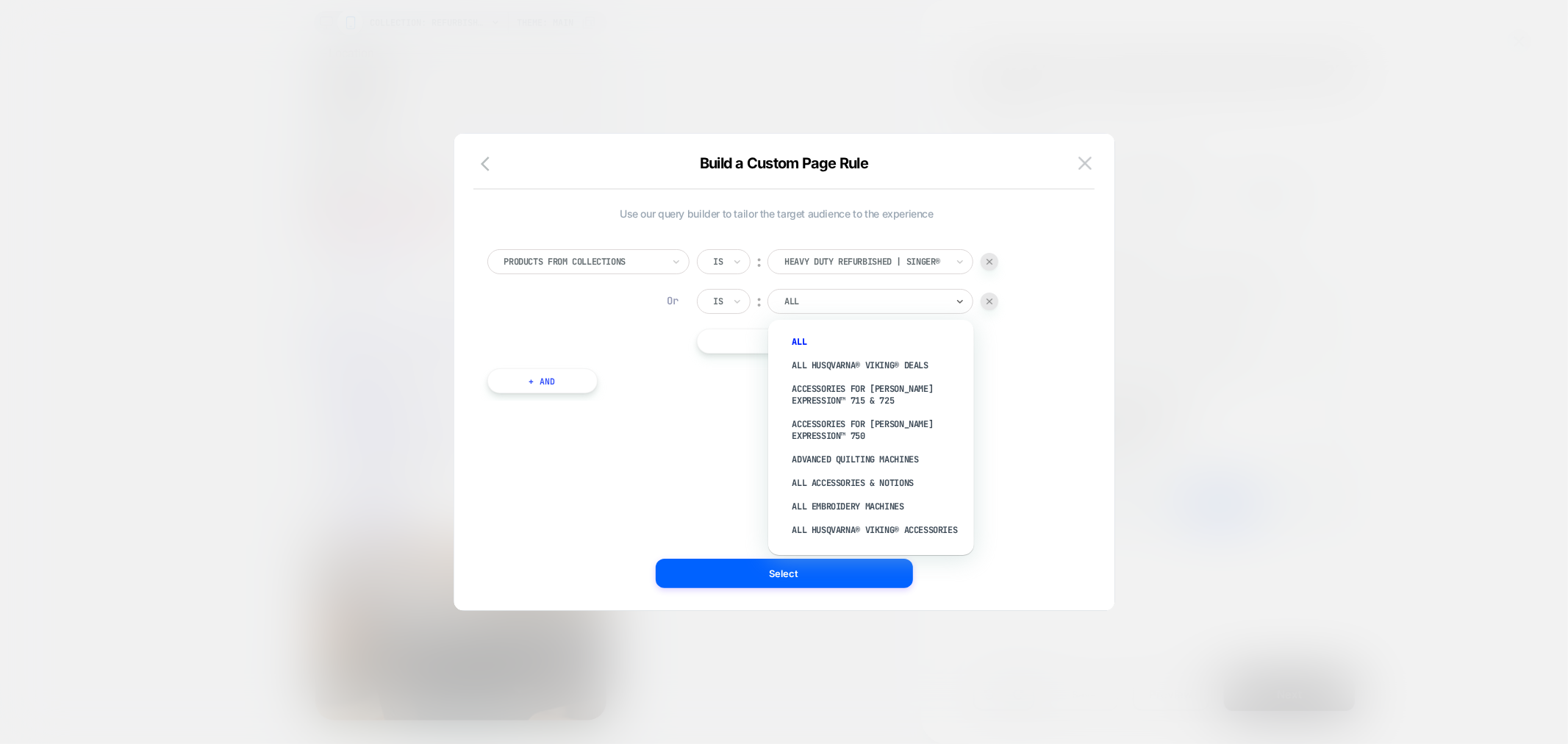
click at [841, 306] on div at bounding box center [865, 301] width 162 height 13
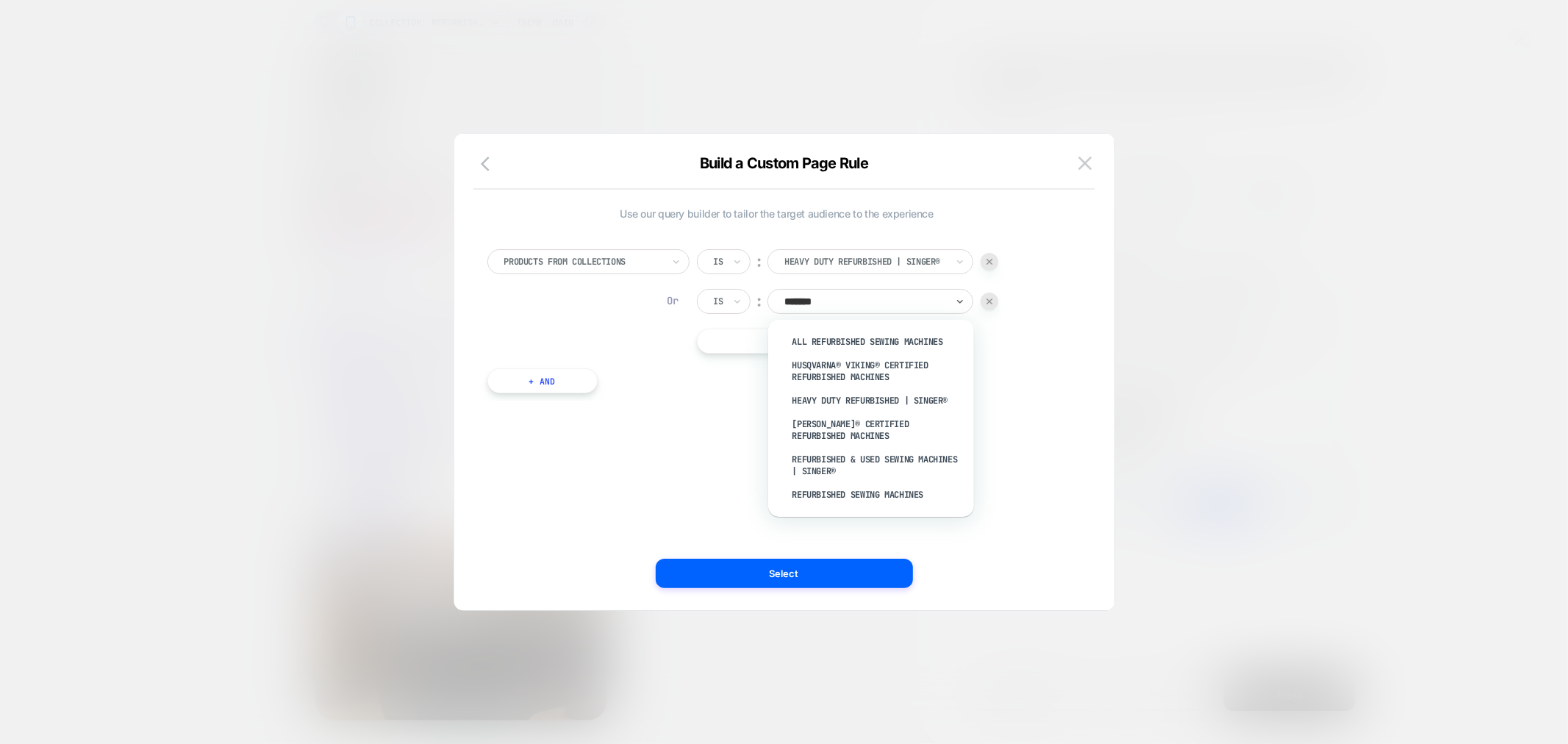
type input "********"
click at [876, 460] on div "Refurbished & Used Sewing Machines | SINGER®" at bounding box center [878, 465] width 191 height 35
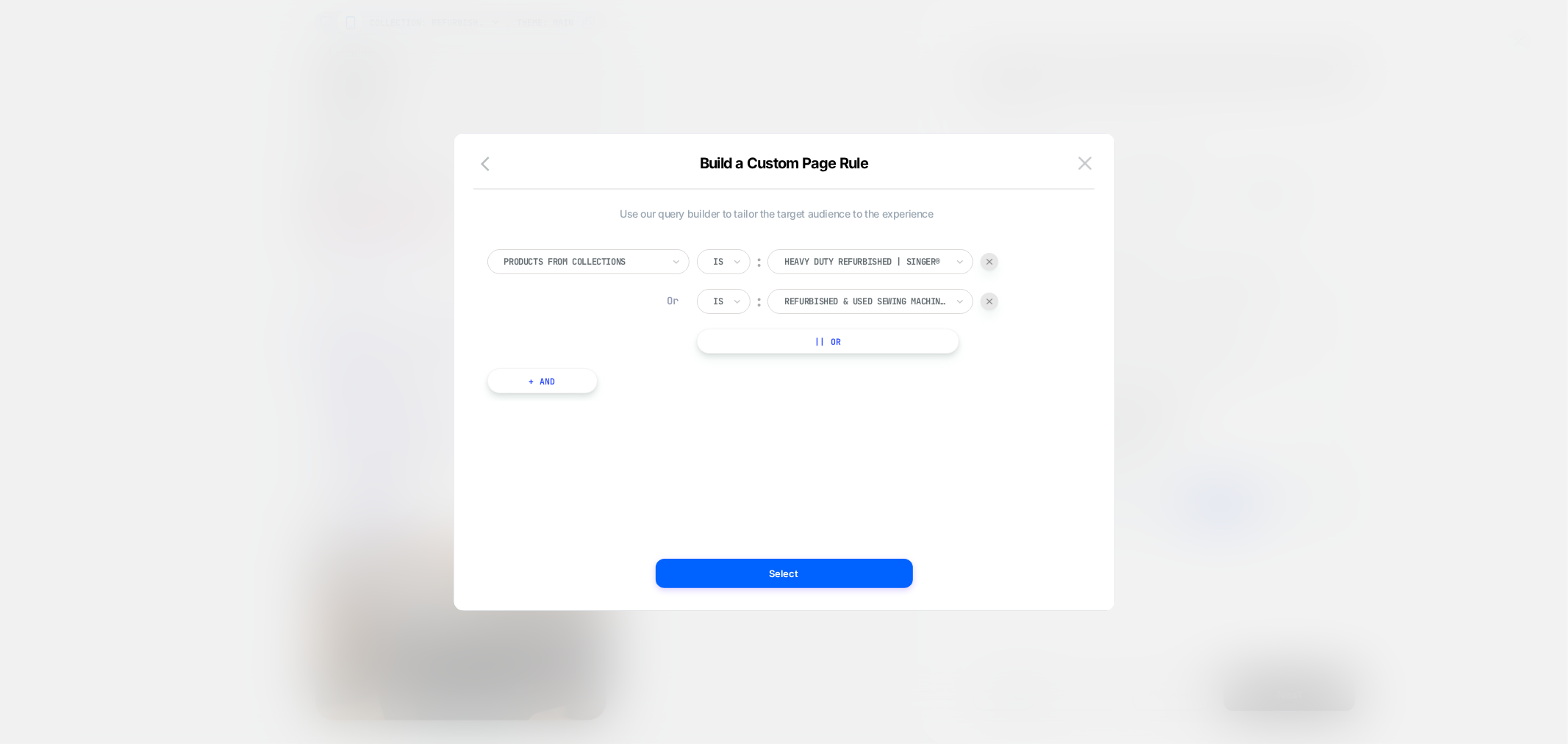
click at [884, 346] on button "|| Or" at bounding box center [828, 341] width 262 height 25
click at [886, 319] on div "Is ︰ Heavy Duty Refurbished | SINGER® HEAVY DUTY REFURBISHED | SINGER® Or Is ︰ …" at bounding box center [848, 321] width 302 height 144
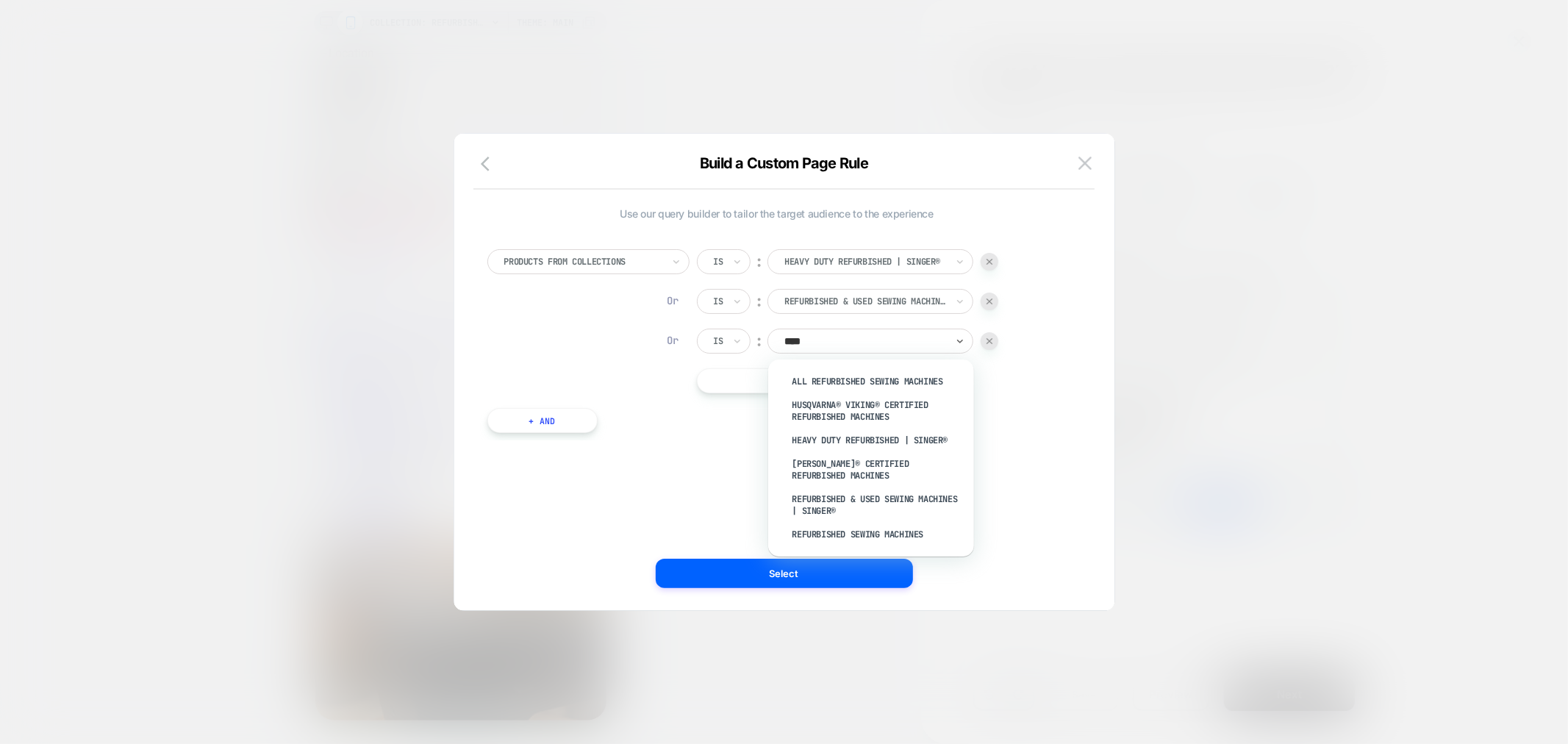
type input "*****"
drag, startPoint x: 1304, startPoint y: 490, endPoint x: 1291, endPoint y: 483, distance: 14.8
click at [1300, 490] on div at bounding box center [784, 372] width 1568 height 744
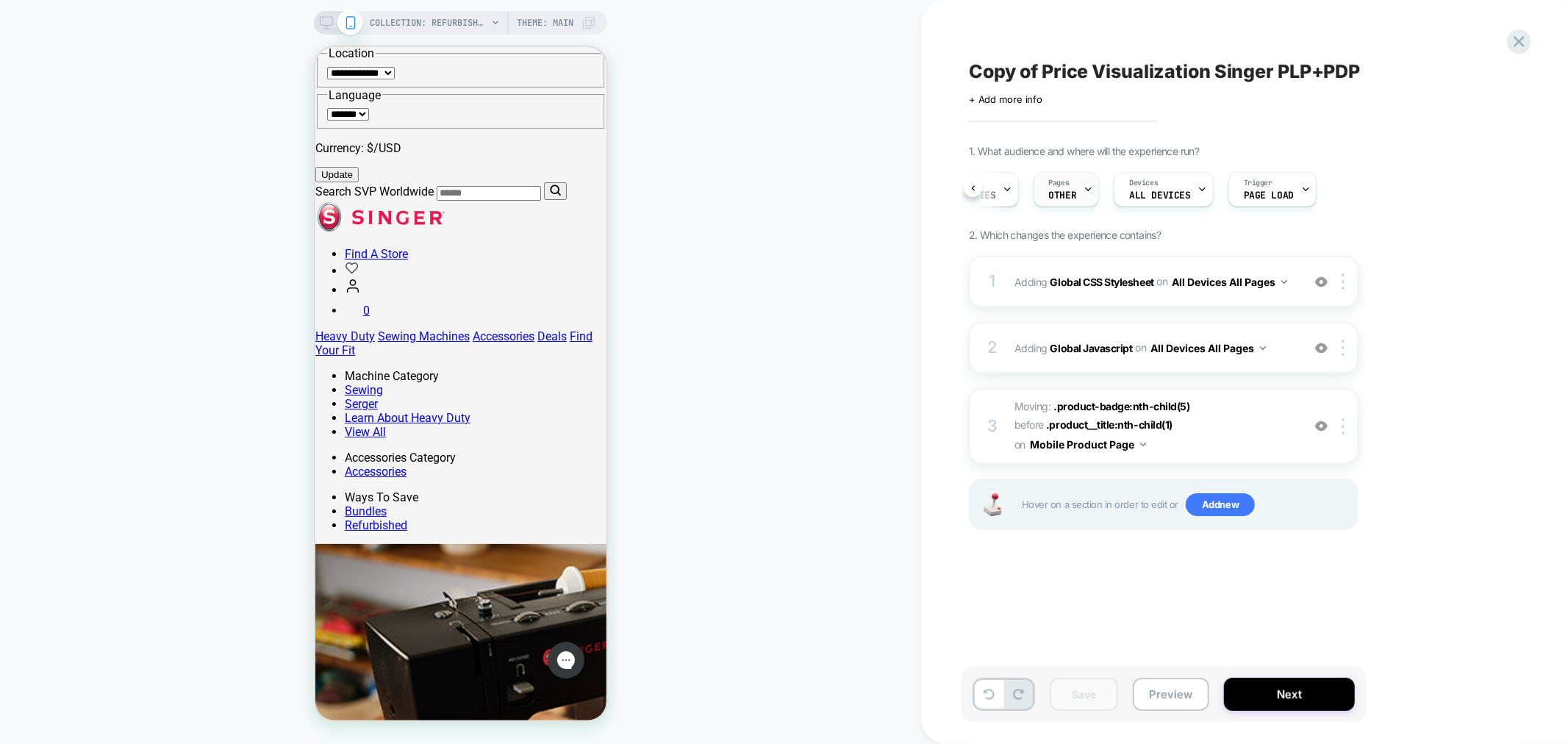
click at [1064, 186] on span "Pages" at bounding box center [1059, 182] width 20 height 10
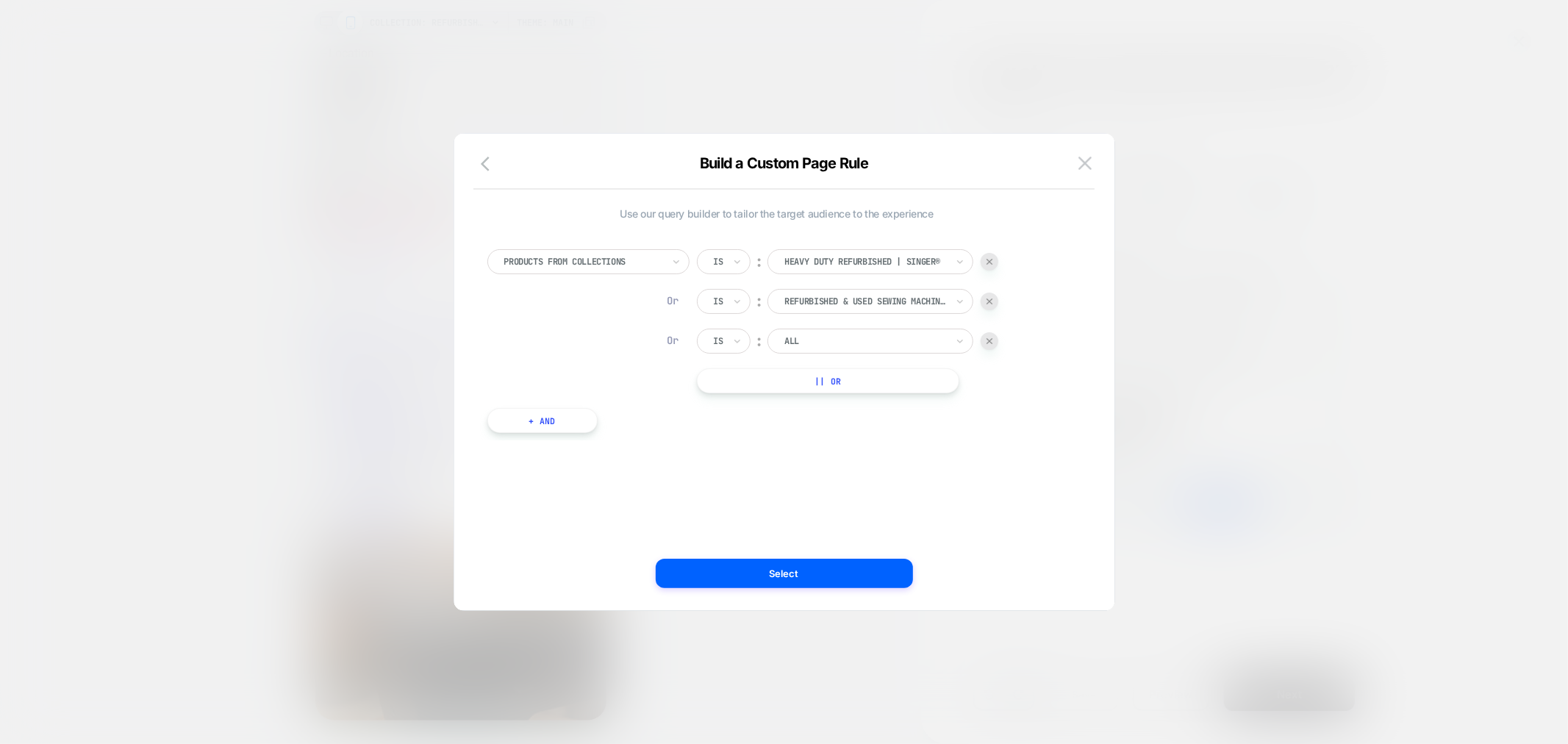
click at [986, 333] on div at bounding box center [989, 341] width 18 height 18
click at [759, 569] on button "Select" at bounding box center [784, 573] width 257 height 30
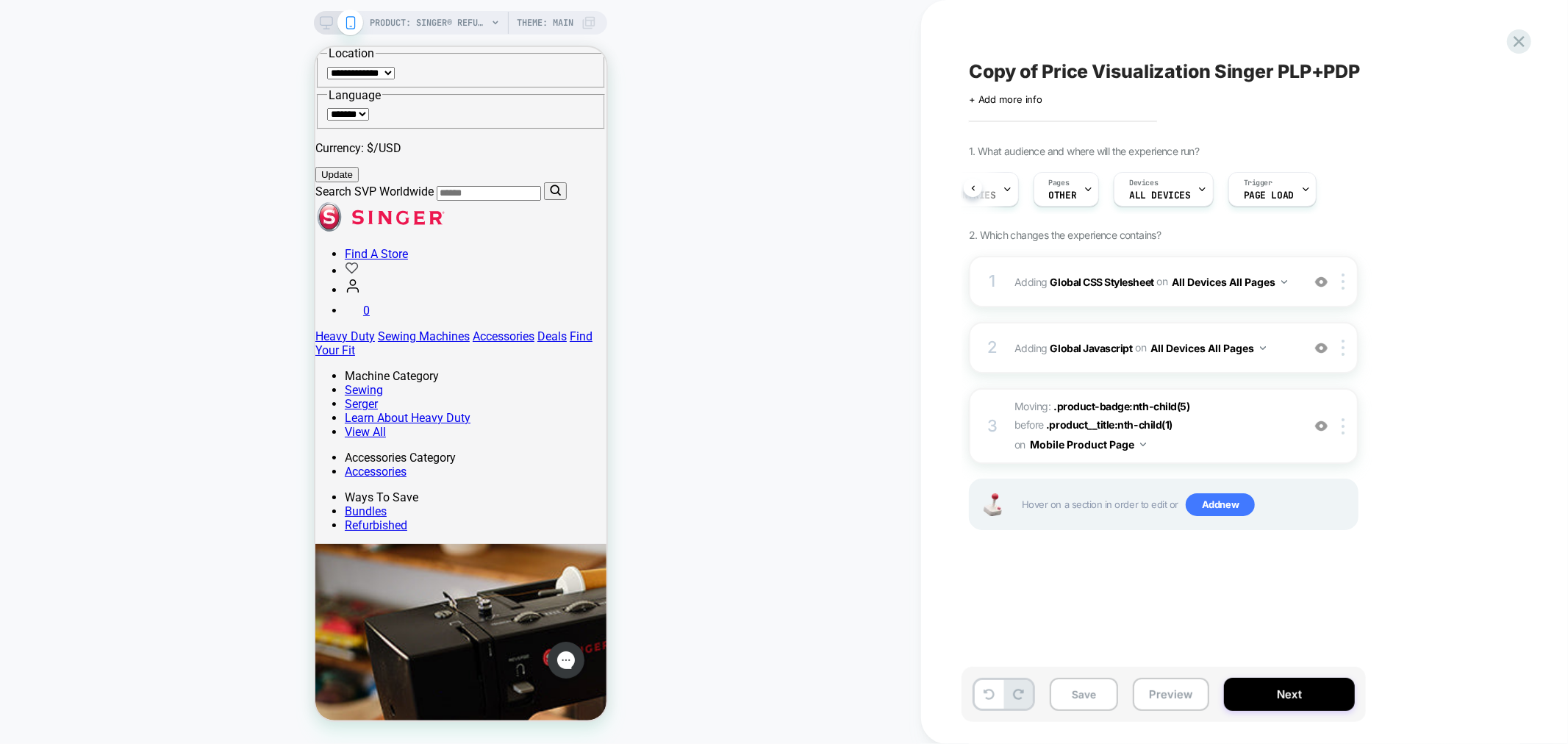
scroll to position [0, 162]
click at [1147, 690] on button "Preview" at bounding box center [1171, 694] width 77 height 33
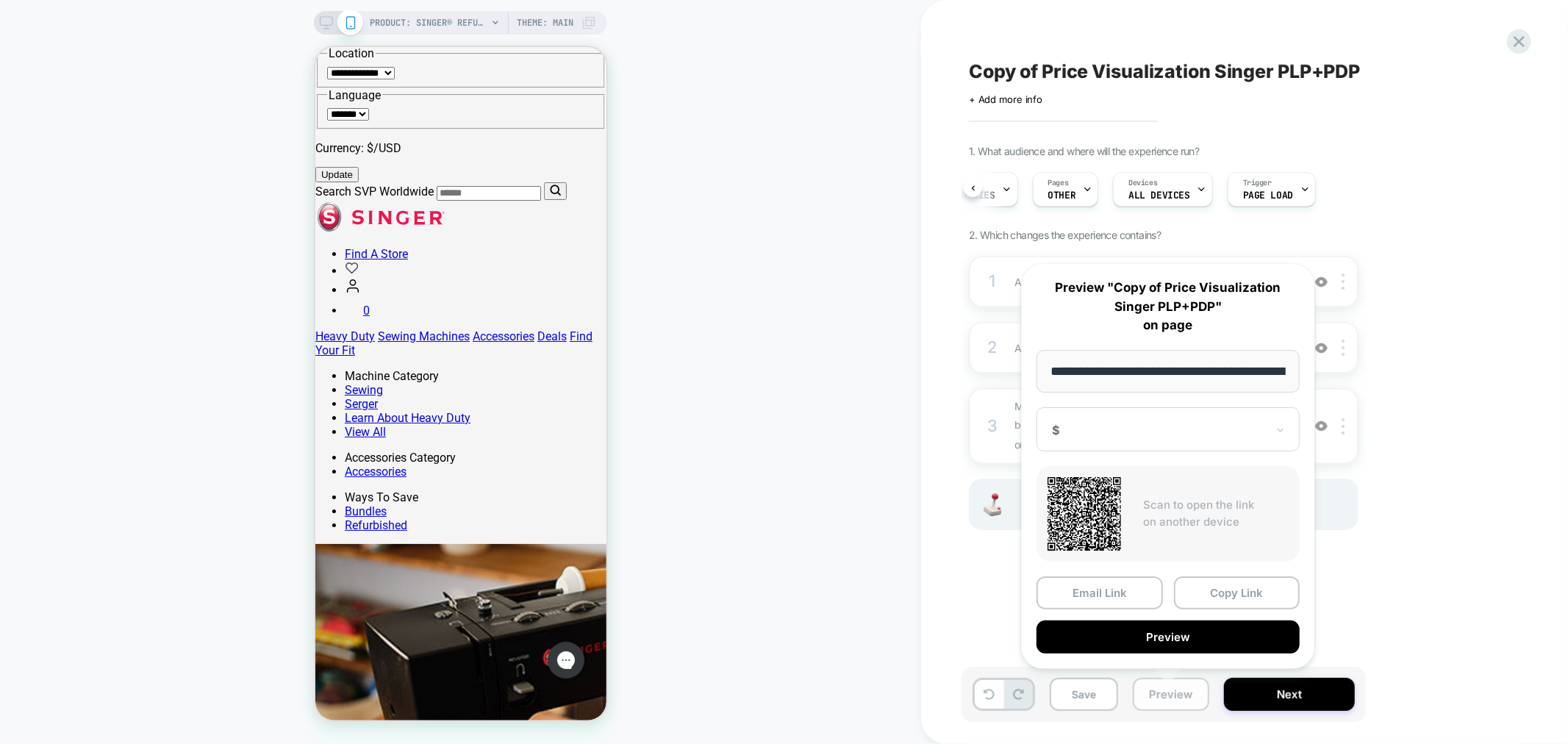
scroll to position [0, 601]
click at [1235, 601] on button "Copy Link" at bounding box center [1237, 593] width 127 height 33
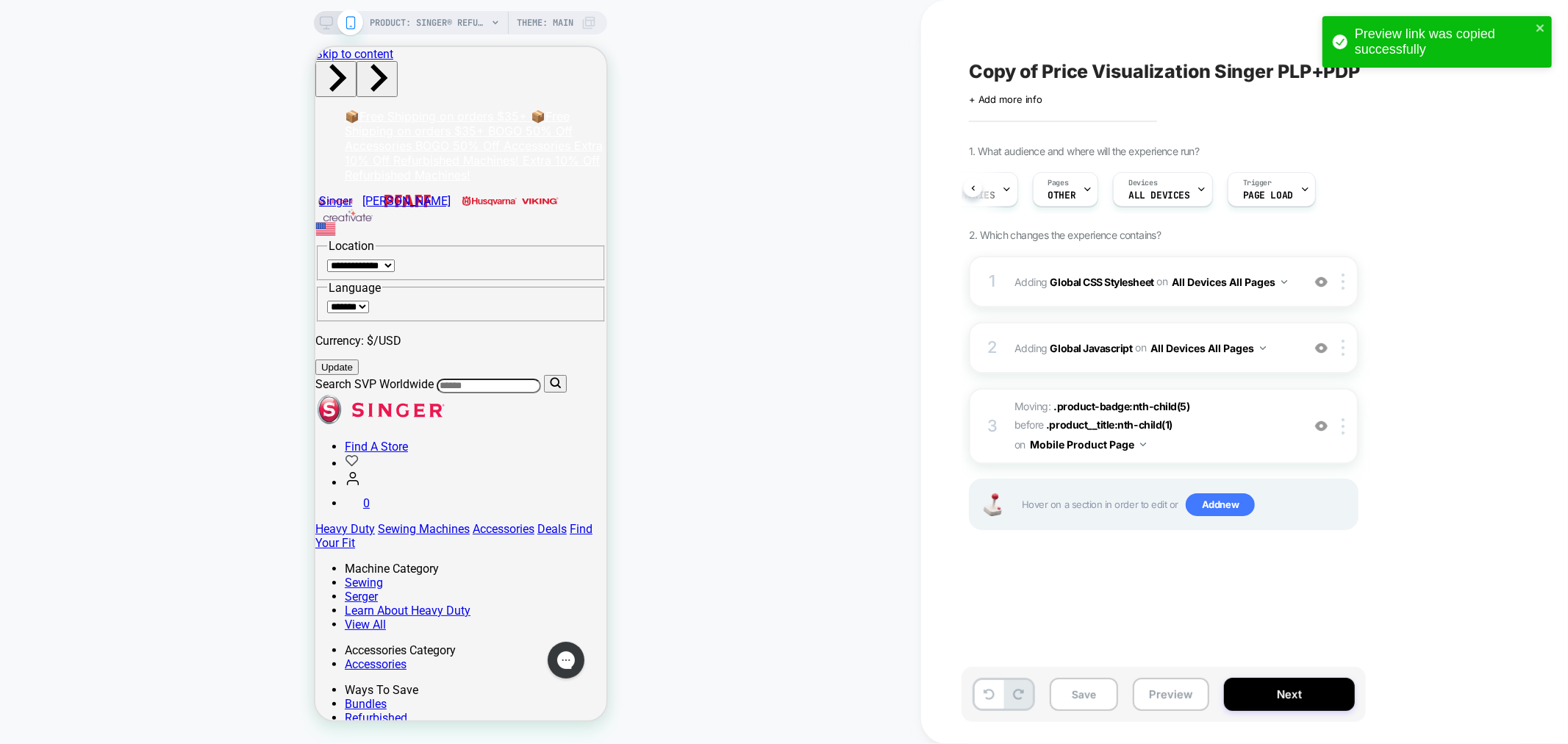
scroll to position [0, 0]
click at [976, 182] on button at bounding box center [973, 188] width 19 height 19
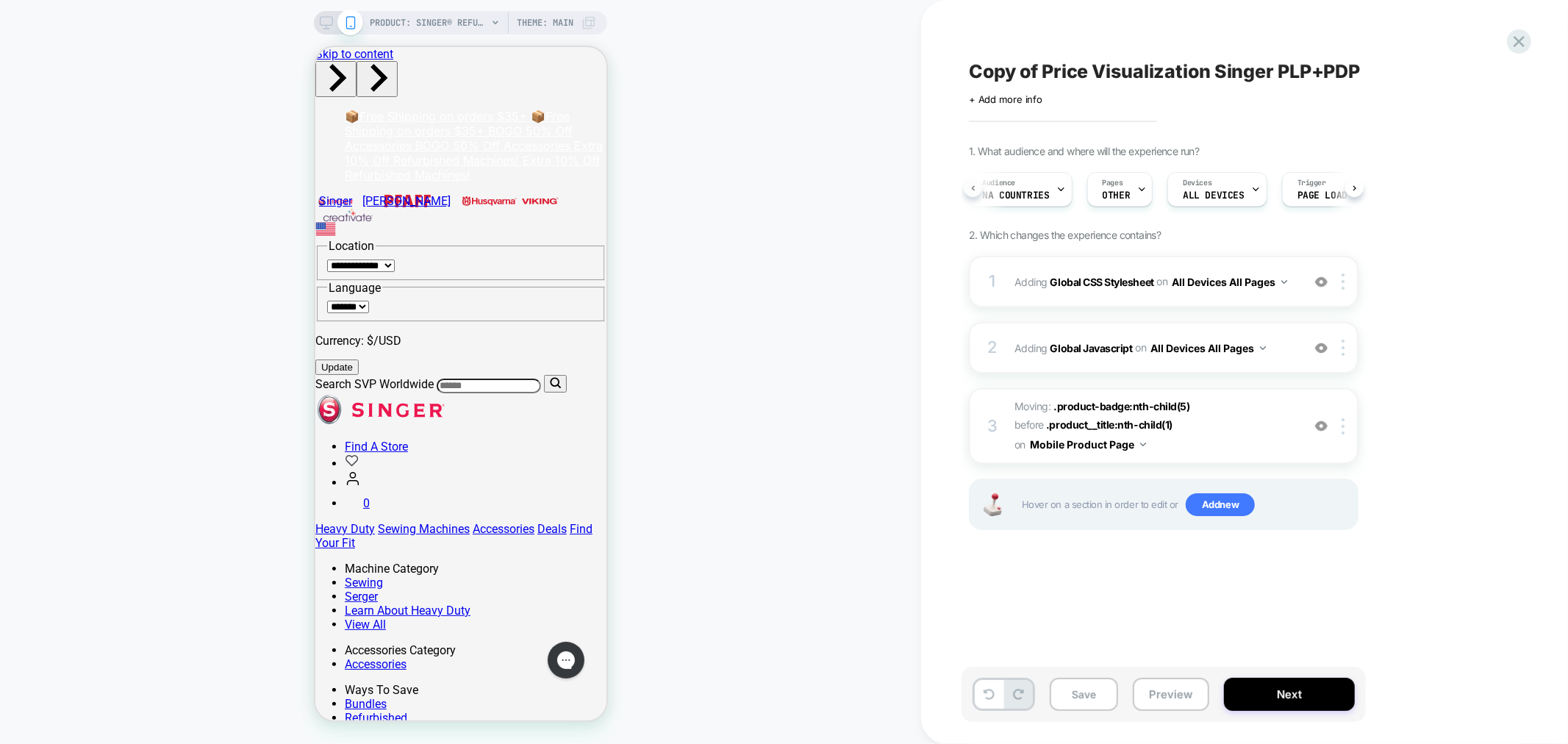
click at [964, 183] on button at bounding box center [973, 188] width 19 height 19
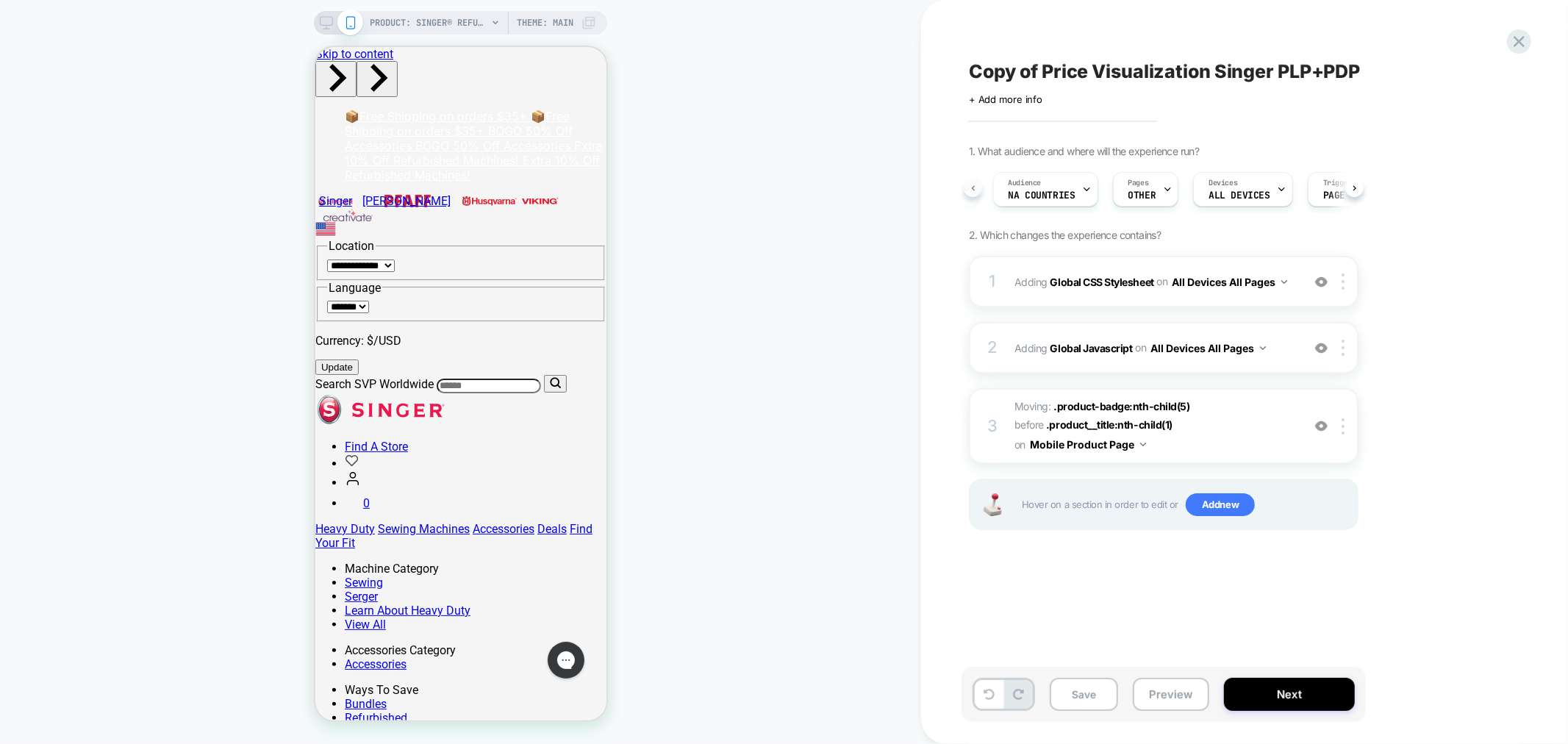
click at [964, 183] on button at bounding box center [973, 188] width 19 height 19
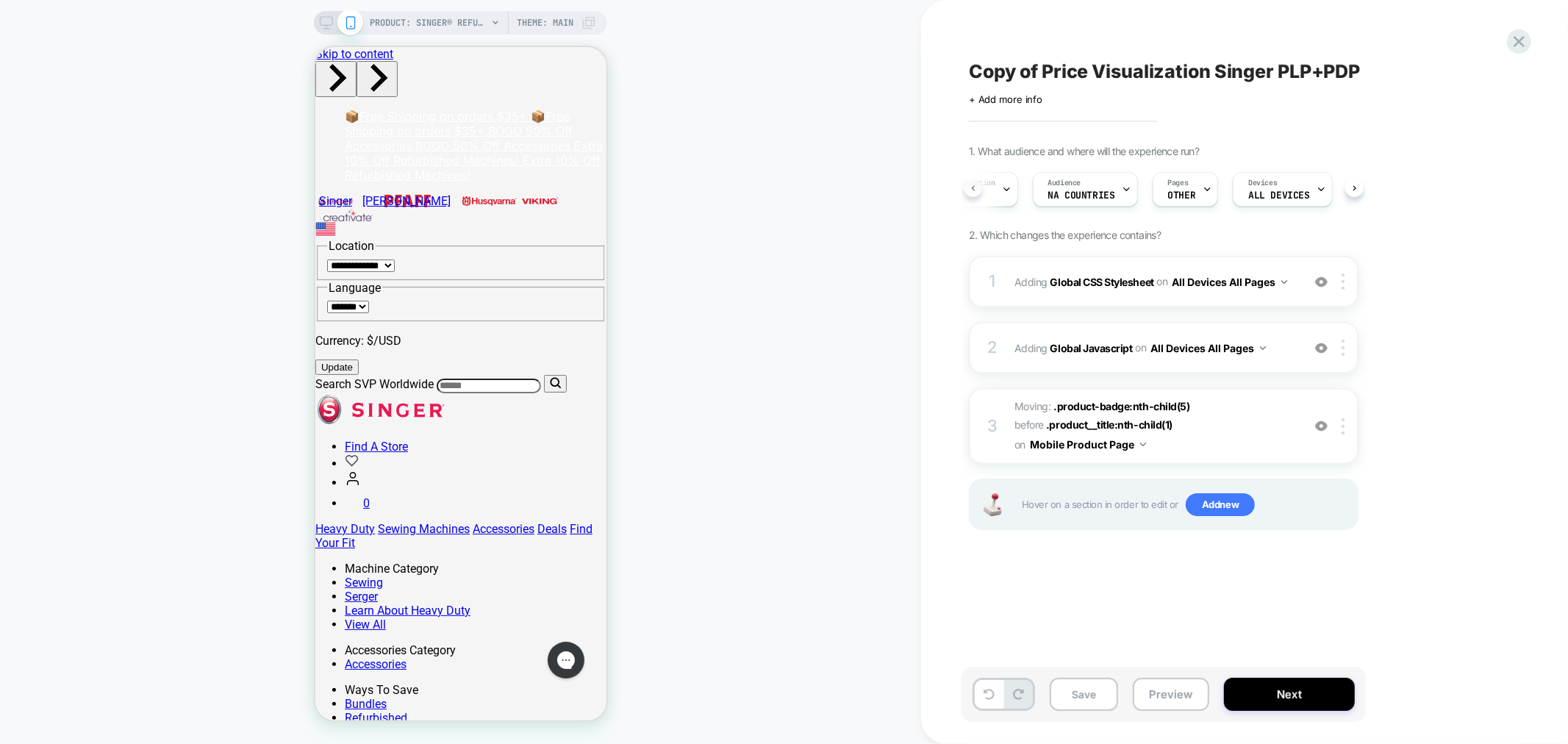
click at [967, 190] on button at bounding box center [973, 188] width 19 height 19
click at [1025, 191] on div "A/B Variation $" at bounding box center [1007, 190] width 83 height 33
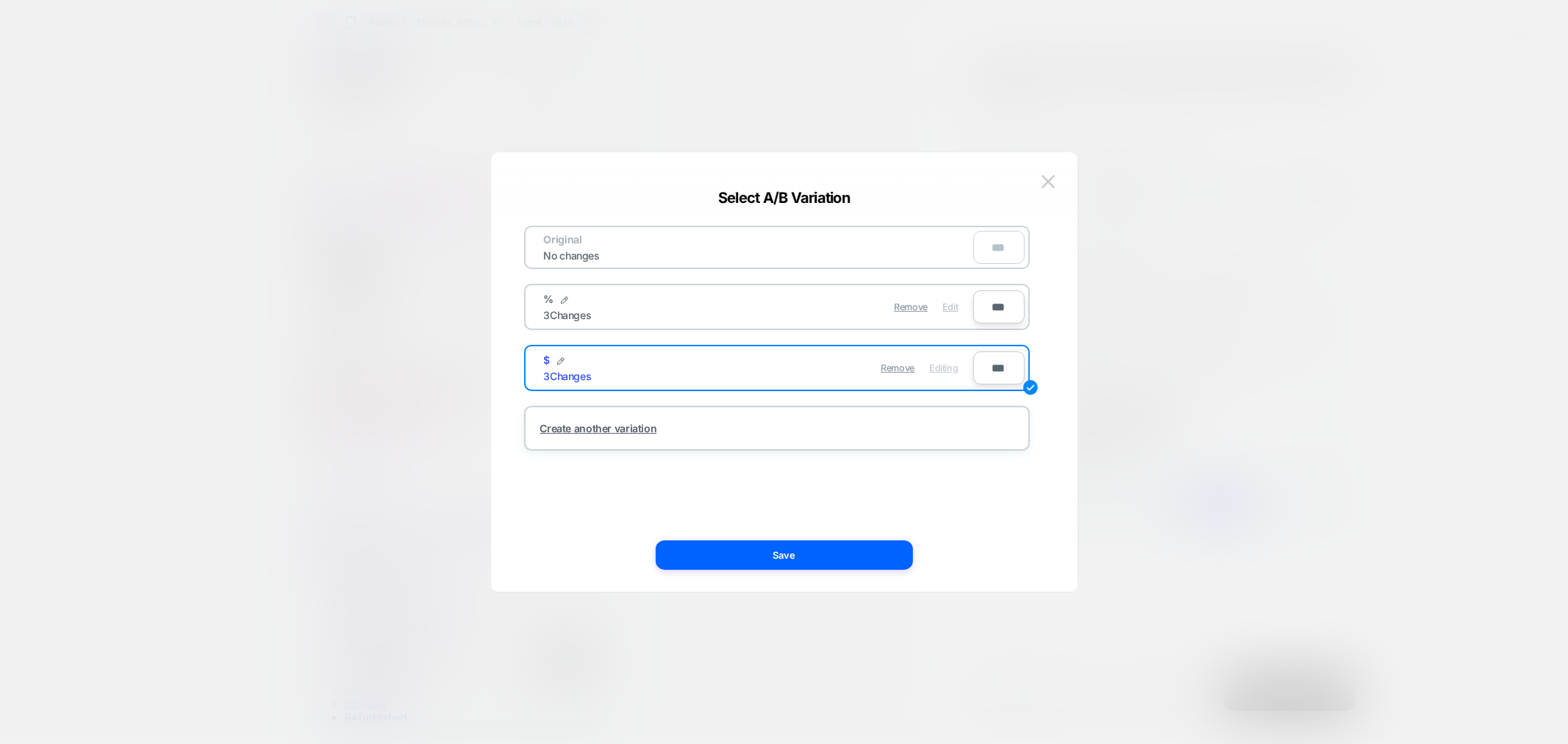
click at [952, 305] on span "Edit" at bounding box center [950, 307] width 16 height 11
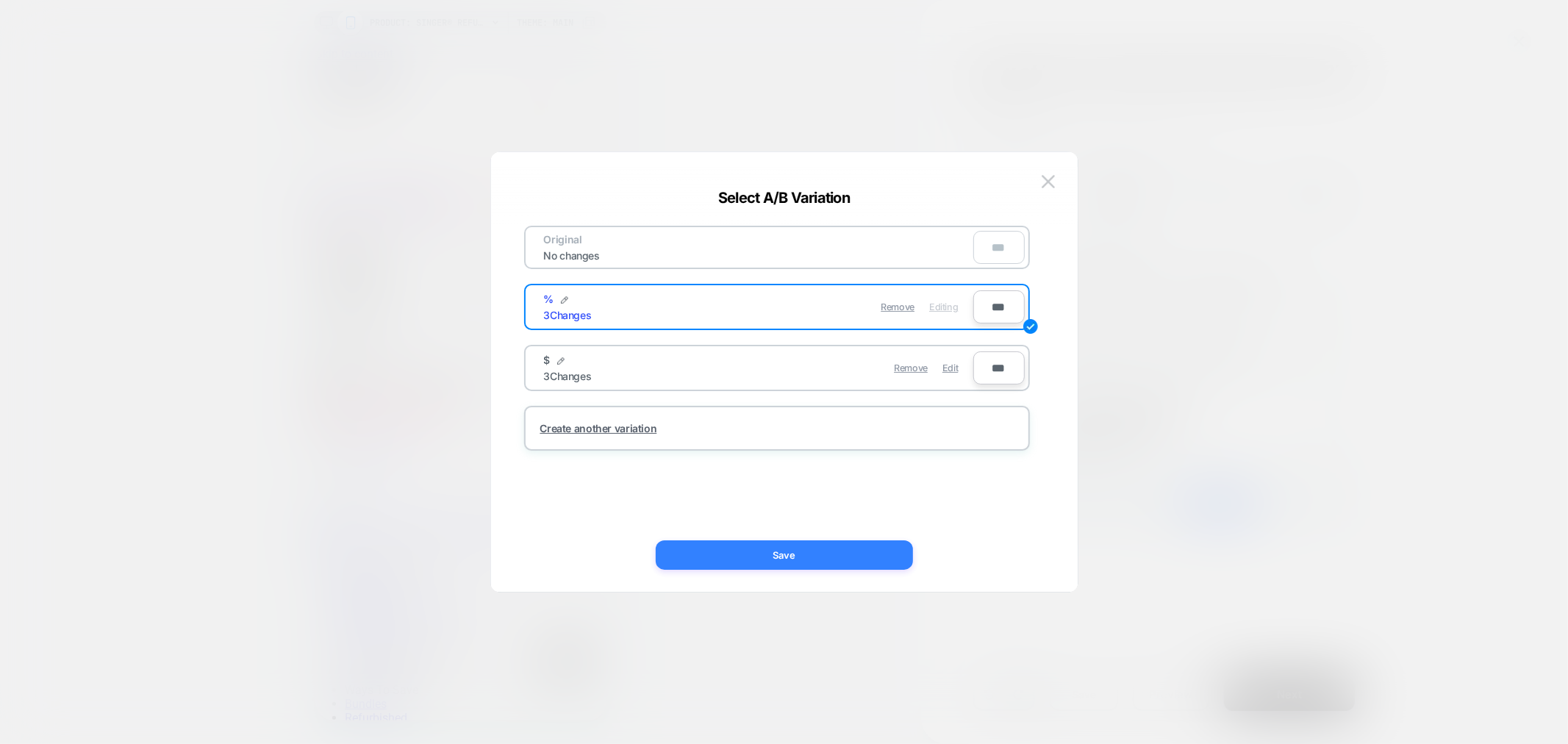
click at [819, 549] on button "Save" at bounding box center [784, 555] width 257 height 30
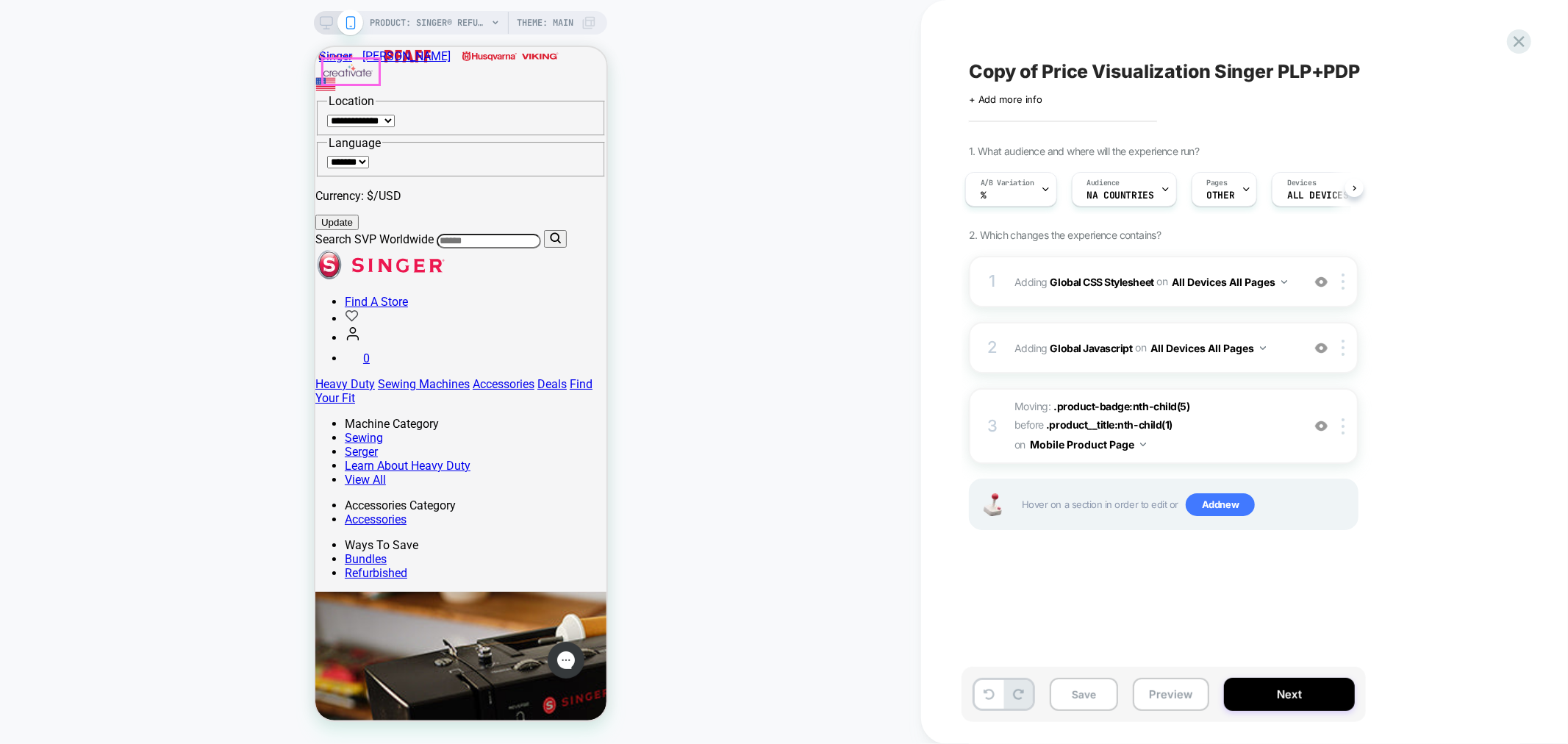
scroll to position [142, 0]
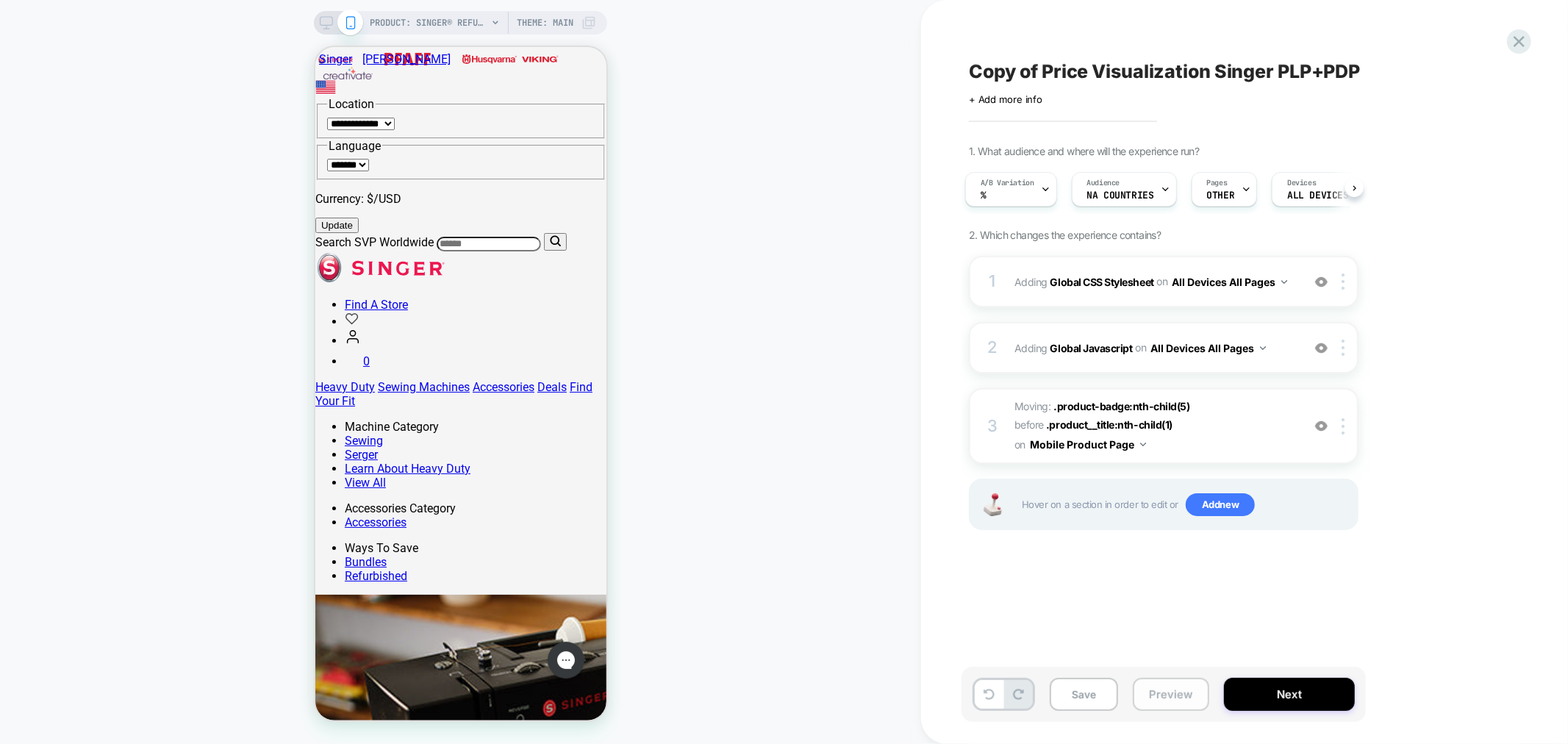
click at [1151, 695] on button "Preview" at bounding box center [1171, 694] width 77 height 33
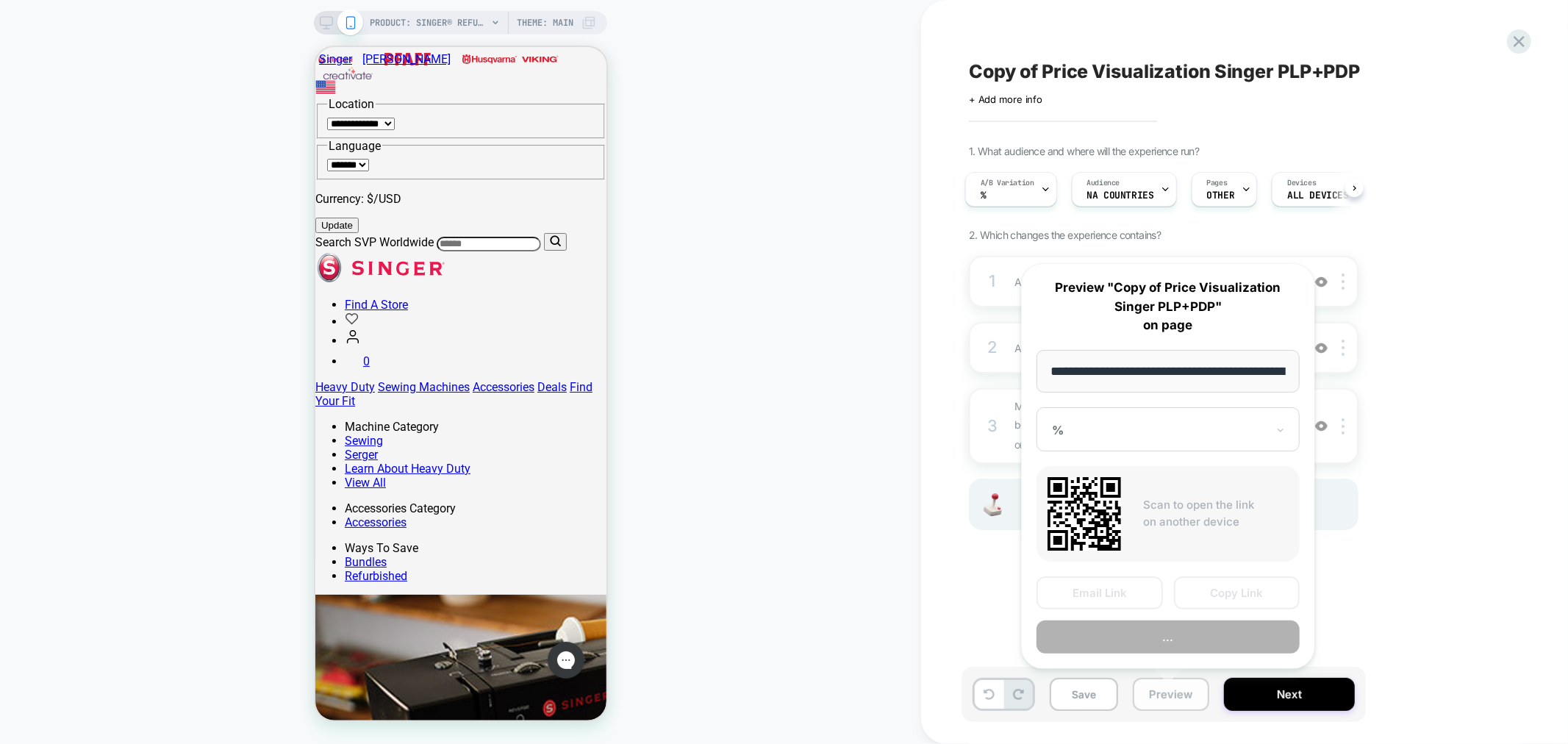
scroll to position [0, 601]
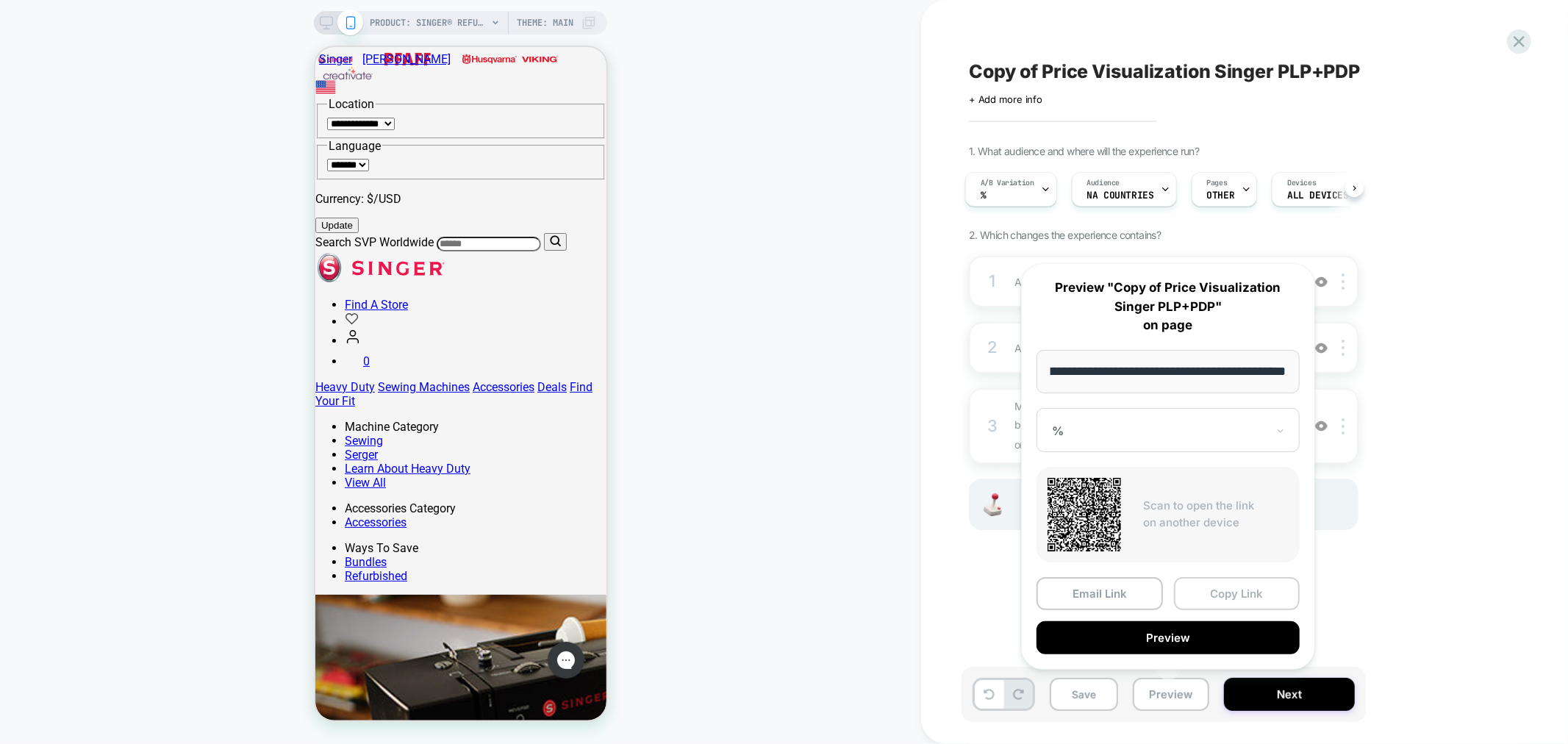
click at [1215, 598] on button "Copy Link" at bounding box center [1237, 593] width 127 height 33
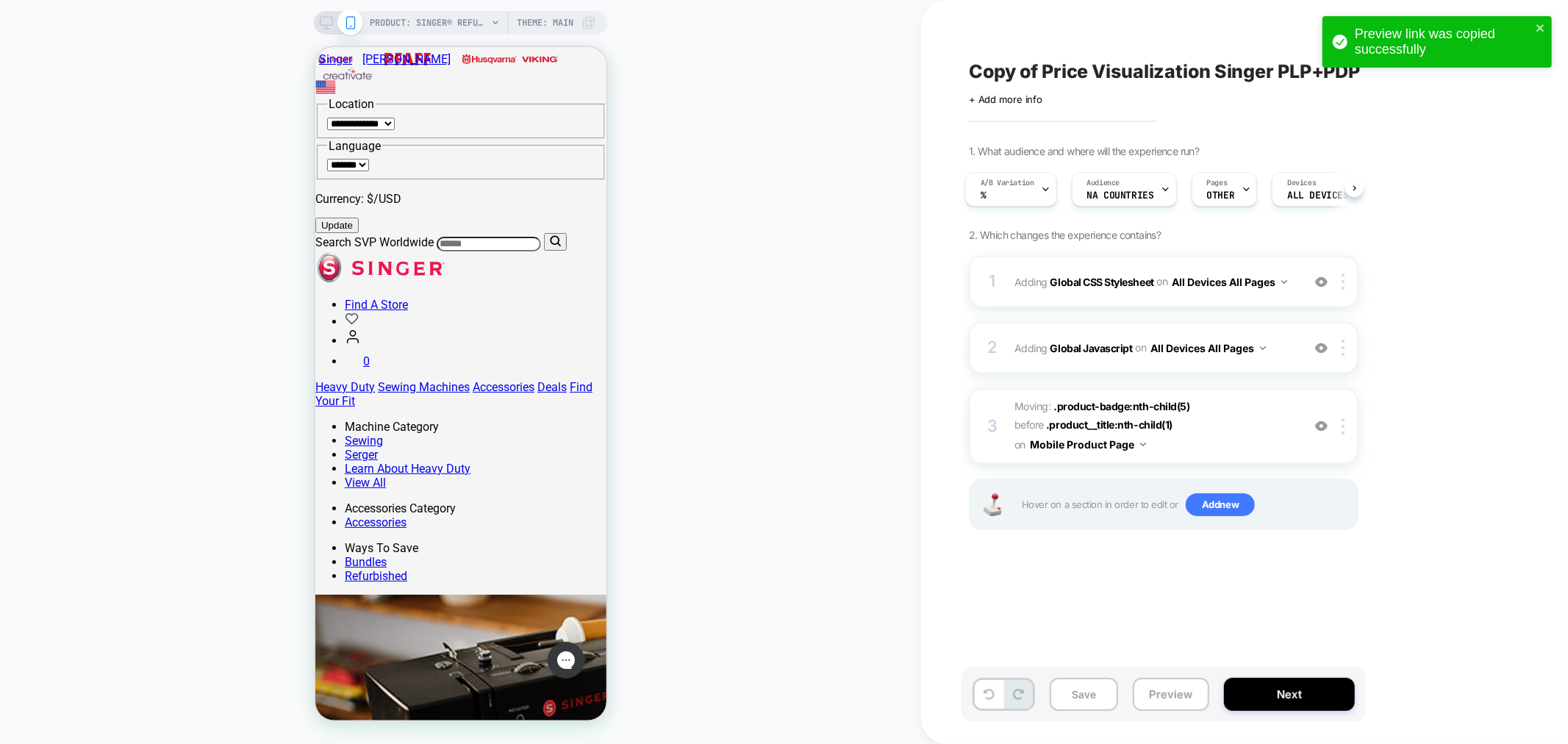
click at [1528, 27] on div "Preview link was copied successfully" at bounding box center [1442, 42] width 177 height 31
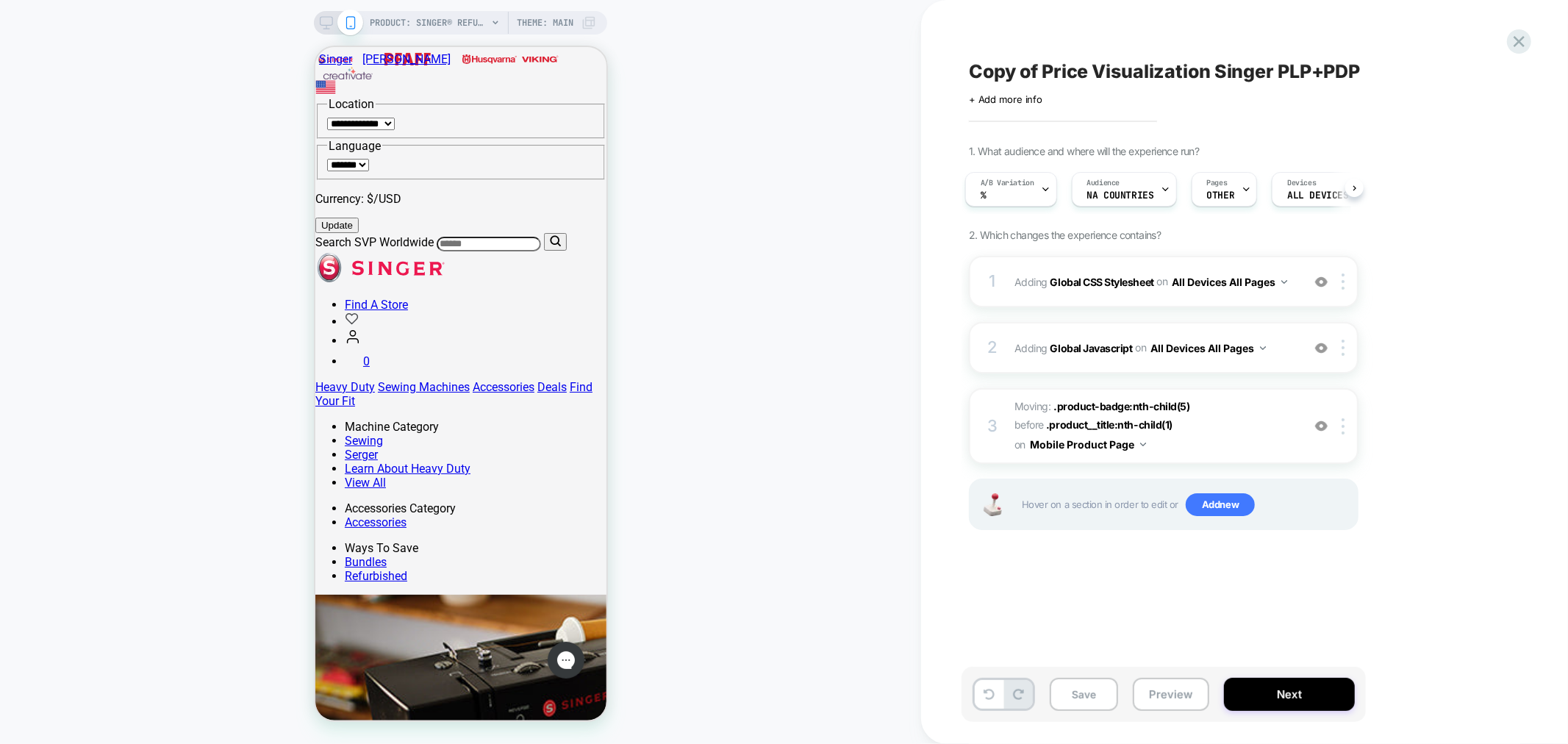
click at [1243, 740] on div "Copy of Price Visualization Singer PLP+PDP Click to edit experience details + A…" at bounding box center [1243, 372] width 551 height 744
click at [1071, 696] on button "Save" at bounding box center [1084, 694] width 68 height 33
